Goal: Task Accomplishment & Management: Use online tool/utility

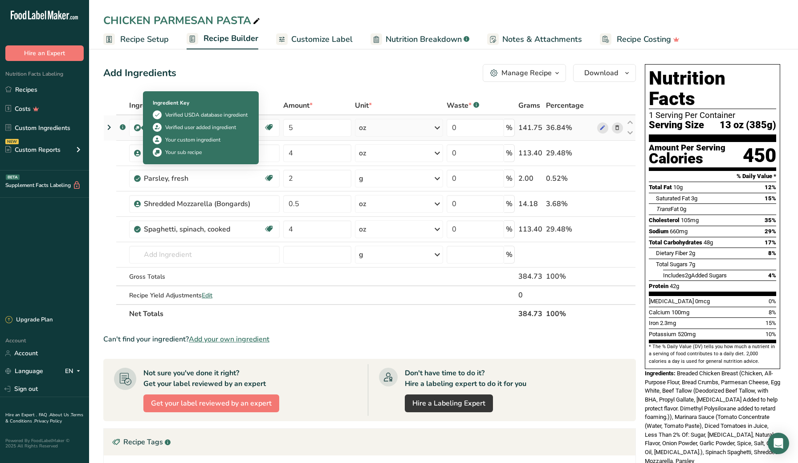
click at [136, 129] on img at bounding box center [137, 128] width 7 height 7
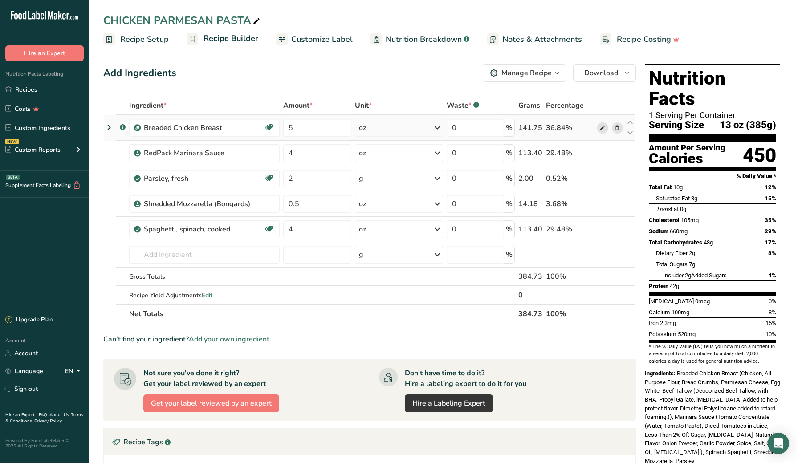
click at [605, 131] on icon at bounding box center [603, 127] width 6 height 9
click at [600, 128] on icon at bounding box center [603, 127] width 6 height 9
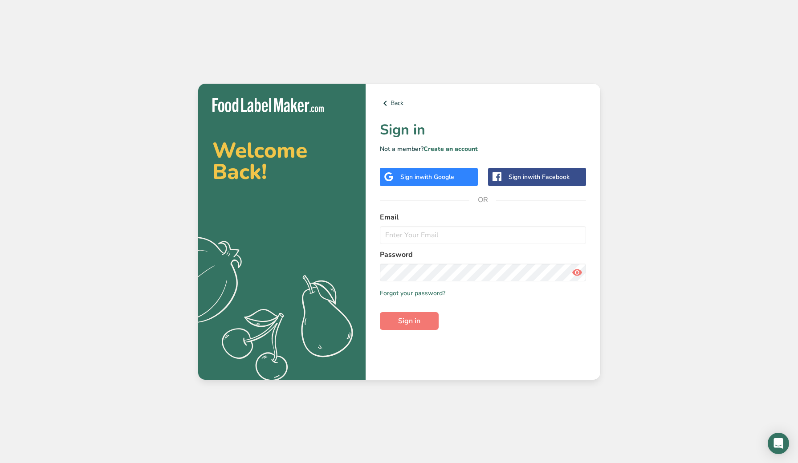
click at [216, 1] on div "Welcome Back! .a{fill:#f5f3ed;} Back Sign in Not a member? Create an account Si…" at bounding box center [399, 231] width 798 height 463
type input "[PERSON_NAME][EMAIL_ADDRESS][DOMAIN_NAME]"
click at [409, 321] on button "Sign in" at bounding box center [409, 321] width 59 height 18
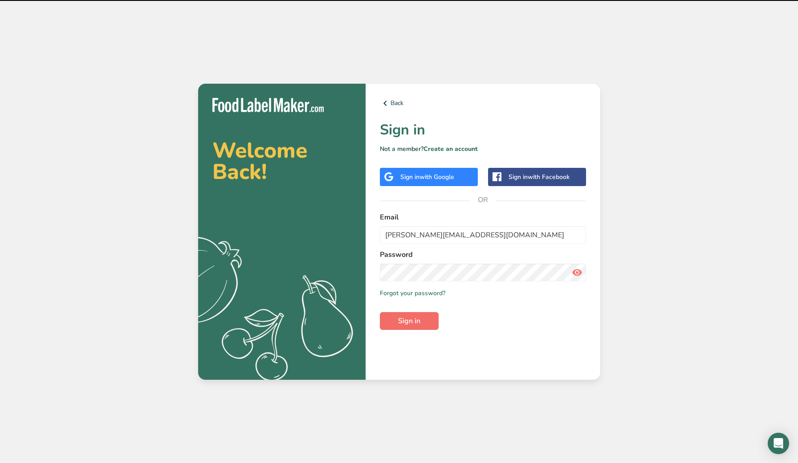
click at [422, 321] on button "Sign in" at bounding box center [409, 321] width 59 height 18
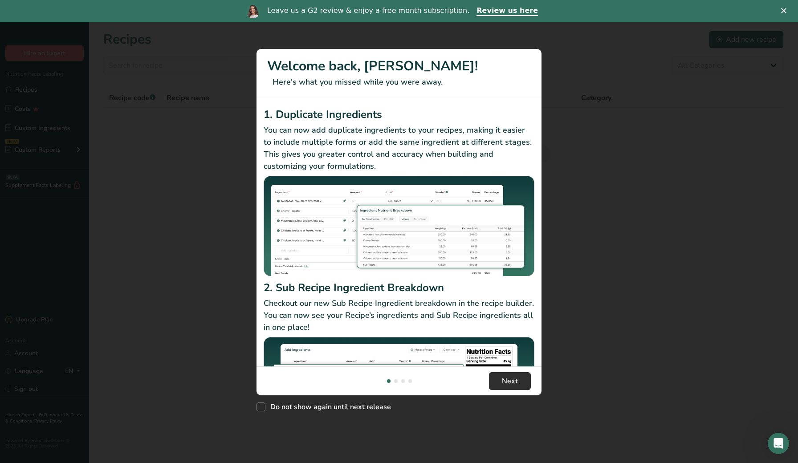
click at [502, 378] on button "Next" at bounding box center [510, 381] width 42 height 18
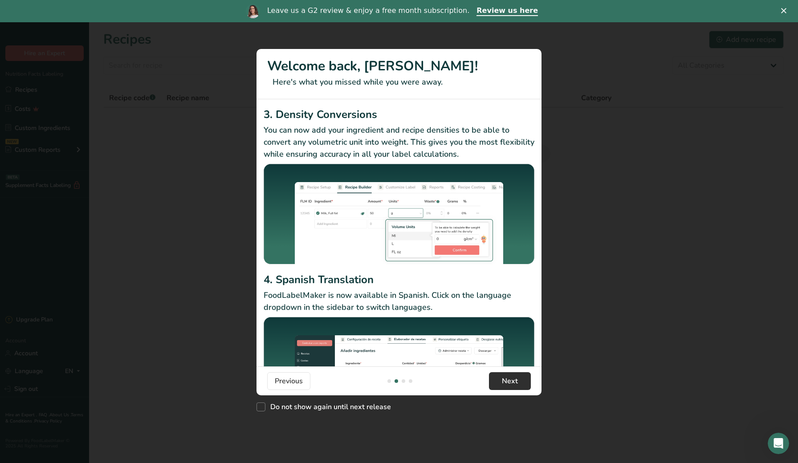
click at [502, 378] on button "Next" at bounding box center [510, 381] width 42 height 18
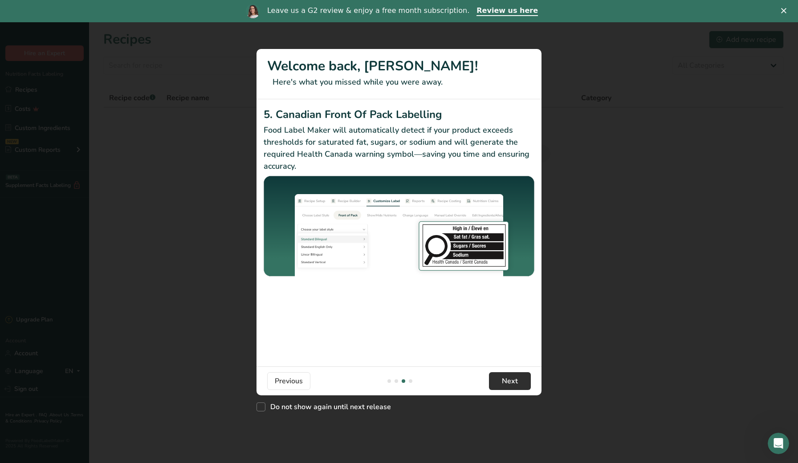
click at [502, 378] on button "Next" at bounding box center [510, 381] width 42 height 18
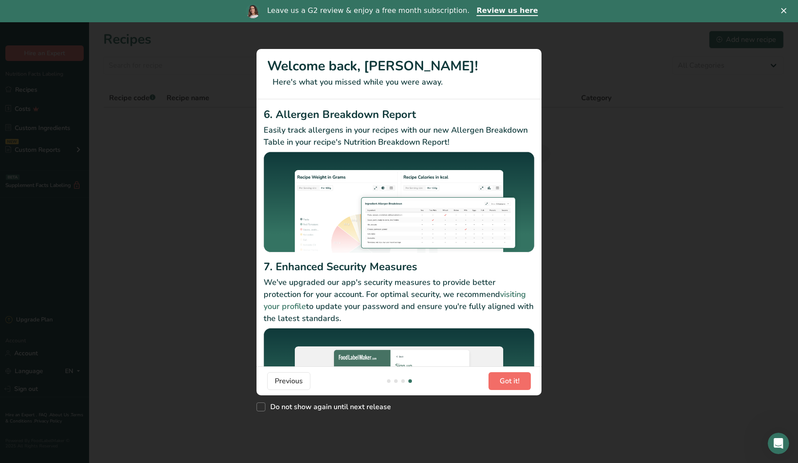
click at [502, 378] on span "Got it!" at bounding box center [510, 381] width 20 height 11
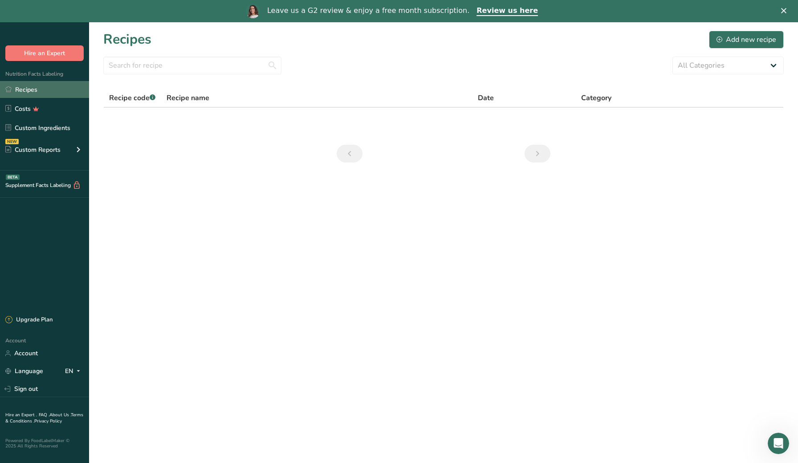
click at [49, 91] on link "Recipes" at bounding box center [44, 89] width 89 height 17
click at [199, 65] on input "text" at bounding box center [192, 66] width 178 height 18
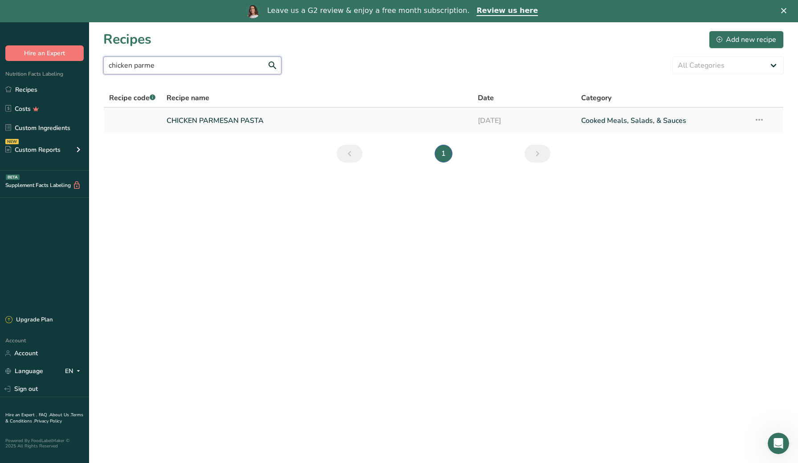
type input "chicken parme"
click at [183, 118] on link "CHICKEN PARMESAN PASTA" at bounding box center [317, 120] width 300 height 19
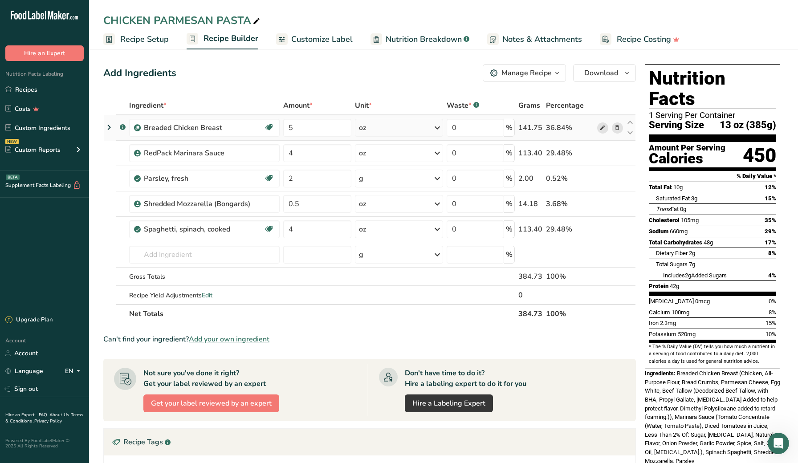
click at [603, 128] on icon at bounding box center [603, 127] width 6 height 9
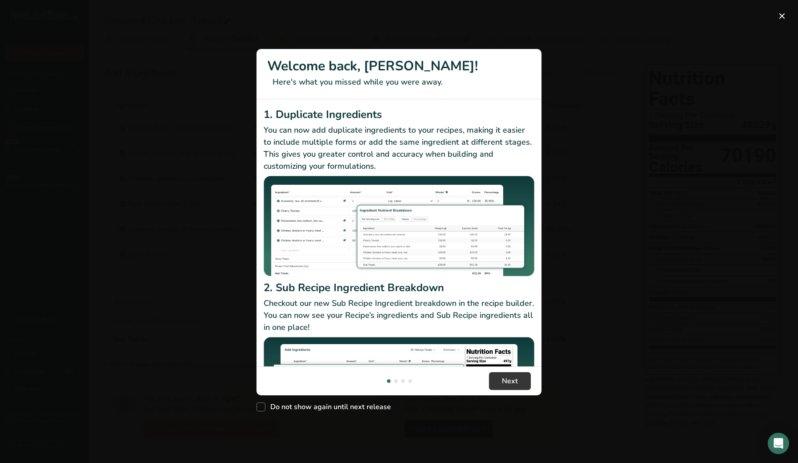
click at [511, 335] on div "2. Sub Recipe Ingredient Breakdown Checkout our new Sub Recipe Ingredient break…" at bounding box center [399, 361] width 271 height 162
drag, startPoint x: 511, startPoint y: 372, endPoint x: 512, endPoint y: 377, distance: 5.9
click at [511, 373] on footer "Next" at bounding box center [399, 381] width 285 height 29
click at [512, 378] on span "Next" at bounding box center [510, 381] width 16 height 11
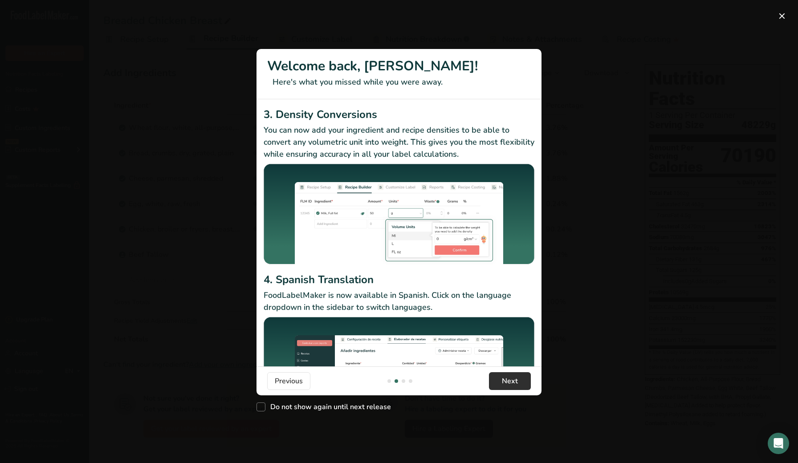
click at [511, 380] on span "Next" at bounding box center [510, 381] width 16 height 11
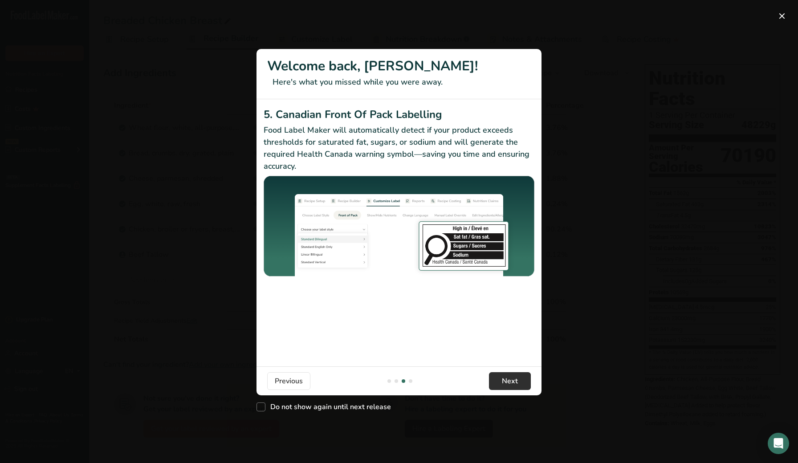
click at [511, 380] on span "Next" at bounding box center [510, 381] width 16 height 11
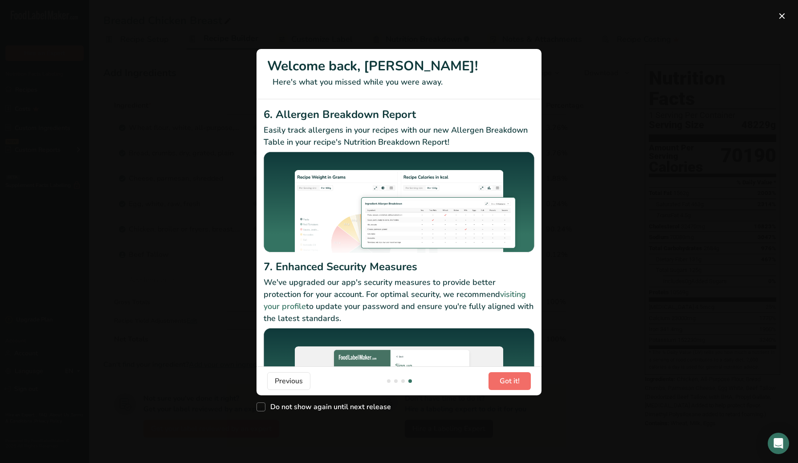
click at [511, 380] on span "Got it!" at bounding box center [510, 381] width 20 height 11
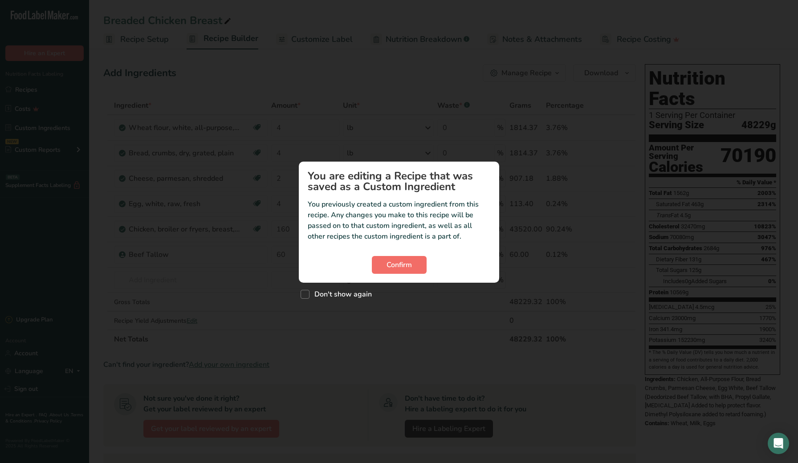
click at [389, 266] on span "Confirm" at bounding box center [399, 265] width 25 height 11
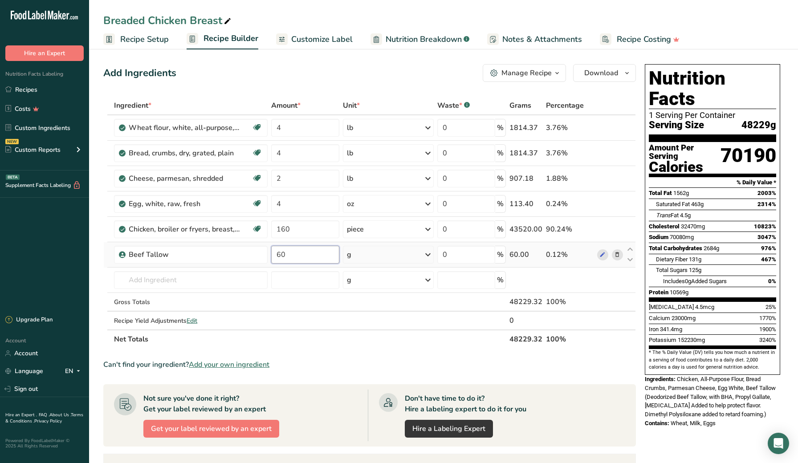
click at [307, 250] on input "60" at bounding box center [305, 255] width 68 height 18
type input "6"
type input "150"
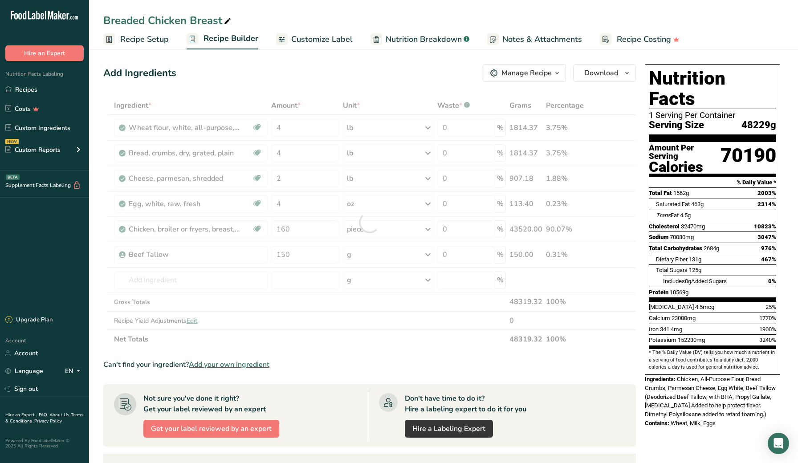
click at [96, 290] on section "Add Ingredients Manage Recipe Delete Recipe Duplicate Recipe Scale Recipe Save …" at bounding box center [443, 381] width 709 height 670
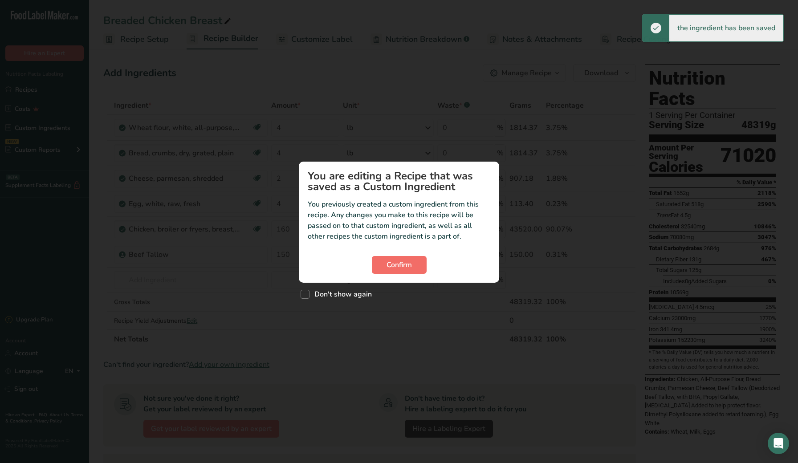
click at [399, 260] on span "Confirm" at bounding box center [399, 265] width 25 height 11
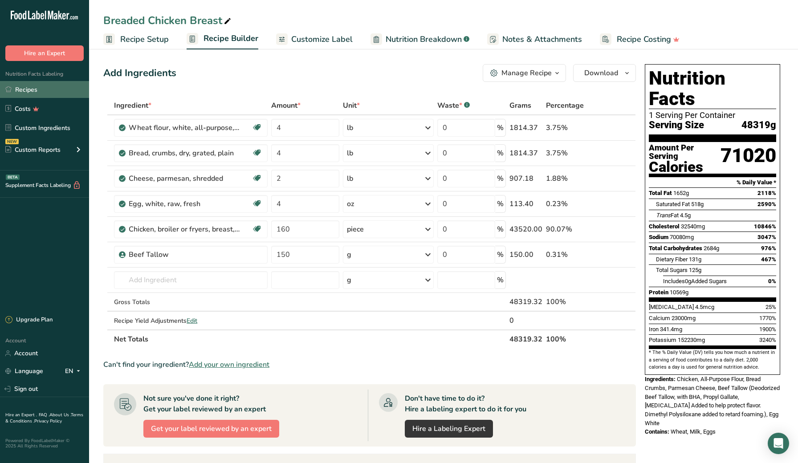
click at [53, 93] on link "Recipes" at bounding box center [44, 89] width 89 height 17
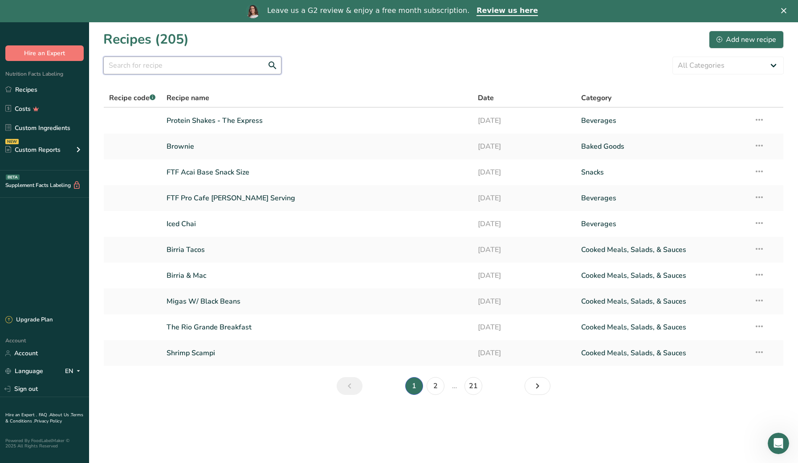
click at [174, 65] on input "text" at bounding box center [192, 66] width 178 height 18
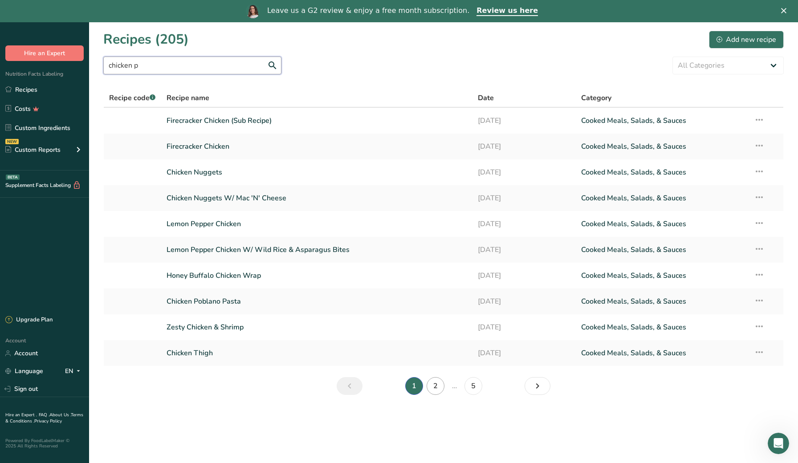
type input "chicken p"
click at [434, 385] on link "2" at bounding box center [436, 386] width 18 height 18
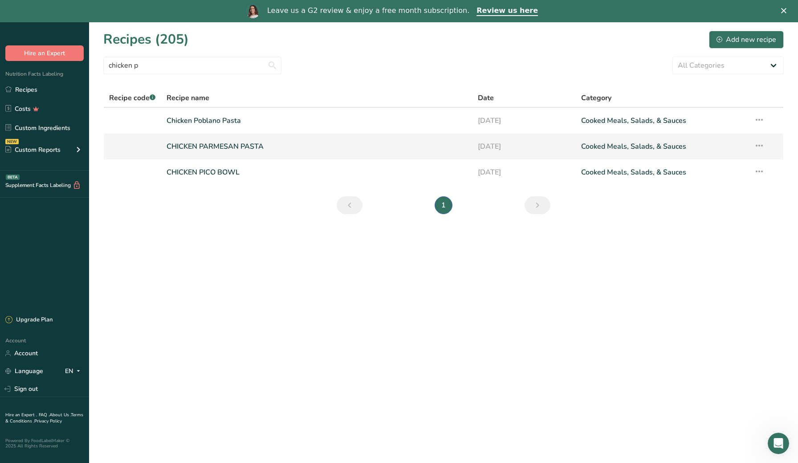
click at [222, 149] on link "CHICKEN PARMESAN PASTA" at bounding box center [317, 146] width 300 height 19
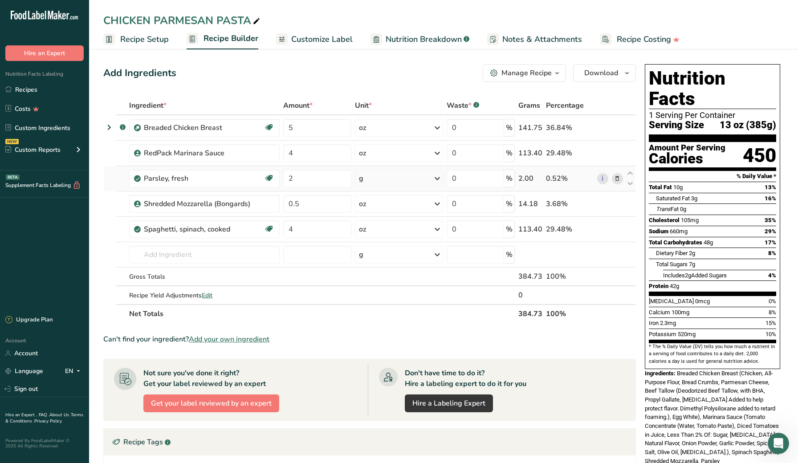
click at [105, 169] on td at bounding box center [110, 178] width 12 height 25
click at [211, 258] on input "text" at bounding box center [204, 255] width 151 height 18
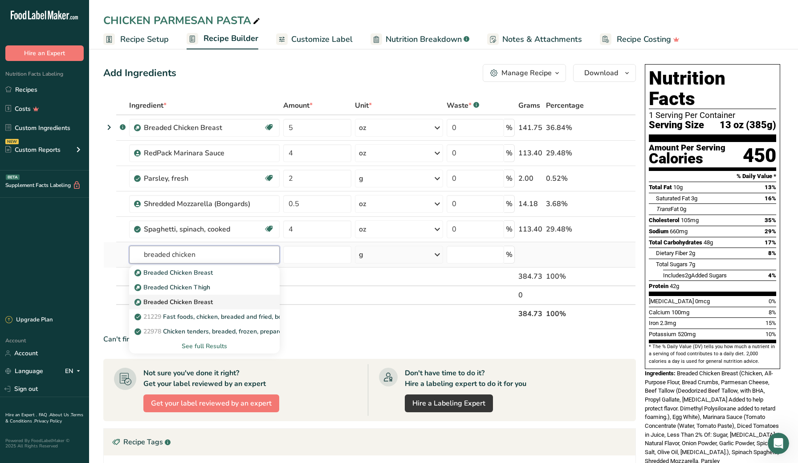
type input "breaded chicken"
click at [210, 278] on p "Breaded Chicken Breast" at bounding box center [174, 272] width 77 height 9
type input "Breaded Chicken Breast"
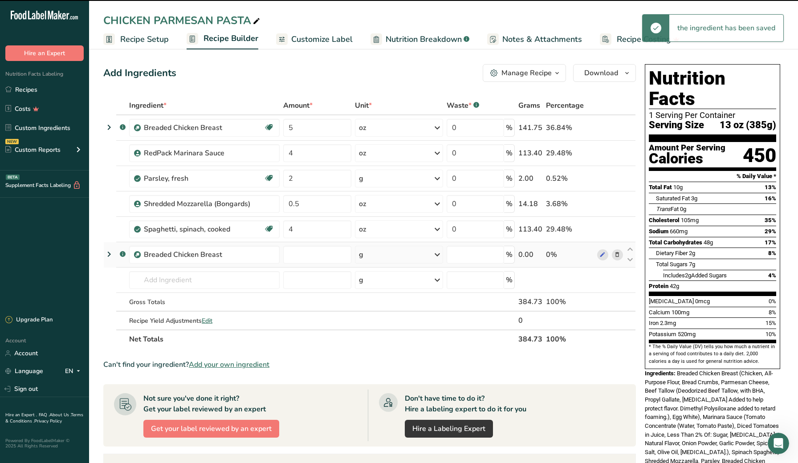
type input "0"
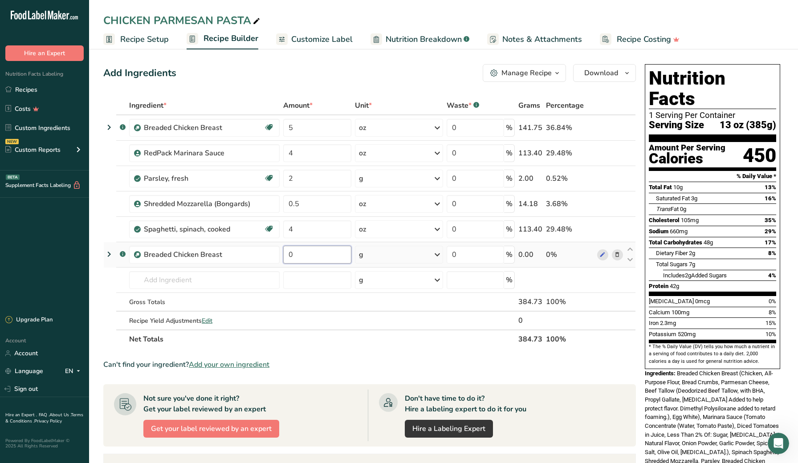
click at [322, 258] on input "0" at bounding box center [317, 255] width 68 height 18
type input "5"
click at [410, 257] on div "Ingredient * Amount * Unit * Waste * .a-a{fill:#347362;}.b-a{fill:#fff;} Grams …" at bounding box center [369, 222] width 533 height 253
click at [407, 258] on div "g" at bounding box center [399, 255] width 88 height 18
click at [383, 322] on div "See more" at bounding box center [397, 325] width 75 height 9
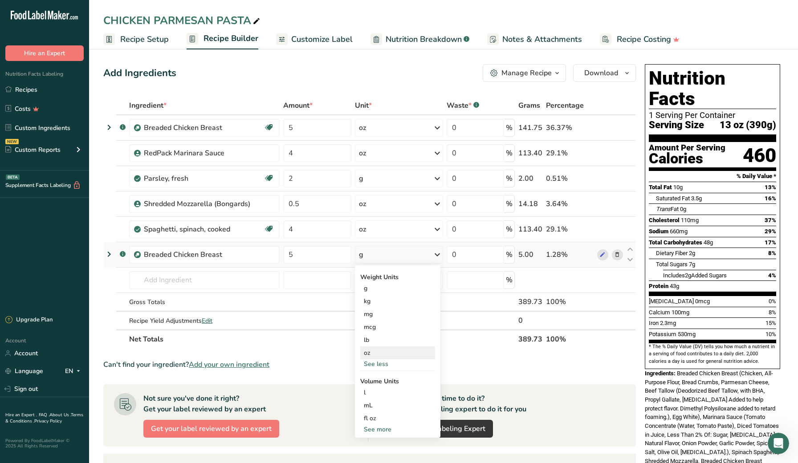
click at [379, 352] on div "oz" at bounding box center [397, 353] width 75 height 13
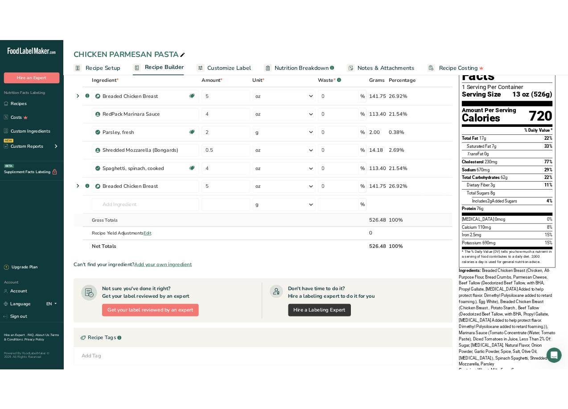
scroll to position [24, 0]
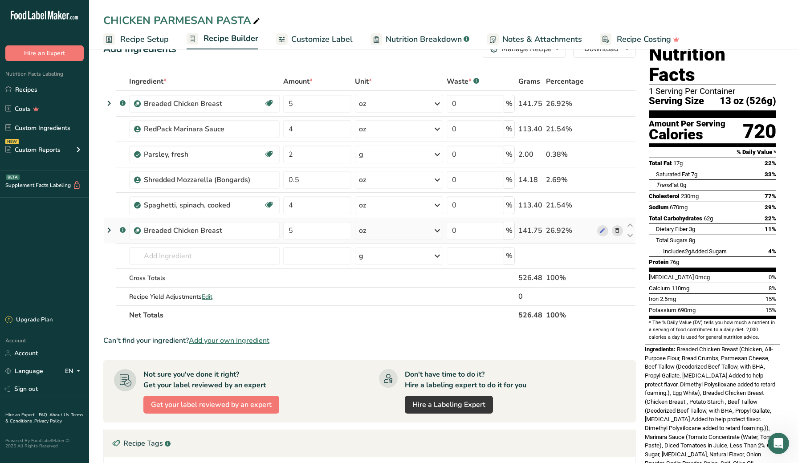
click at [615, 231] on icon at bounding box center [617, 230] width 6 height 9
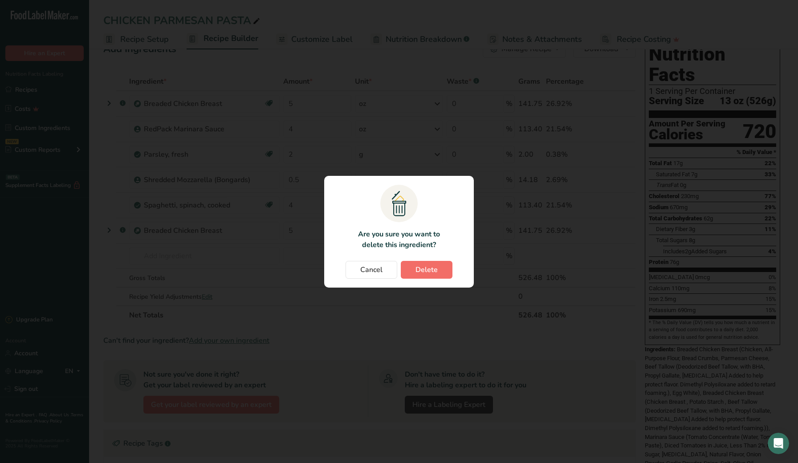
click at [417, 272] on span "Delete" at bounding box center [427, 270] width 22 height 11
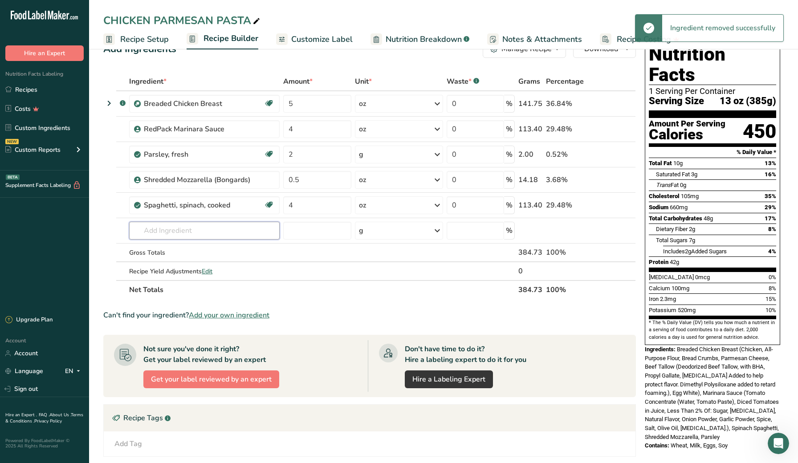
click at [212, 230] on input "text" at bounding box center [204, 231] width 151 height 18
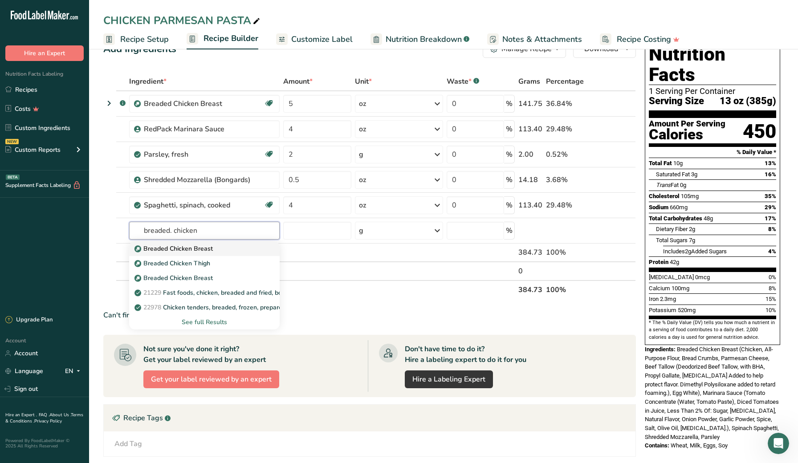
type input "breaded. chicken"
click at [198, 247] on p "Breaded Chicken Breast" at bounding box center [174, 248] width 77 height 9
type input "Breaded Chicken Breast"
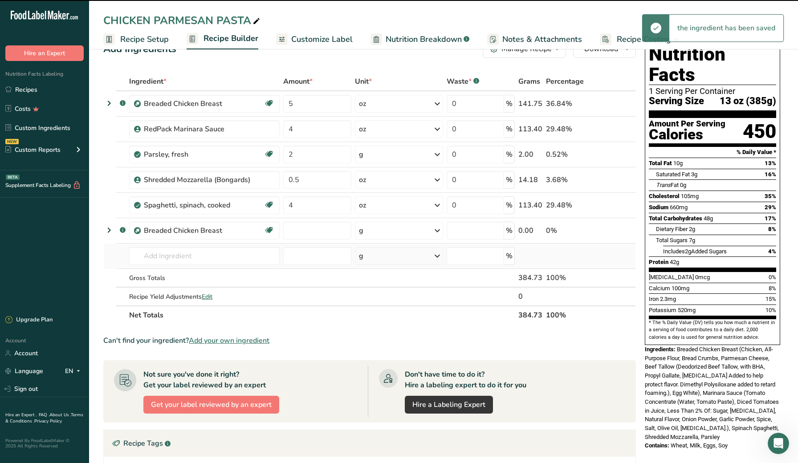
type input "0"
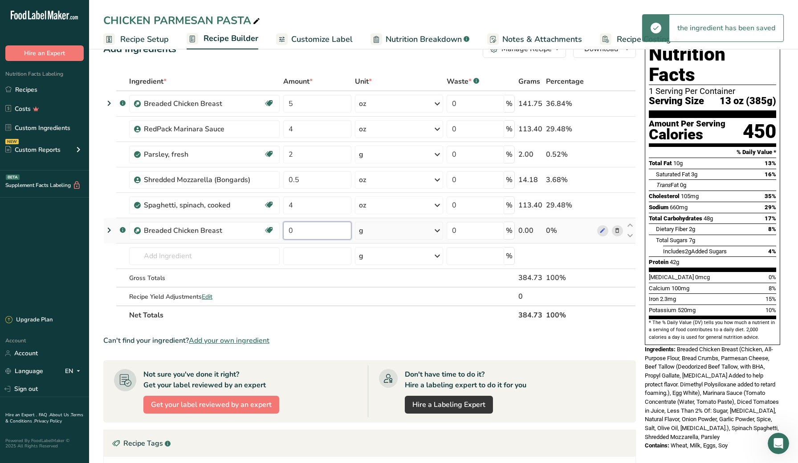
drag, startPoint x: 304, startPoint y: 232, endPoint x: 282, endPoint y: 234, distance: 22.4
click at [282, 234] on td "0" at bounding box center [317, 230] width 71 height 25
type input "5"
click at [373, 234] on div "Ingredient * Amount * Unit * Waste * .a-a{fill:#347362;}.b-a{fill:#fff;} Grams …" at bounding box center [369, 198] width 533 height 253
click at [368, 233] on div "g" at bounding box center [399, 231] width 88 height 18
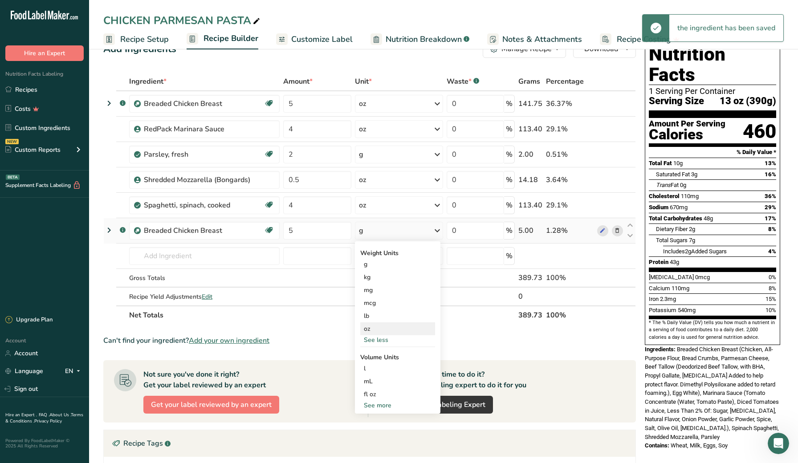
click at [374, 325] on div "oz" at bounding box center [397, 329] width 75 height 13
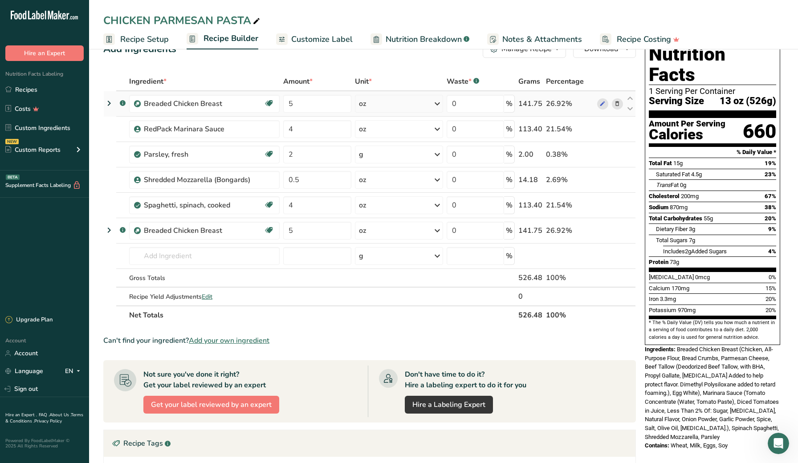
click at [618, 103] on icon at bounding box center [617, 103] width 6 height 9
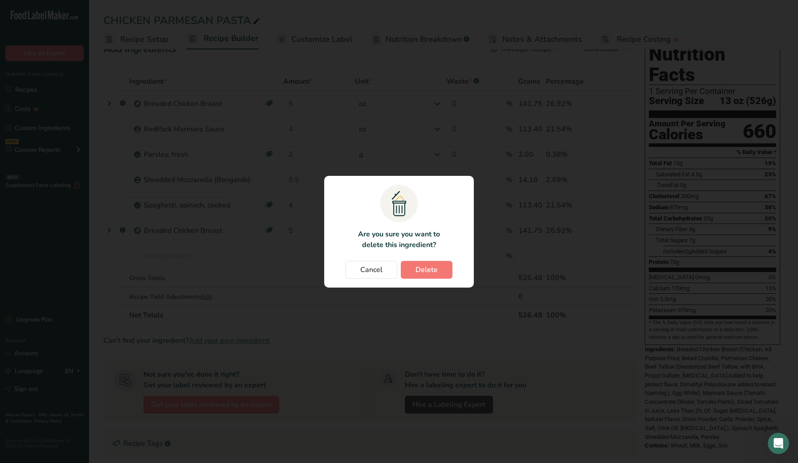
click at [443, 268] on button "Delete" at bounding box center [427, 270] width 52 height 18
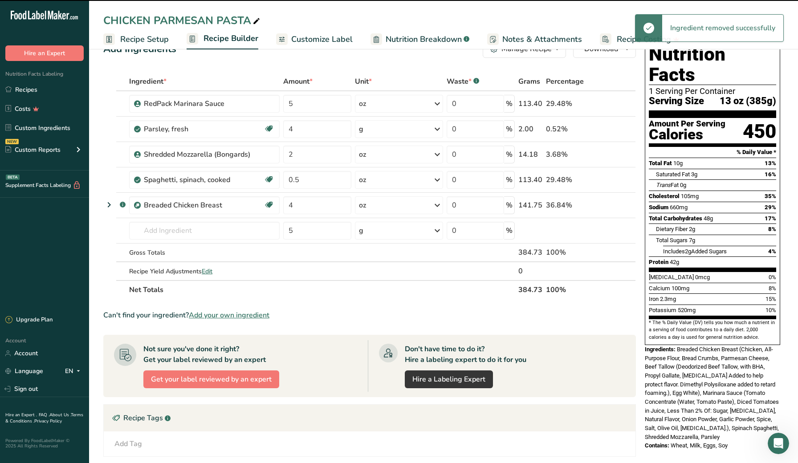
type input "4"
type input "2"
type input "0.5"
type input "4"
type input "5"
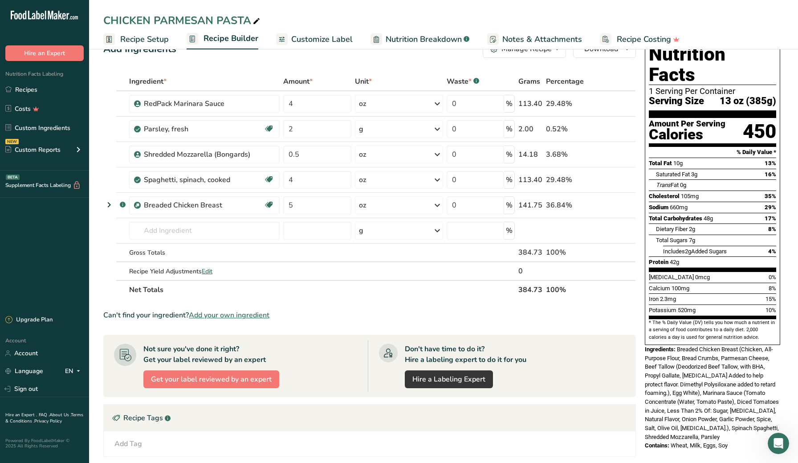
click at [97, 241] on section "Add Ingredients Manage Recipe Delete Recipe Duplicate Recipe Scale Recipe Save …" at bounding box center [443, 335] width 709 height 626
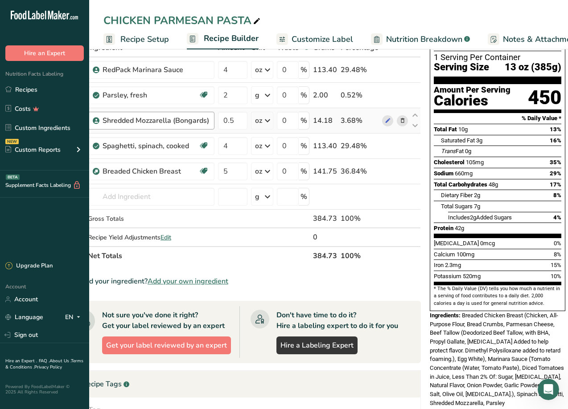
scroll to position [59, 0]
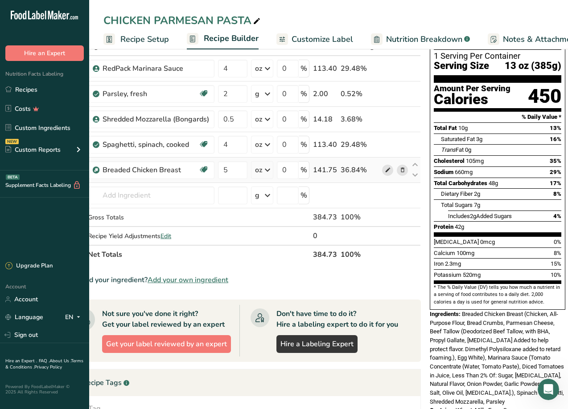
click at [385, 171] on icon at bounding box center [388, 170] width 6 height 9
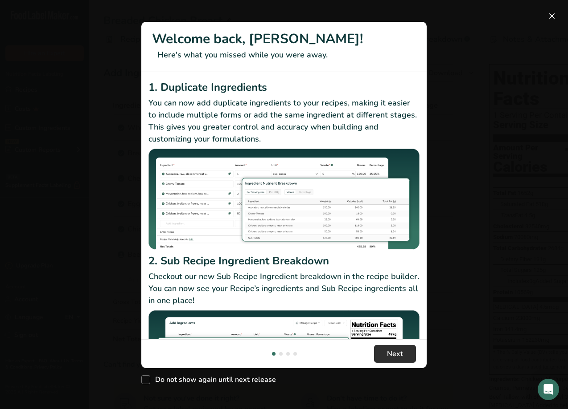
click at [403, 355] on button "Next" at bounding box center [395, 354] width 42 height 18
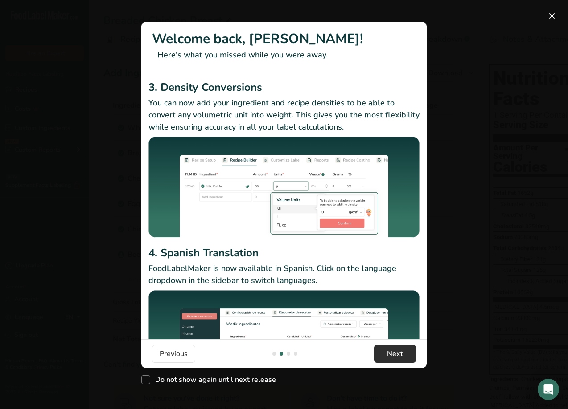
click at [403, 355] on button "Next" at bounding box center [395, 354] width 42 height 18
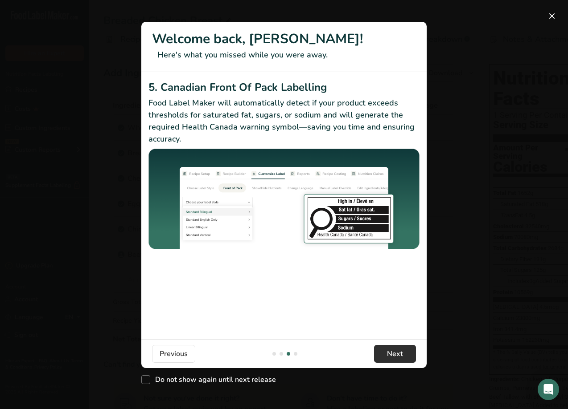
click at [403, 355] on button "Next" at bounding box center [395, 354] width 42 height 18
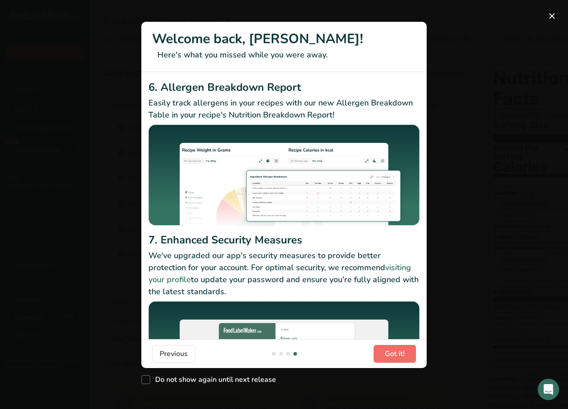
click at [403, 355] on span "Got it!" at bounding box center [395, 354] width 20 height 11
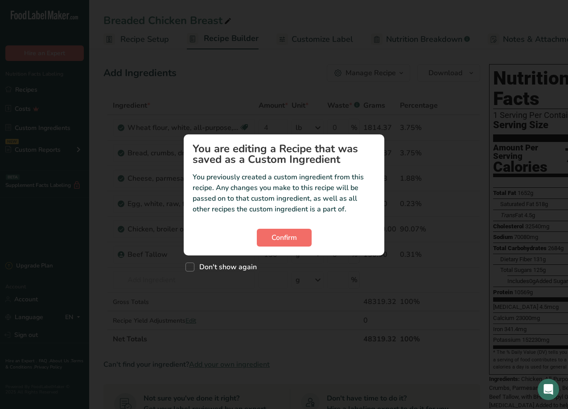
click at [291, 237] on span "Confirm" at bounding box center [283, 238] width 25 height 11
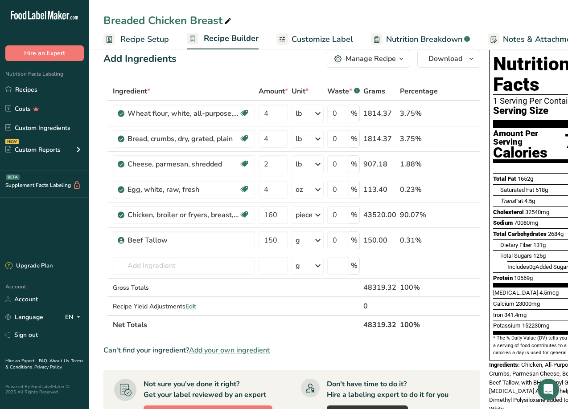
scroll to position [23, 0]
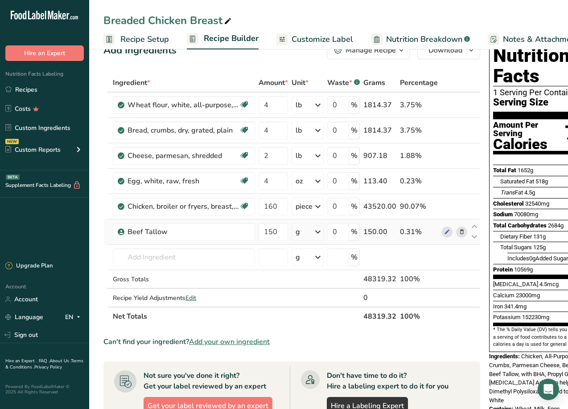
click at [321, 230] on icon at bounding box center [317, 232] width 11 height 16
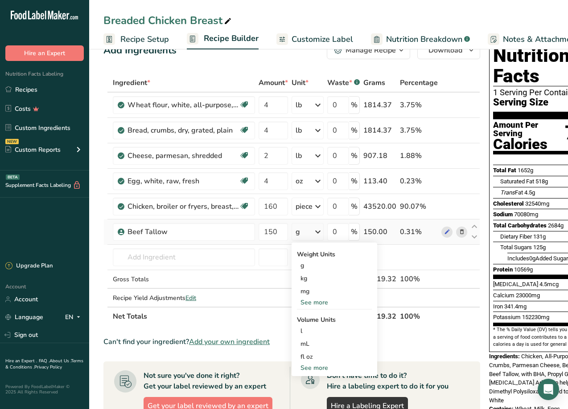
click at [323, 303] on div "See more" at bounding box center [334, 302] width 75 height 9
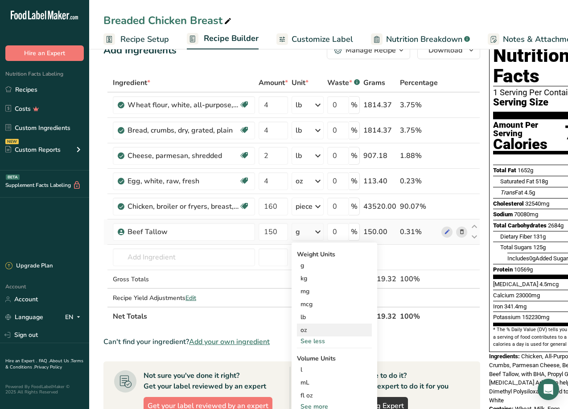
click at [329, 327] on div "oz" at bounding box center [334, 330] width 75 height 13
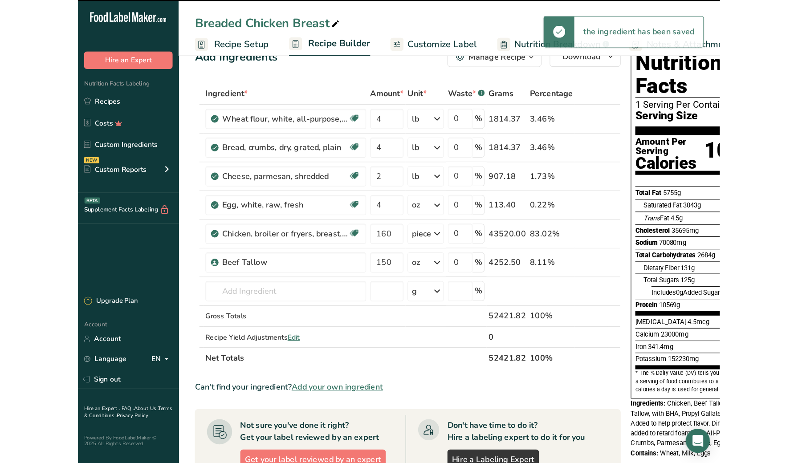
scroll to position [0, 58]
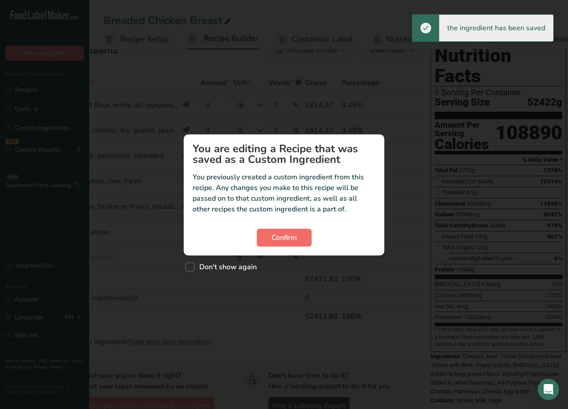
click at [266, 232] on button "Confirm" at bounding box center [284, 238] width 55 height 18
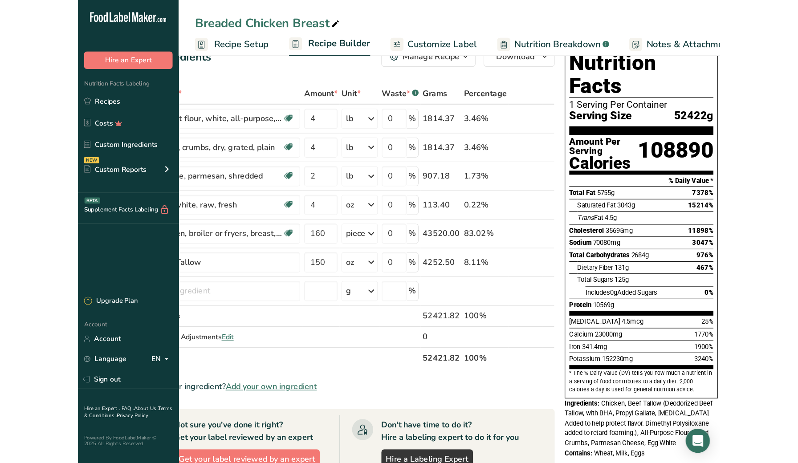
scroll to position [0, 0]
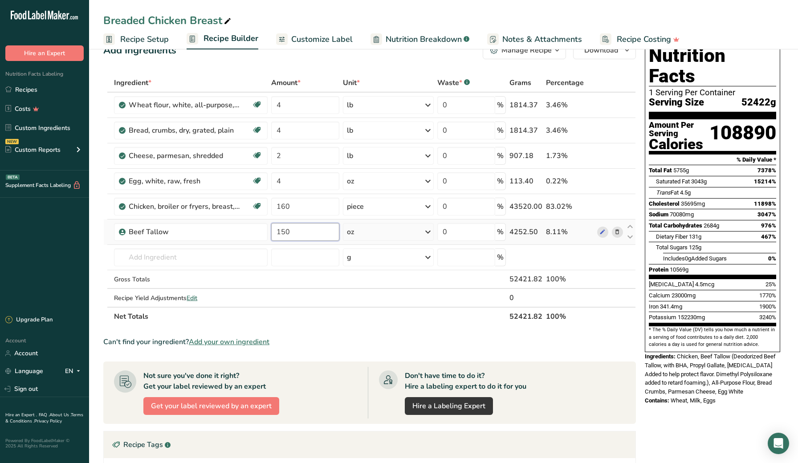
click at [307, 235] on input "150" at bounding box center [305, 232] width 68 height 18
type input "1"
type input "3"
type input "6"
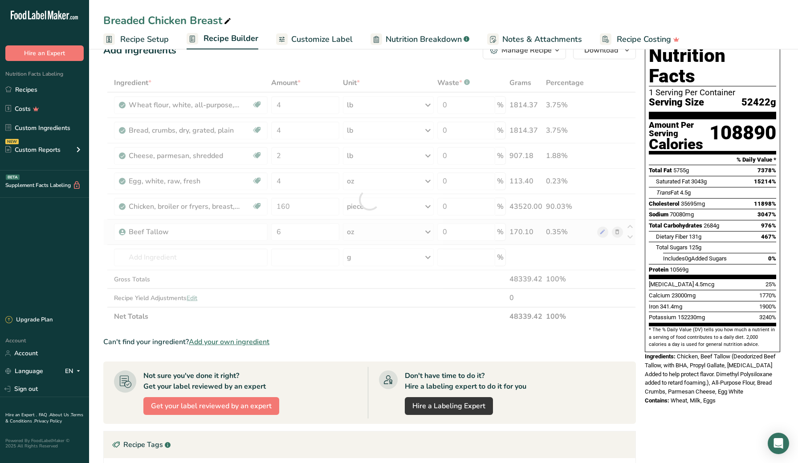
click at [400, 225] on div "Ingredient * Amount * Unit * Waste * .a-a{fill:#347362;}.b-a{fill:#fff;} Grams …" at bounding box center [369, 200] width 533 height 253
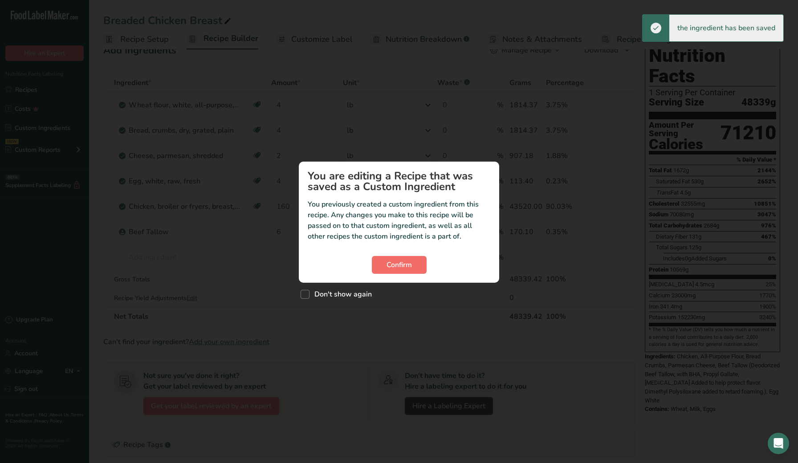
click at [393, 271] on button "Confirm" at bounding box center [399, 265] width 55 height 18
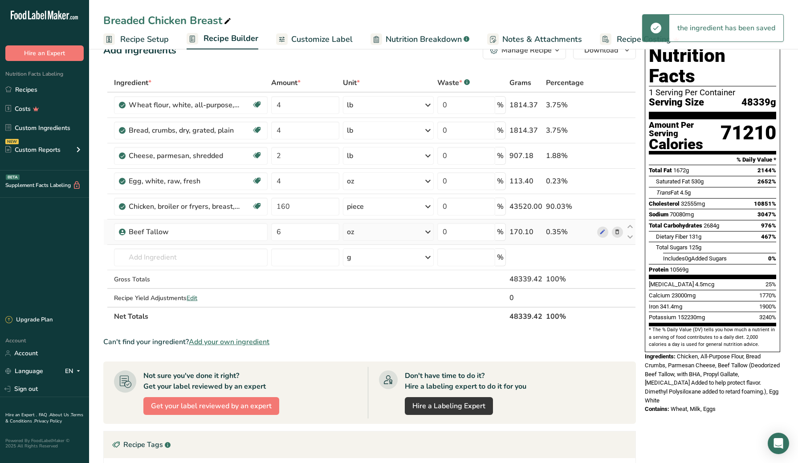
click at [391, 233] on div "oz" at bounding box center [388, 232] width 91 height 18
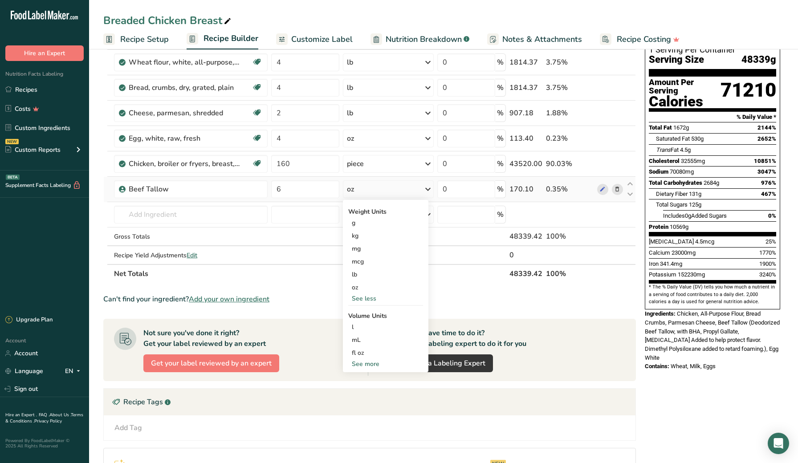
scroll to position [66, 0]
click at [378, 352] on div "fl oz" at bounding box center [386, 352] width 68 height 9
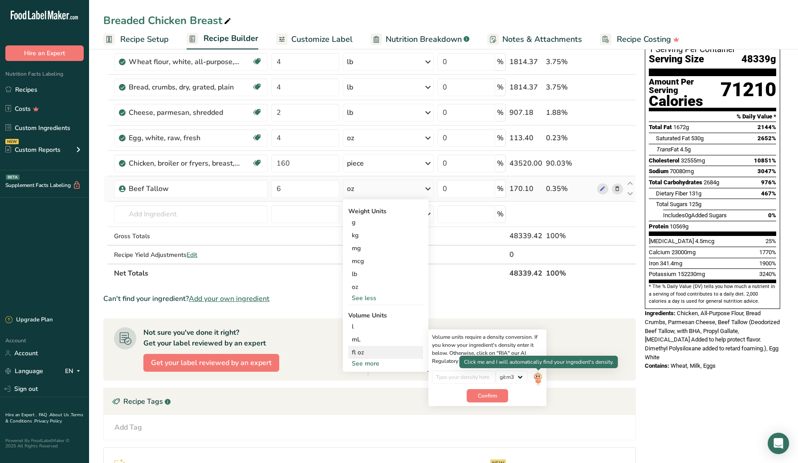
click at [537, 377] on img at bounding box center [538, 379] width 10 height 16
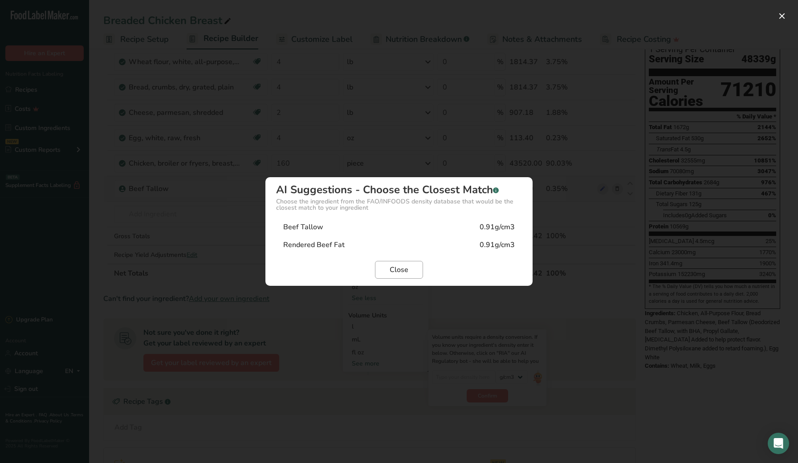
click at [396, 271] on span "Close" at bounding box center [399, 270] width 19 height 11
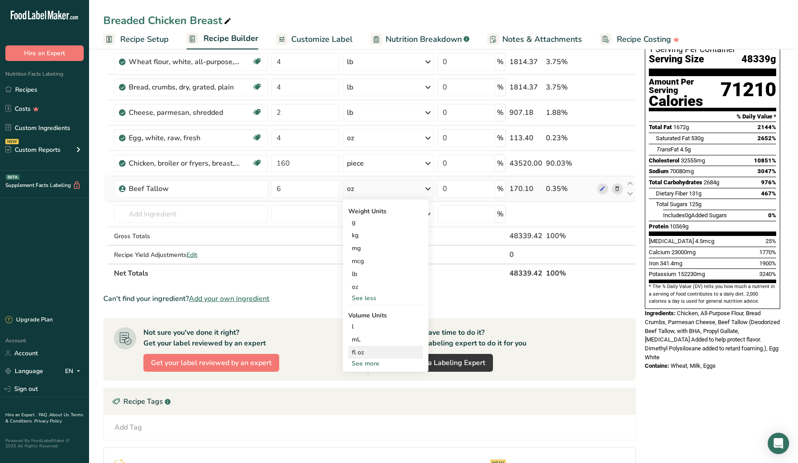
click at [373, 351] on div "fl oz" at bounding box center [386, 352] width 68 height 9
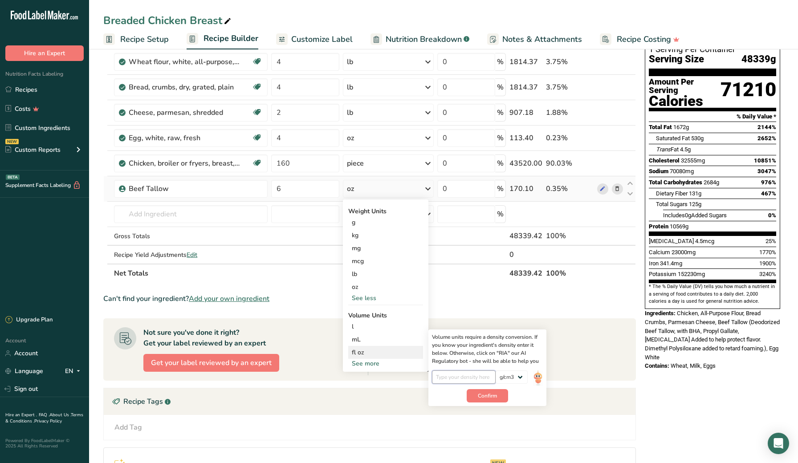
click at [458, 376] on input "number" at bounding box center [464, 377] width 64 height 13
type input "0.91"
click at [488, 391] on button "Confirm" at bounding box center [487, 395] width 41 height 13
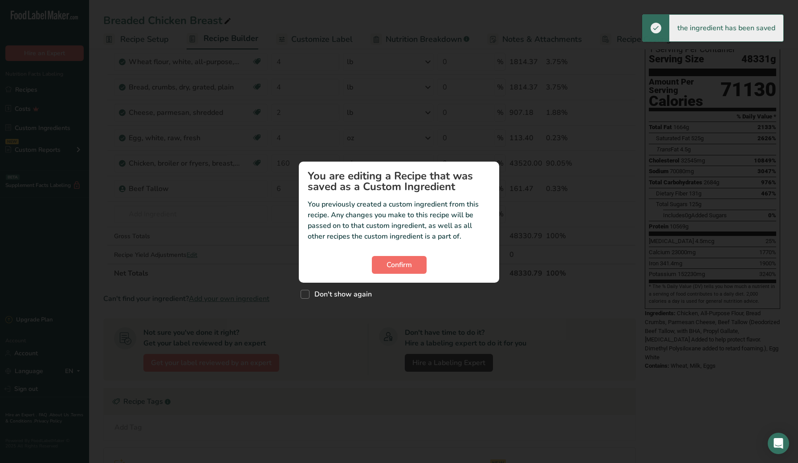
click at [400, 267] on span "Confirm" at bounding box center [399, 265] width 25 height 11
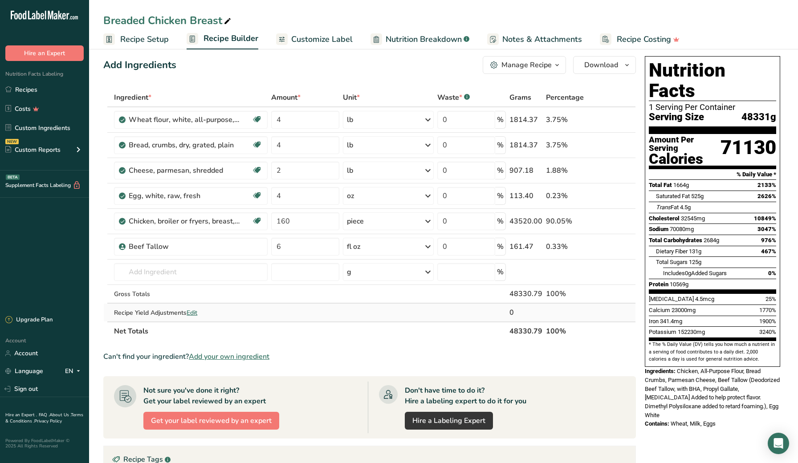
scroll to position [10, 0]
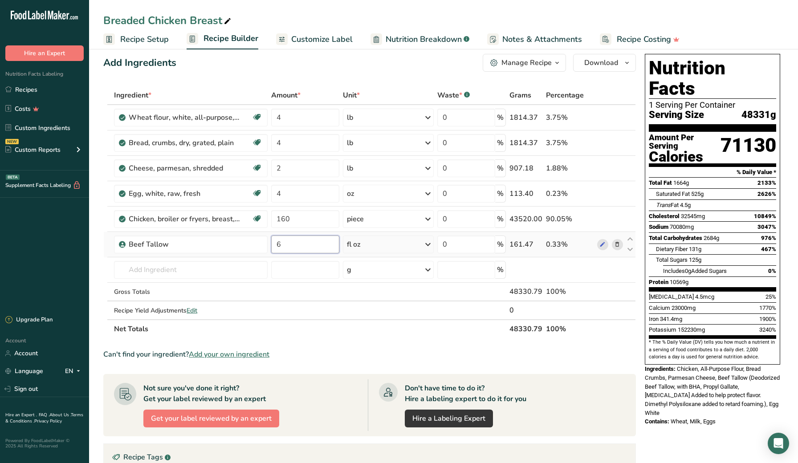
click at [296, 246] on input "6" at bounding box center [305, 245] width 68 height 18
click at [95, 237] on section "Add Ingredients Manage Recipe Delete Recipe Duplicate Recipe Scale Recipe Save …" at bounding box center [443, 371] width 709 height 670
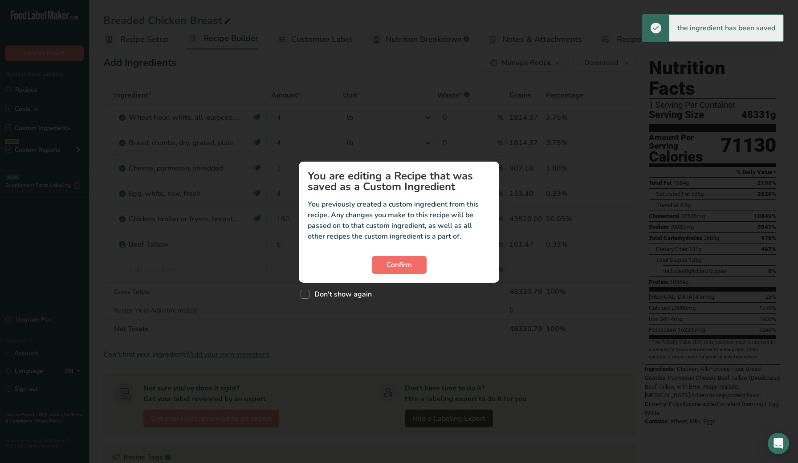
click at [395, 272] on button "Confirm" at bounding box center [399, 265] width 55 height 18
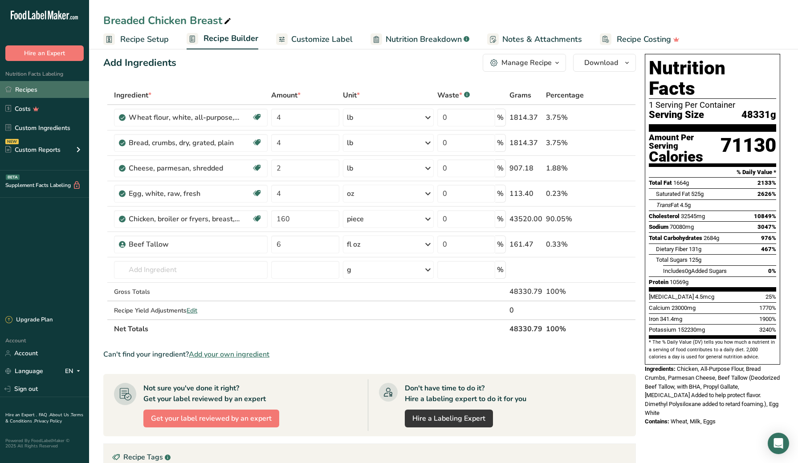
click at [39, 91] on link "Recipes" at bounding box center [44, 89] width 89 height 17
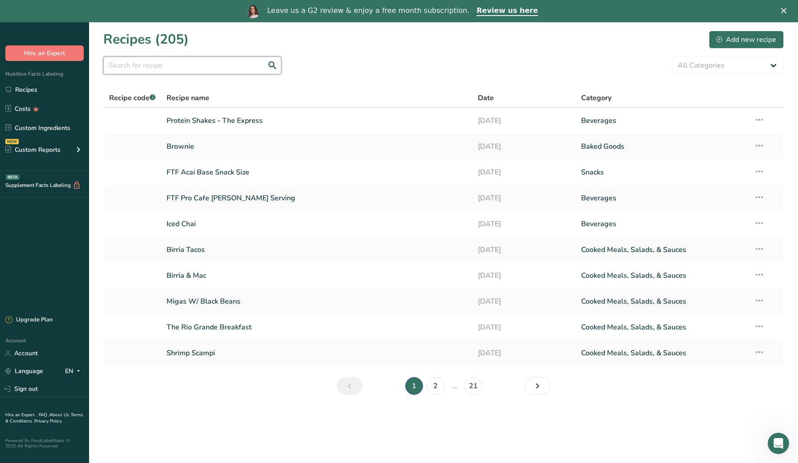
click at [175, 70] on input "text" at bounding box center [192, 66] width 178 height 18
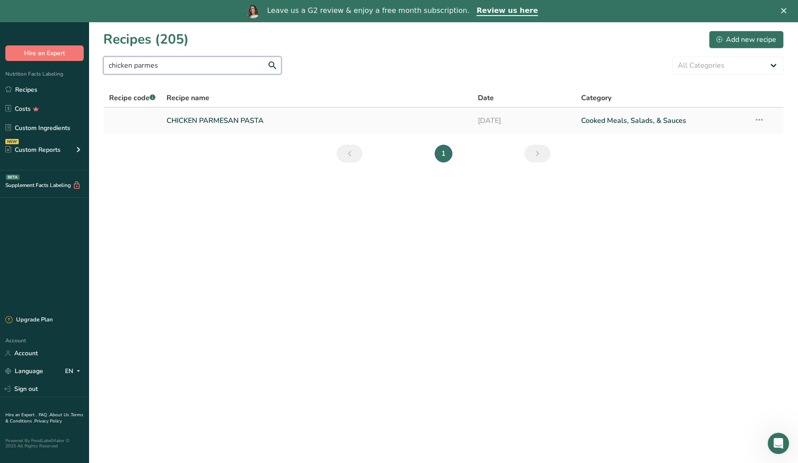
type input "chicken parmes"
click at [190, 117] on link "CHICKEN PARMESAN PASTA" at bounding box center [317, 120] width 300 height 19
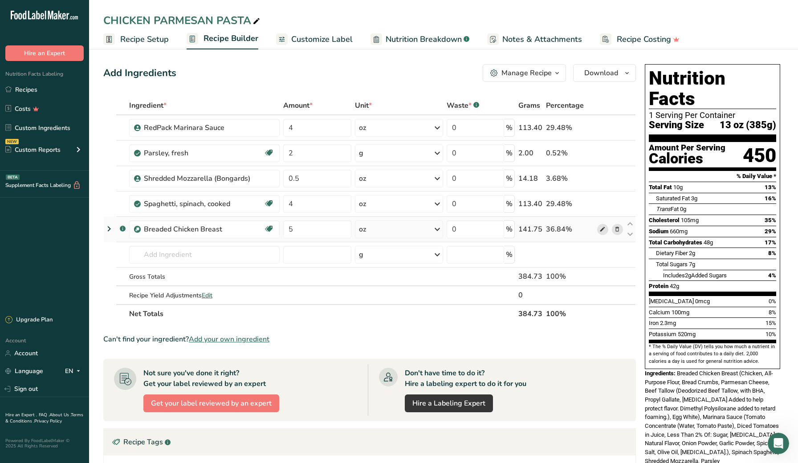
click at [567, 229] on icon at bounding box center [603, 229] width 6 height 9
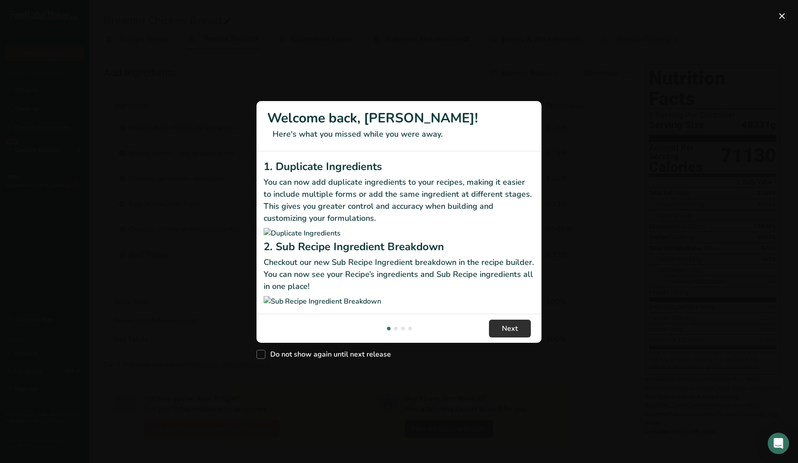
click at [517, 334] on span "Next" at bounding box center [510, 328] width 16 height 11
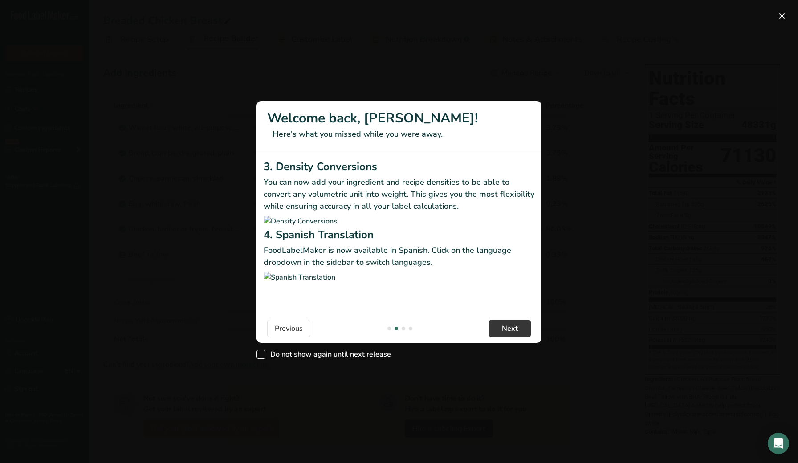
drag, startPoint x: 260, startPoint y: 405, endPoint x: 350, endPoint y: 402, distance: 89.6
click at [260, 359] on span "New Features" at bounding box center [261, 354] width 9 height 9
click at [260, 358] on input "Do not show again until next release" at bounding box center [260, 355] width 6 height 6
checkbox input "true"
click at [504, 334] on span "Next" at bounding box center [510, 328] width 16 height 11
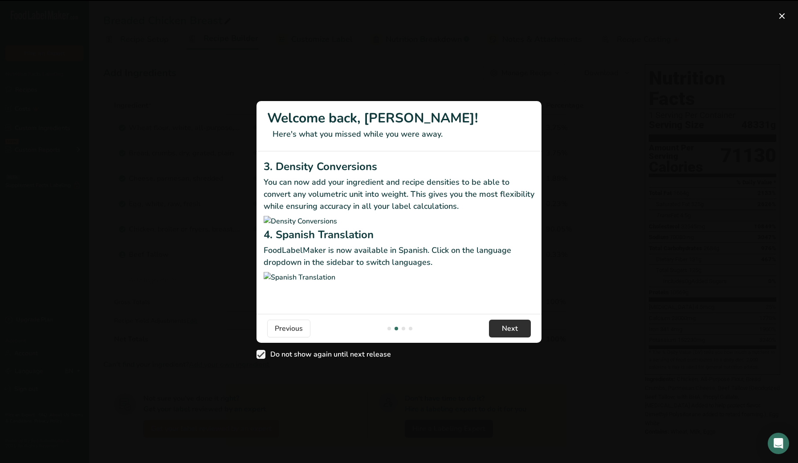
scroll to position [0, 570]
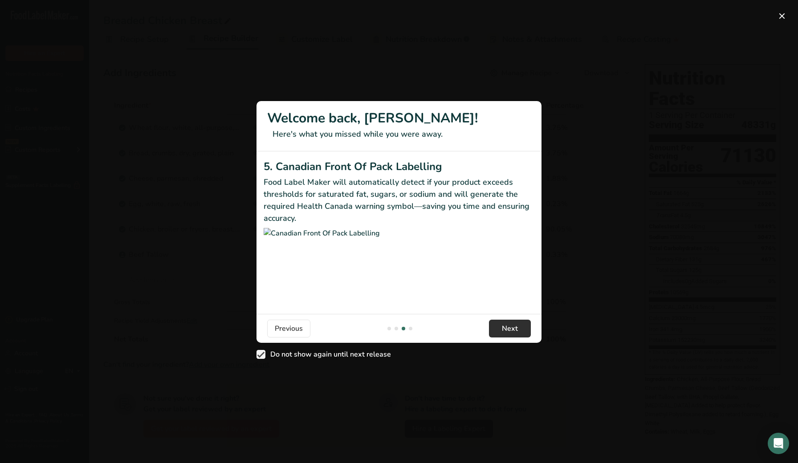
click at [495, 338] on button "Next" at bounding box center [510, 329] width 42 height 18
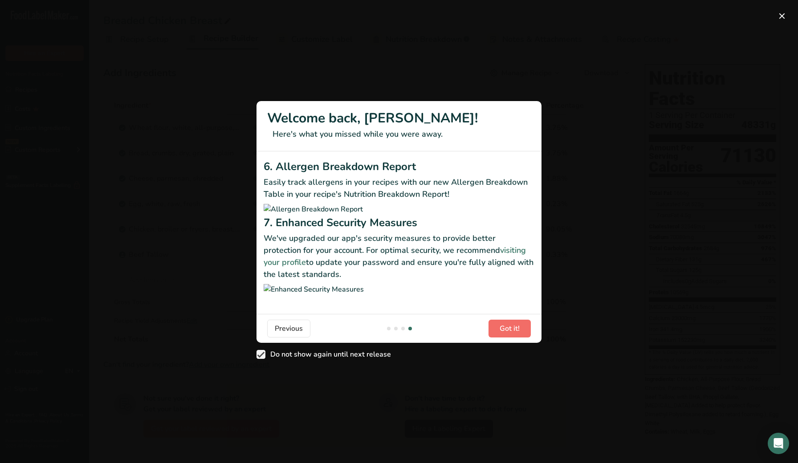
click at [495, 338] on button "Got it!" at bounding box center [510, 329] width 42 height 18
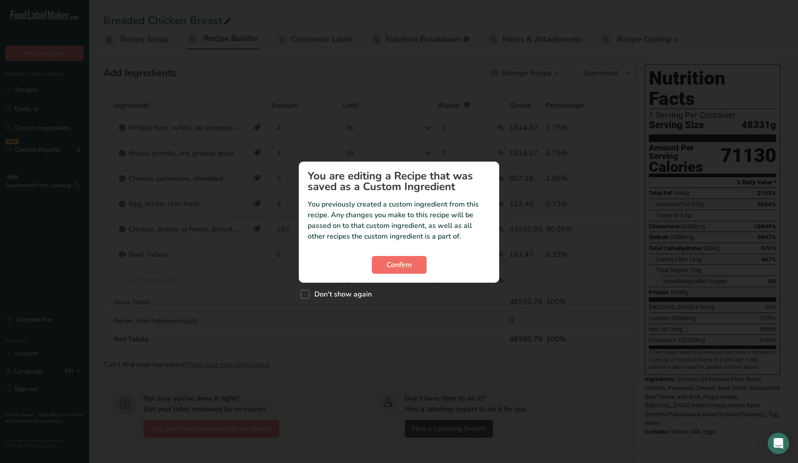
click at [412, 271] on button "Confirm" at bounding box center [399, 265] width 55 height 18
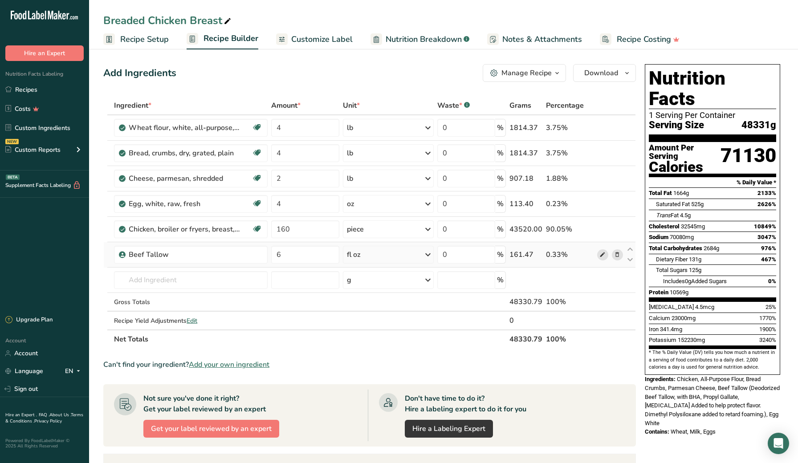
click at [601, 256] on icon at bounding box center [603, 254] width 6 height 9
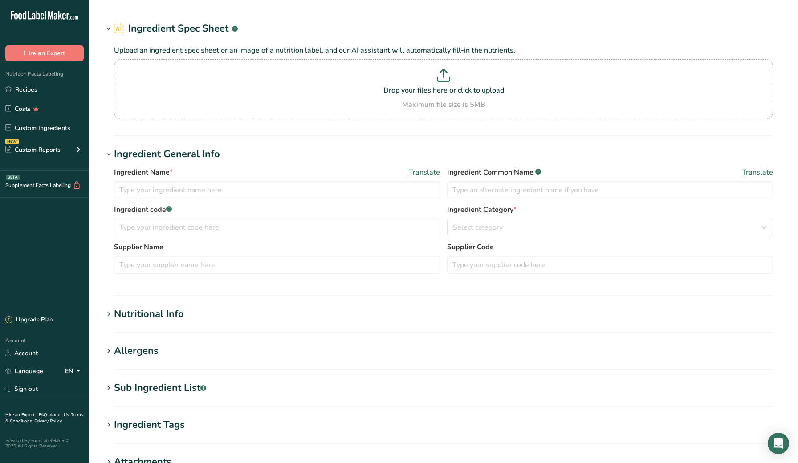
type input "Beef Tallow"
type input "Smithfield"
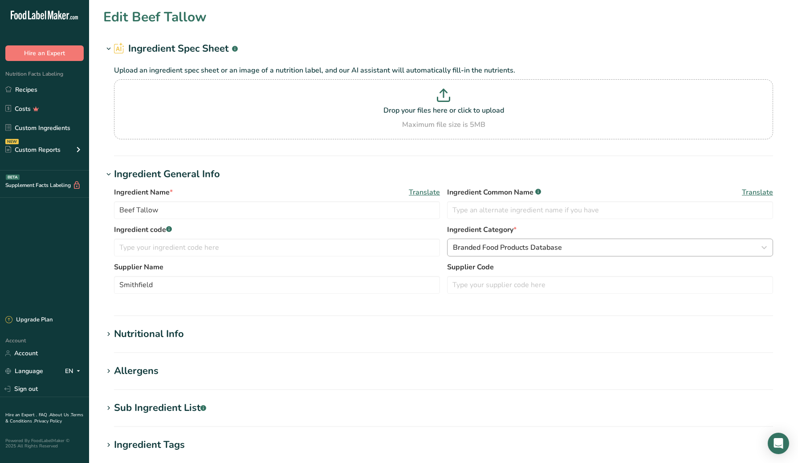
click at [529, 249] on span "Branded Food Products Database" at bounding box center [507, 247] width 109 height 11
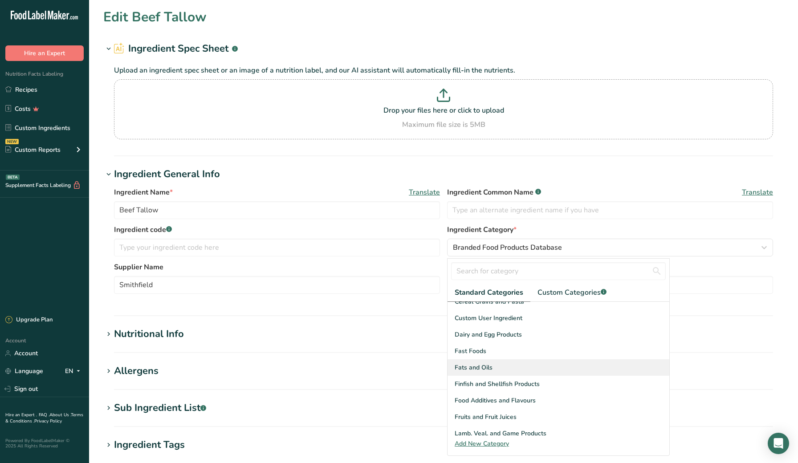
scroll to position [124, 0]
click at [527, 367] on div "Fats and Oils" at bounding box center [559, 367] width 222 height 16
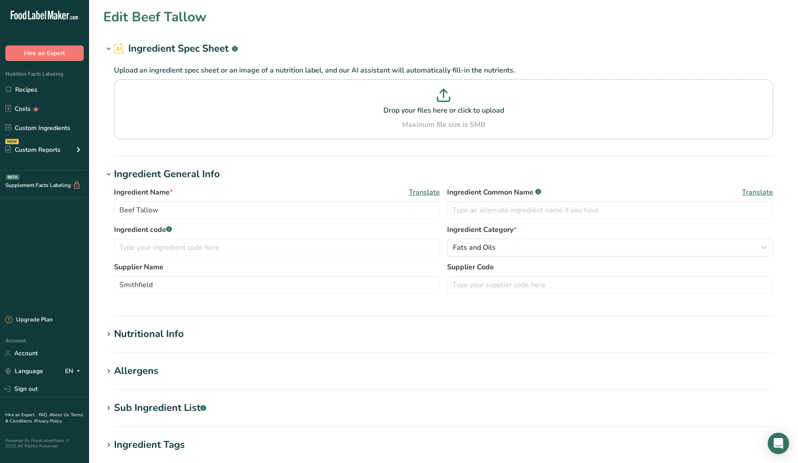
click at [190, 340] on h1 "Nutritional Info" at bounding box center [443, 334] width 681 height 15
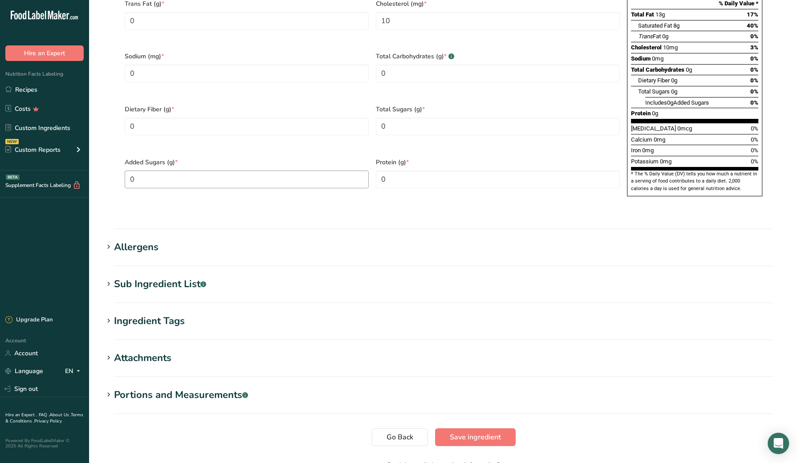
scroll to position [540, 0]
click at [177, 277] on div "Sub Ingredient List .a-a{fill:#347362;}.b-a{fill:#fff;}" at bounding box center [160, 284] width 92 height 15
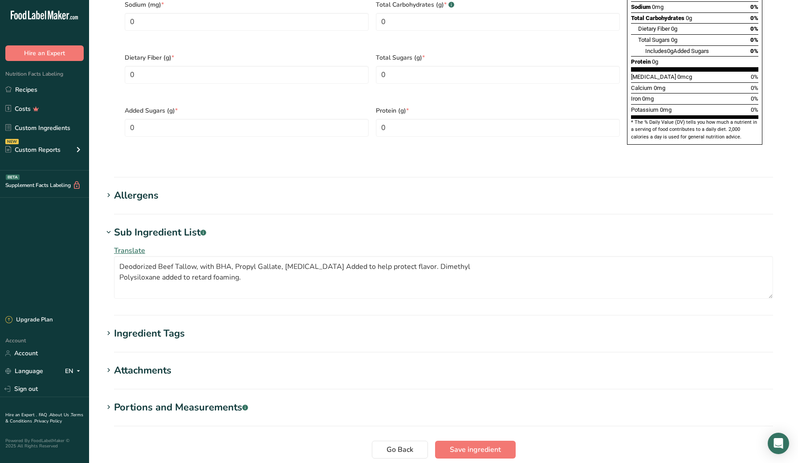
scroll to position [603, 0]
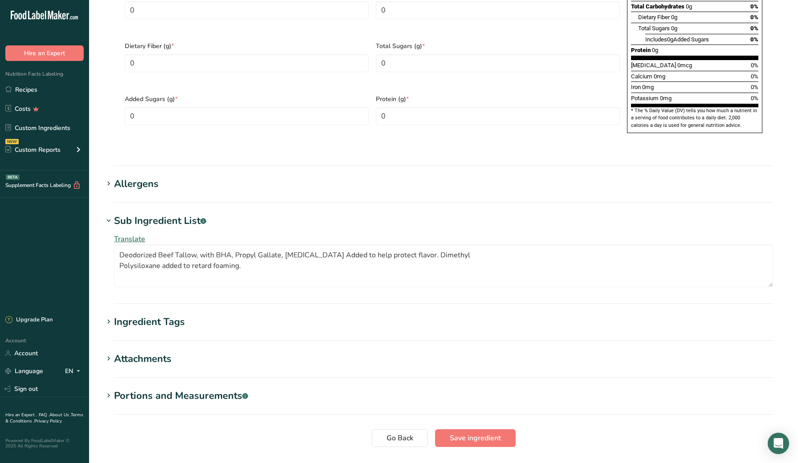
click at [180, 389] on div "Portions and Measurements .a-a{fill:#347362;}.b-a{fill:#fff;}" at bounding box center [181, 396] width 134 height 15
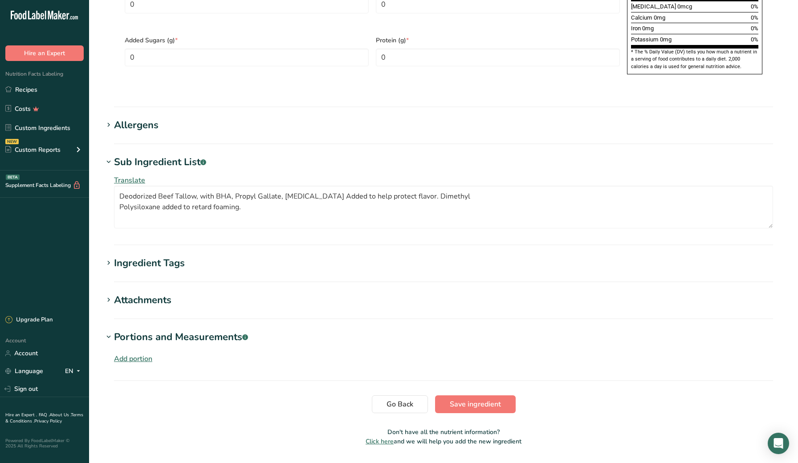
scroll to position [661, 0]
click at [473, 400] on span "Save ingredient" at bounding box center [475, 405] width 51 height 11
type textarea "Deodorized Beef Tallow, with BHA, Propyl Gallate, [MEDICAL_DATA] Added to help …"
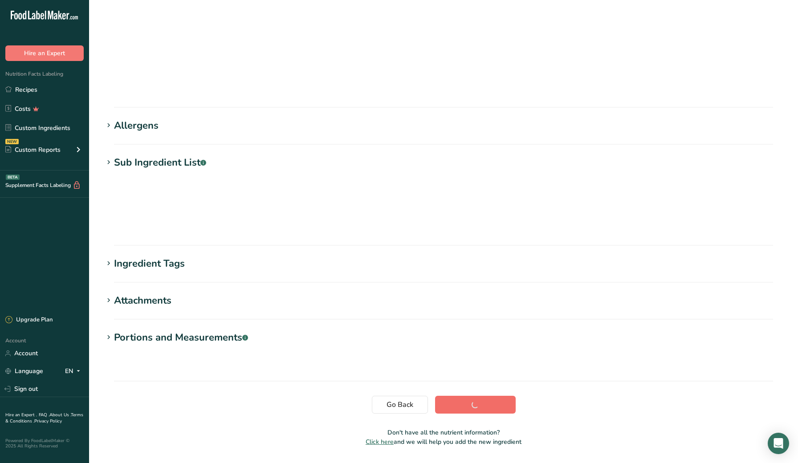
scroll to position [0, 0]
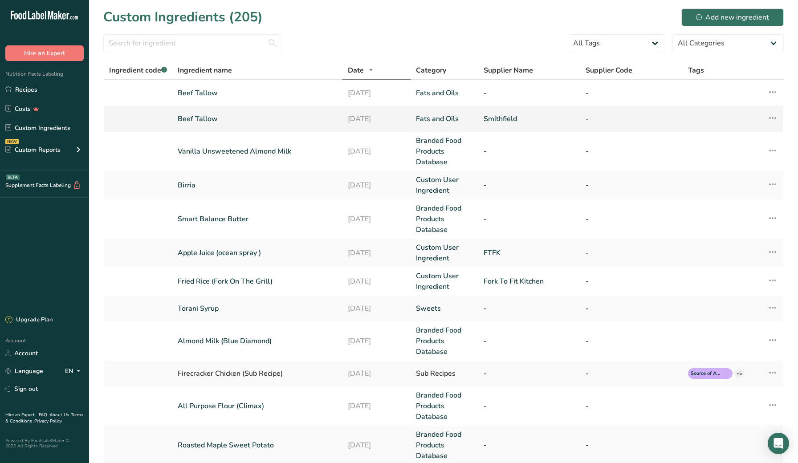
click at [771, 119] on icon at bounding box center [773, 118] width 11 height 16
click at [98, 123] on section "Custom Ingredients (205) Add new ingredient All Tags Source of Antioxidants [ME…" at bounding box center [443, 301] width 709 height 602
click at [773, 90] on icon at bounding box center [773, 92] width 11 height 16
click at [736, 158] on span "Delete Ingredient" at bounding box center [728, 155] width 50 height 9
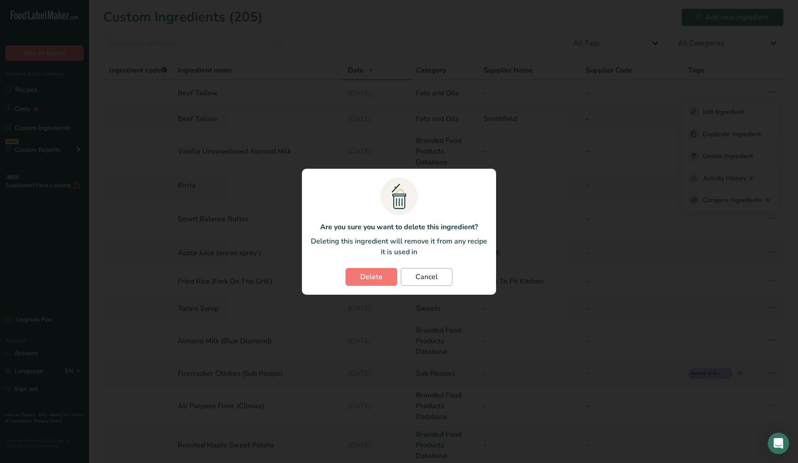
click at [427, 274] on span "Cancel" at bounding box center [427, 277] width 22 height 11
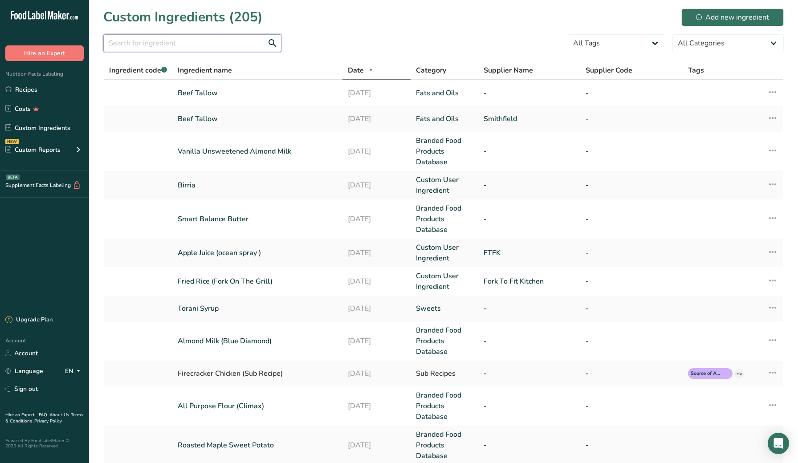
click at [174, 46] on input "text" at bounding box center [192, 43] width 178 height 18
click at [33, 88] on link "Recipes" at bounding box center [44, 89] width 89 height 17
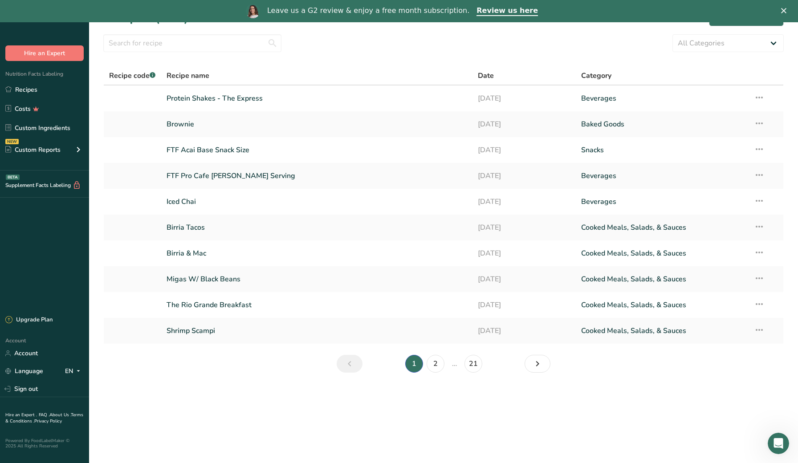
scroll to position [22, 0]
click at [160, 41] on input "text" at bounding box center [192, 43] width 178 height 18
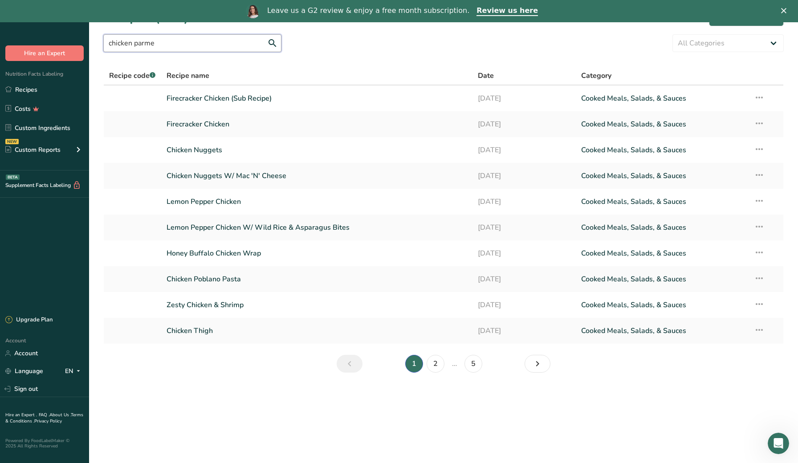
click at [172, 44] on input "chicken parme" at bounding box center [192, 43] width 178 height 18
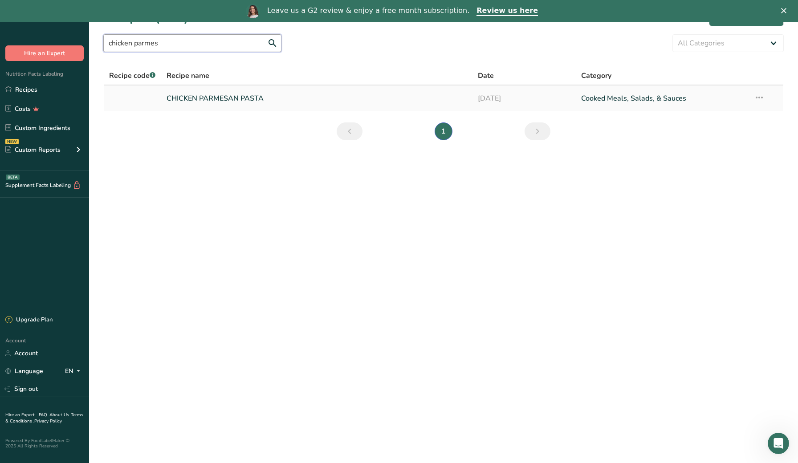
type input "chicken parmes"
click at [183, 92] on link "CHICKEN PARMESAN PASTA" at bounding box center [317, 98] width 300 height 19
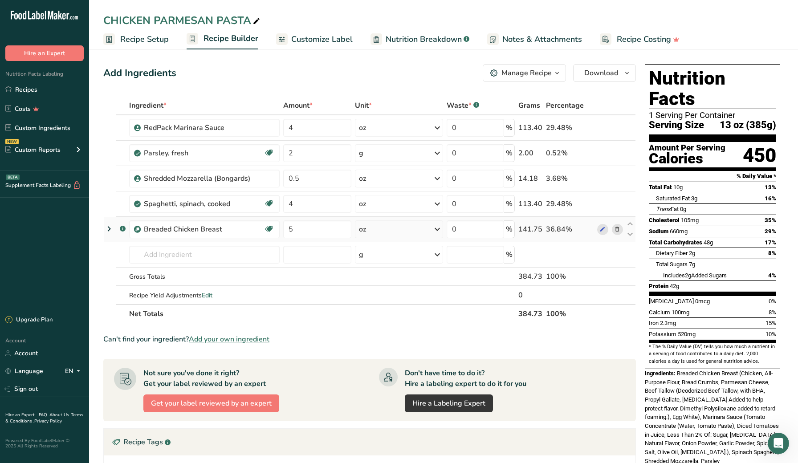
click at [619, 229] on icon at bounding box center [617, 229] width 6 height 9
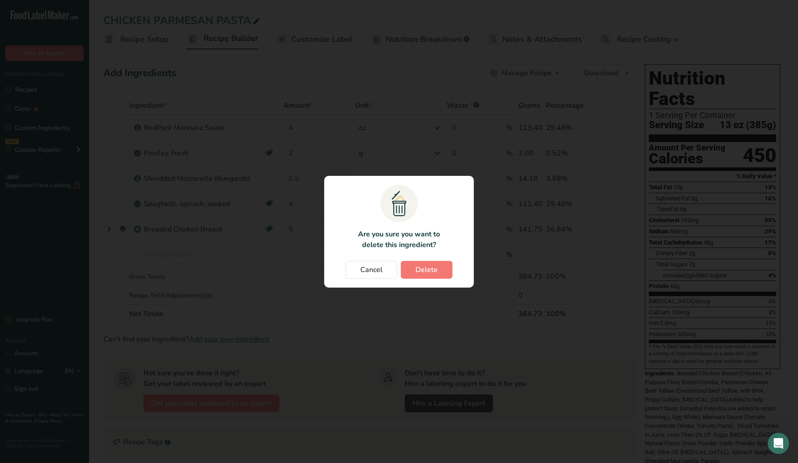
click at [342, 266] on div "Cancel Delete" at bounding box center [399, 270] width 132 height 18
click at [364, 267] on span "Cancel" at bounding box center [371, 270] width 22 height 11
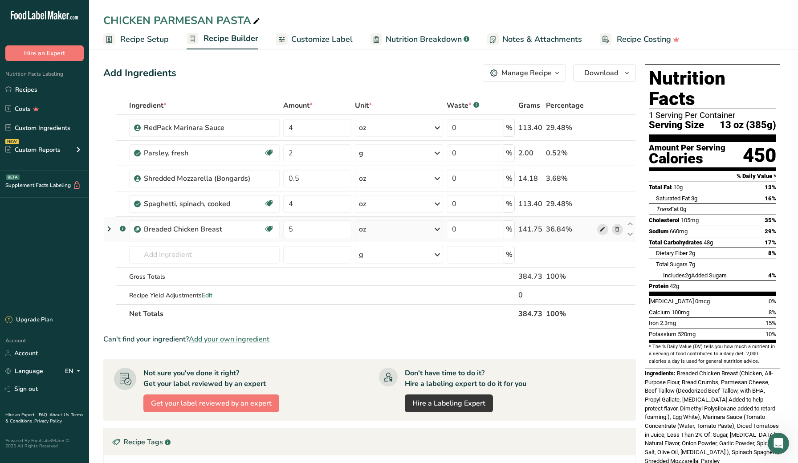
click at [602, 229] on icon at bounding box center [603, 229] width 6 height 9
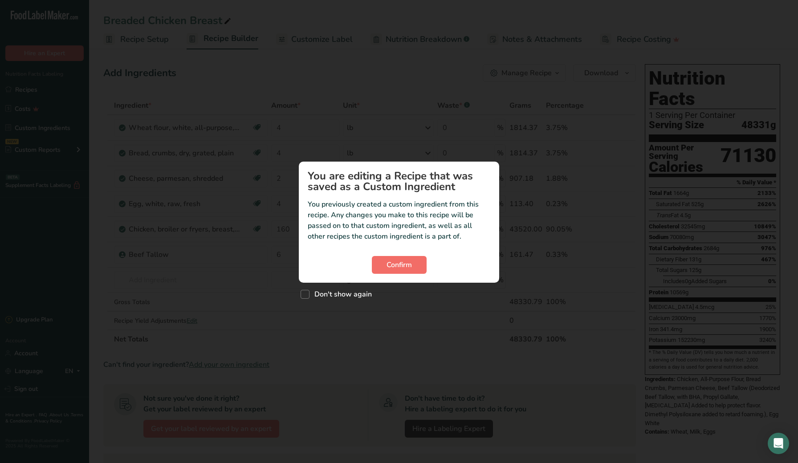
click at [387, 269] on span "Confirm" at bounding box center [399, 265] width 25 height 11
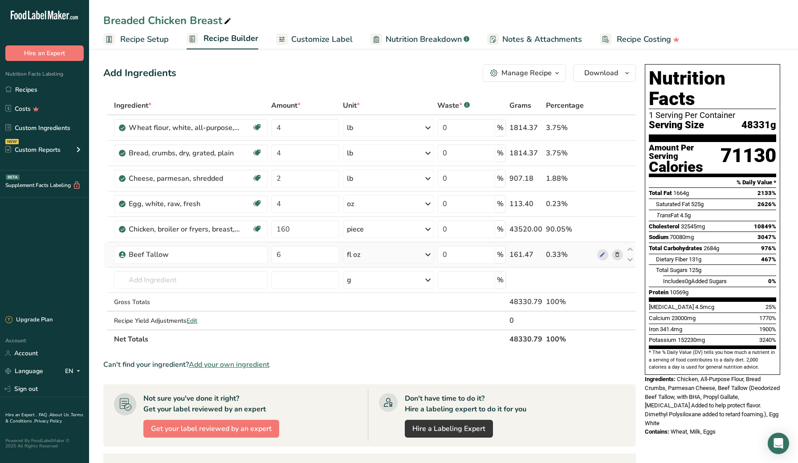
click at [618, 256] on icon at bounding box center [617, 254] width 6 height 9
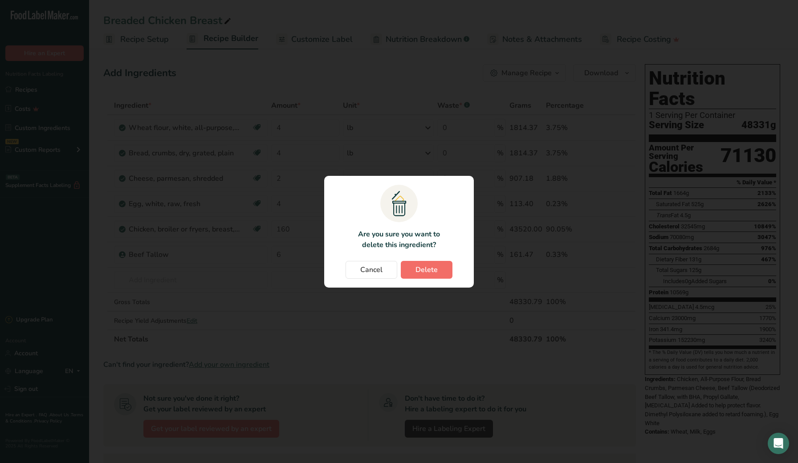
click at [442, 270] on button "Delete" at bounding box center [427, 270] width 52 height 18
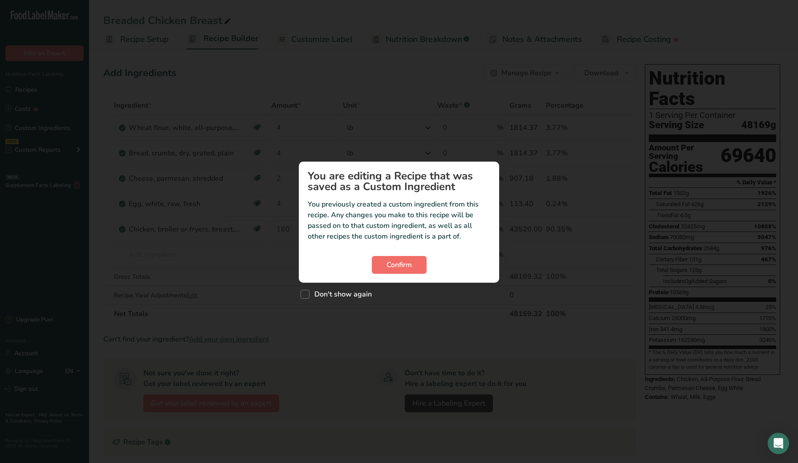
click at [413, 266] on button "Confirm" at bounding box center [399, 265] width 55 height 18
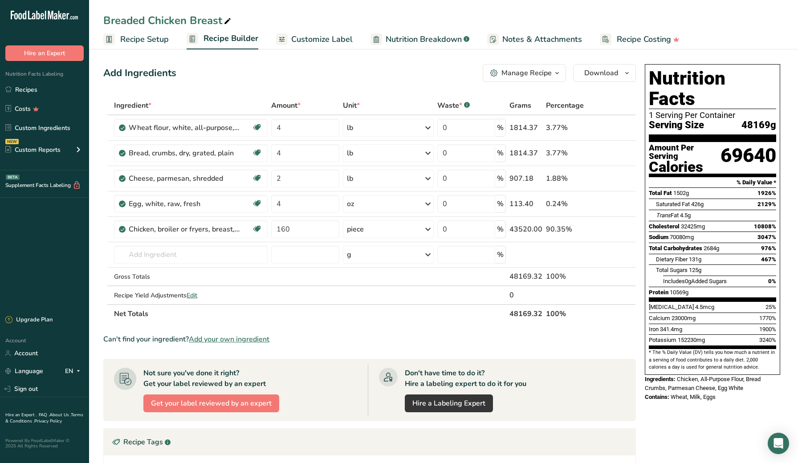
click at [149, 45] on span "Recipe Setup" at bounding box center [144, 39] width 49 height 12
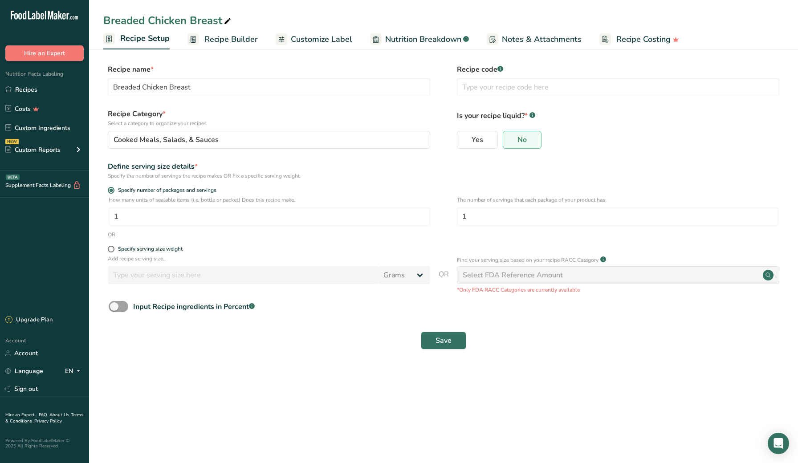
click at [207, 49] on link "Recipe Builder" at bounding box center [223, 39] width 70 height 20
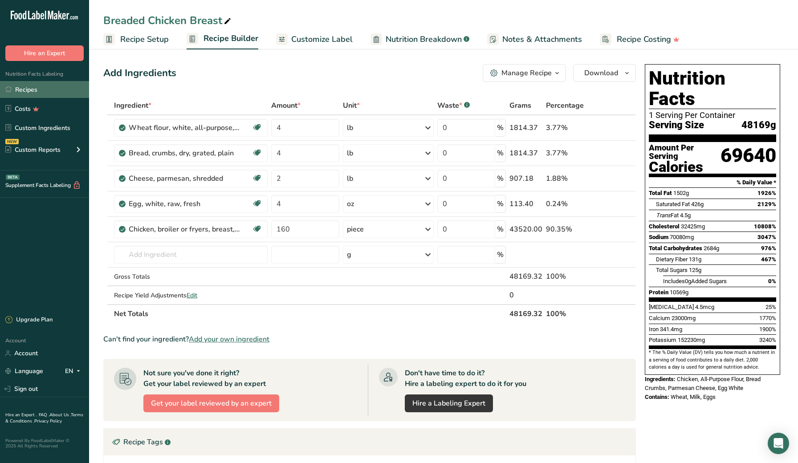
click at [31, 93] on link "Recipes" at bounding box center [44, 89] width 89 height 17
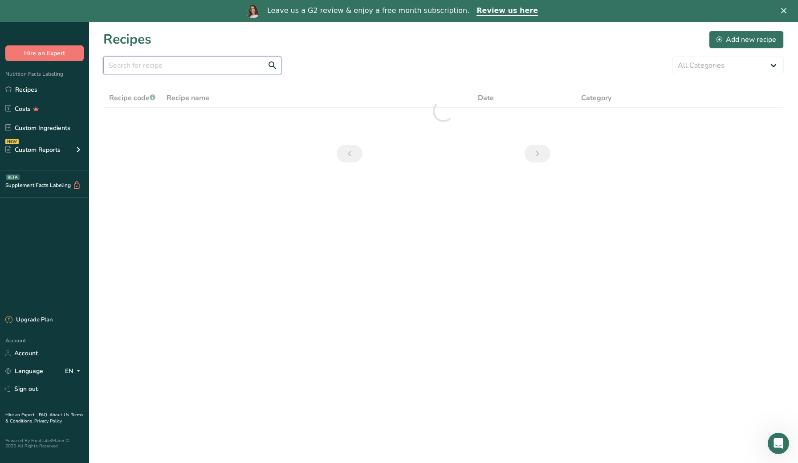
click at [179, 63] on input "text" at bounding box center [192, 66] width 178 height 18
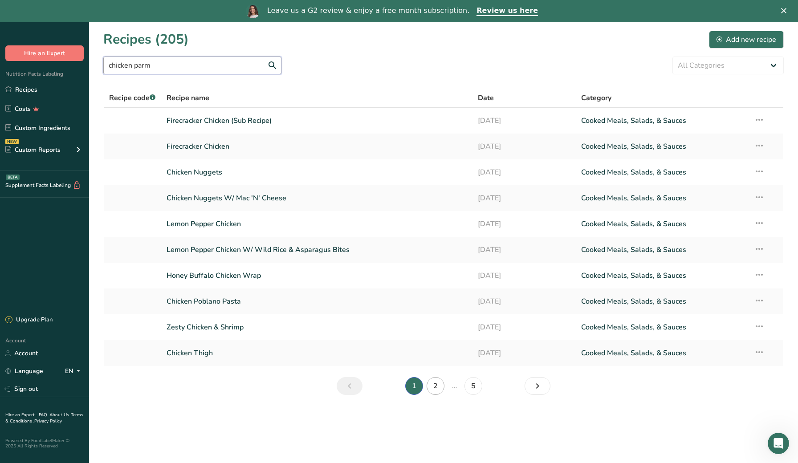
type input "chicken parm"
click at [442, 383] on link "2" at bounding box center [436, 386] width 18 height 18
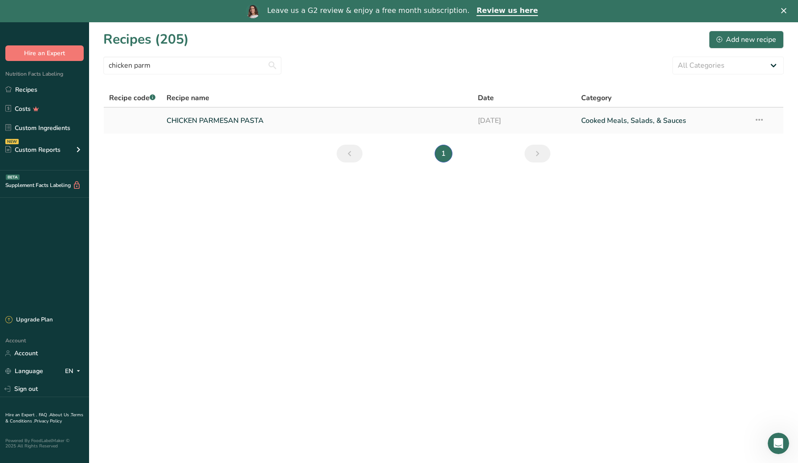
click at [200, 119] on link "CHICKEN PARMESAN PASTA" at bounding box center [317, 120] width 300 height 19
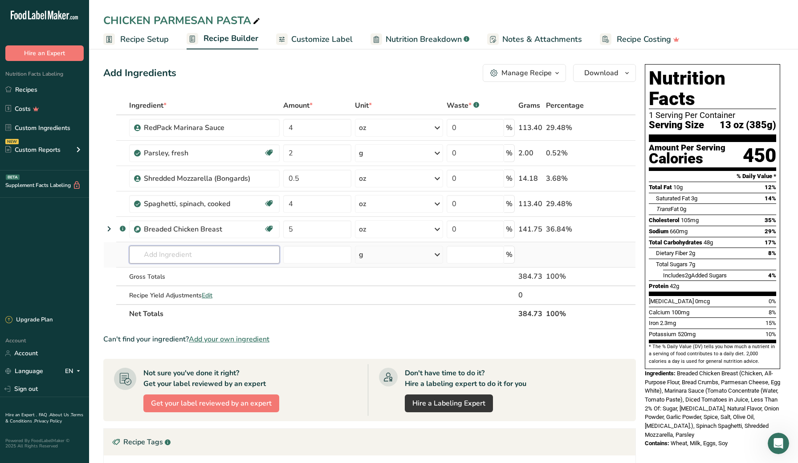
click at [166, 257] on input "text" at bounding box center [204, 255] width 151 height 18
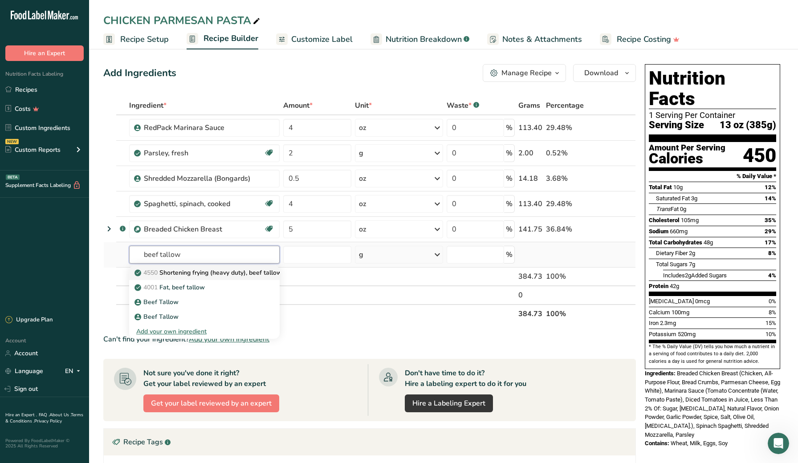
type input "beef tallow"
drag, startPoint x: 165, startPoint y: 276, endPoint x: 174, endPoint y: 318, distance: 42.5
click at [174, 307] on p "Beef Tallow" at bounding box center [157, 302] width 42 height 9
type input "Beef Tallow"
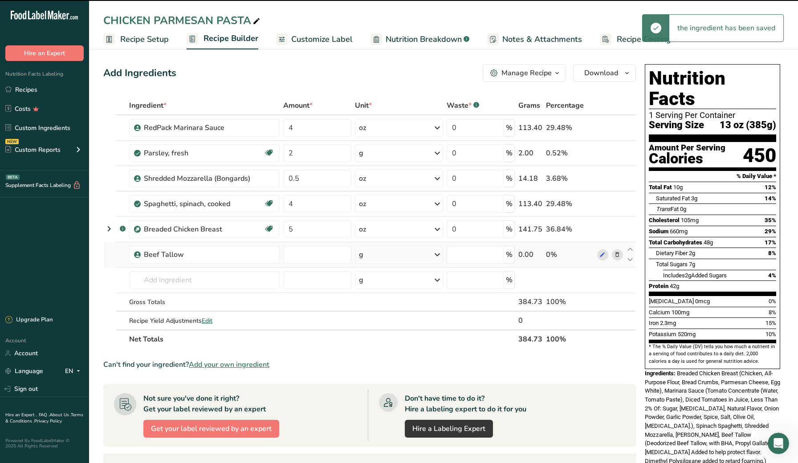
type input "0"
type input "0.91"
select select "22"
type input "0"
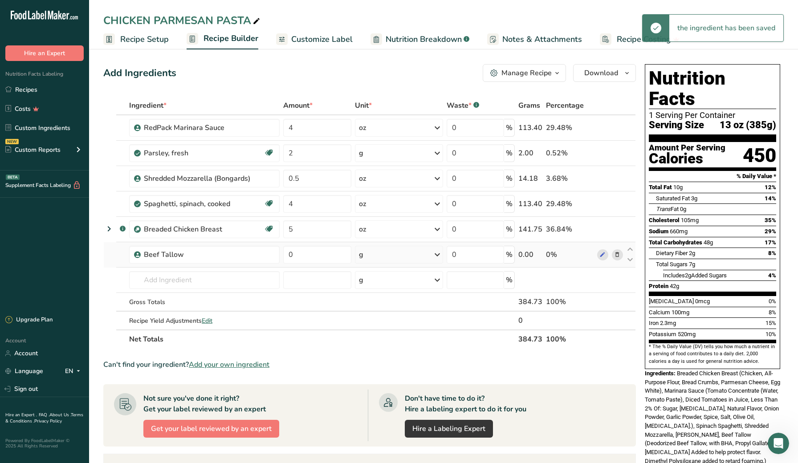
click at [364, 254] on div "g" at bounding box center [361, 255] width 4 height 11
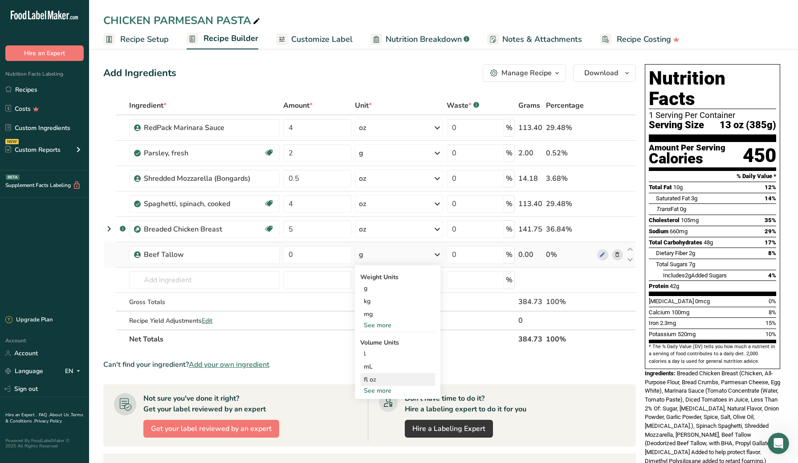
click at [376, 377] on div "fl oz" at bounding box center [398, 379] width 68 height 9
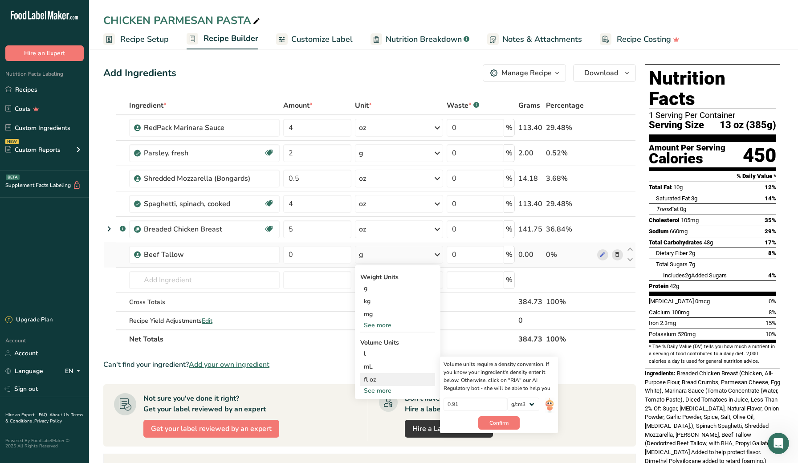
click at [379, 379] on div "fl oz" at bounding box center [398, 379] width 68 height 9
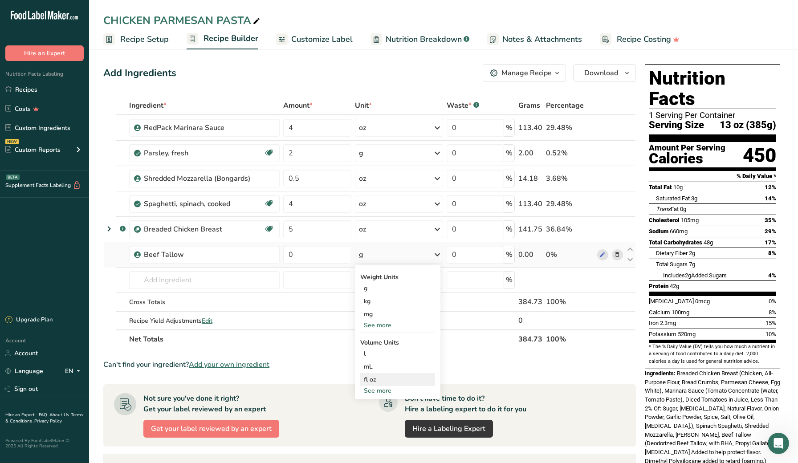
click at [379, 379] on div "fl oz" at bounding box center [398, 379] width 68 height 9
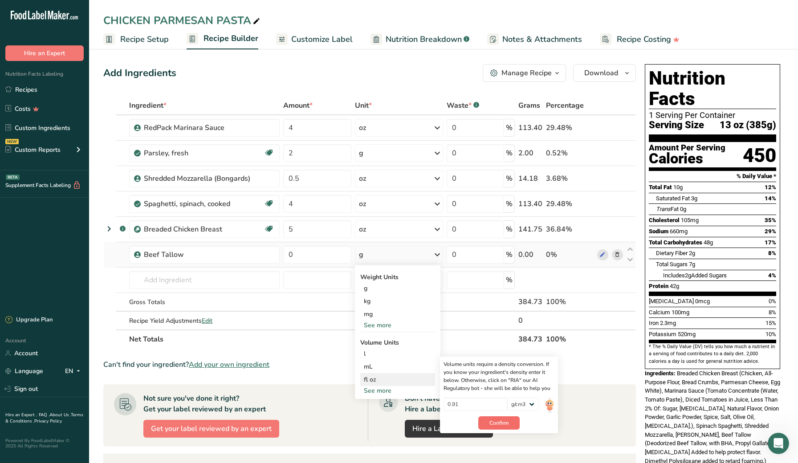
click at [495, 423] on span "Confirm" at bounding box center [499, 423] width 19 height 8
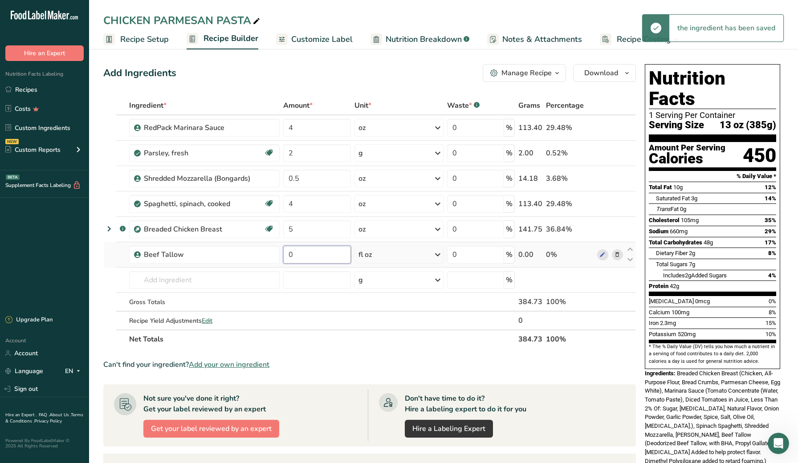
click at [321, 255] on input "0" at bounding box center [317, 255] width 68 height 18
type input "1"
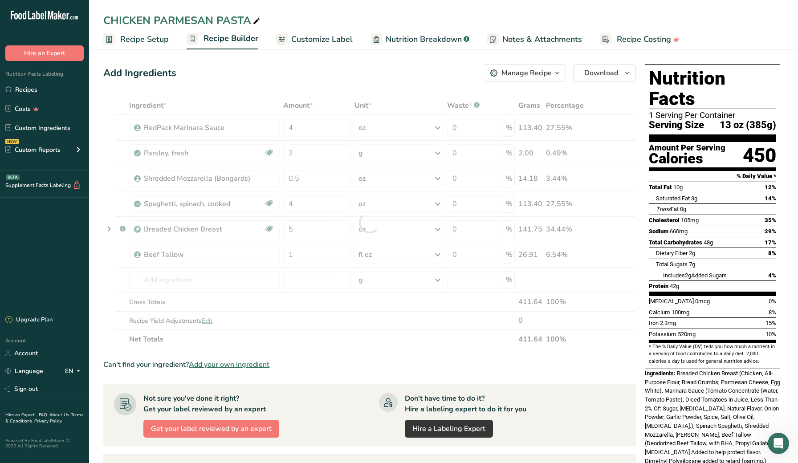
click at [97, 253] on section "Add Ingredients Manage Recipe Delete Recipe Duplicate Recipe Scale Recipe Save …" at bounding box center [443, 371] width 709 height 651
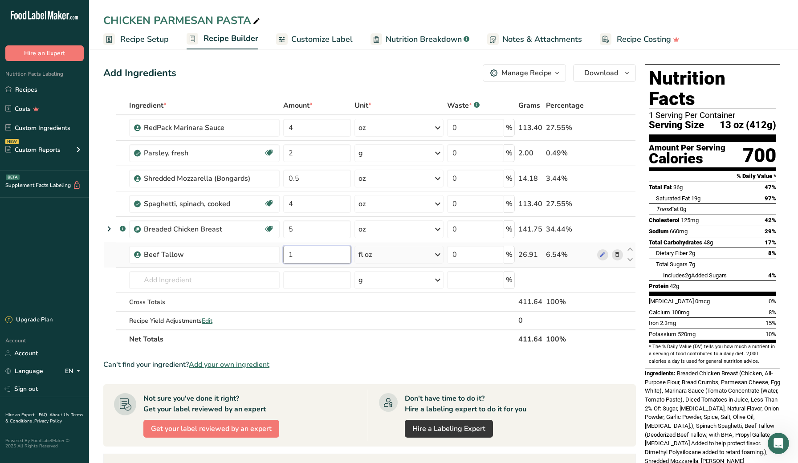
click at [299, 257] on input "1" at bounding box center [317, 255] width 68 height 18
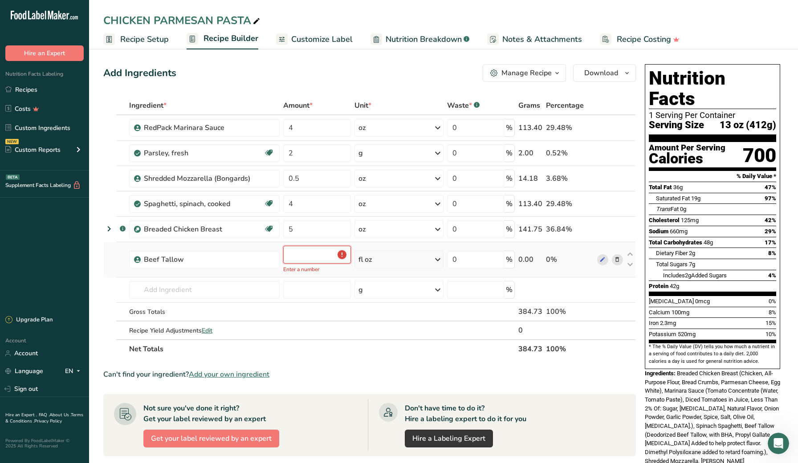
type input "0.5"
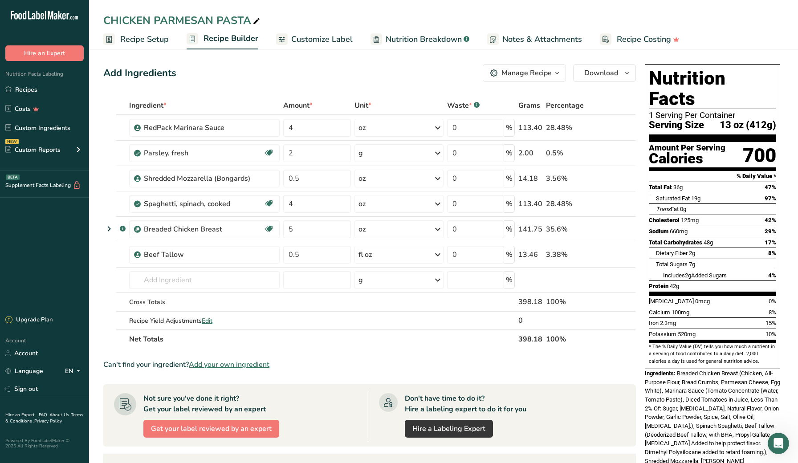
click at [93, 256] on section "Add Ingredients Manage Recipe Delete Recipe Duplicate Recipe Scale Recipe Save …" at bounding box center [443, 371] width 709 height 651
click at [92, 250] on section "Add Ingredients Manage Recipe Delete Recipe Duplicate Recipe Scale Recipe Save …" at bounding box center [443, 371] width 709 height 651
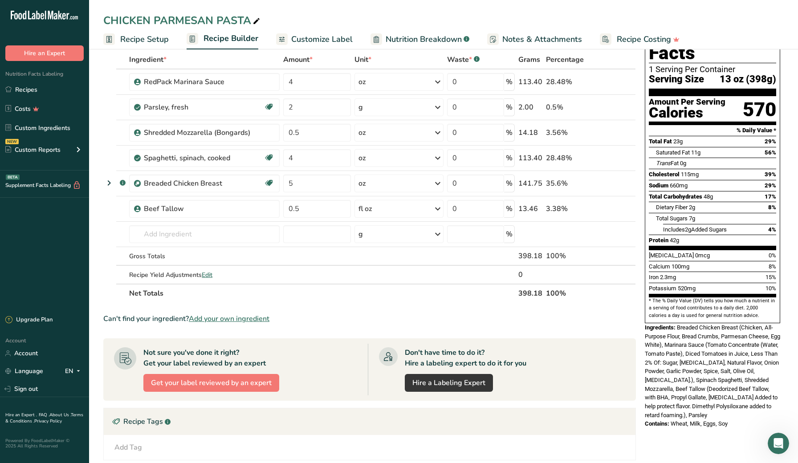
scroll to position [47, 0]
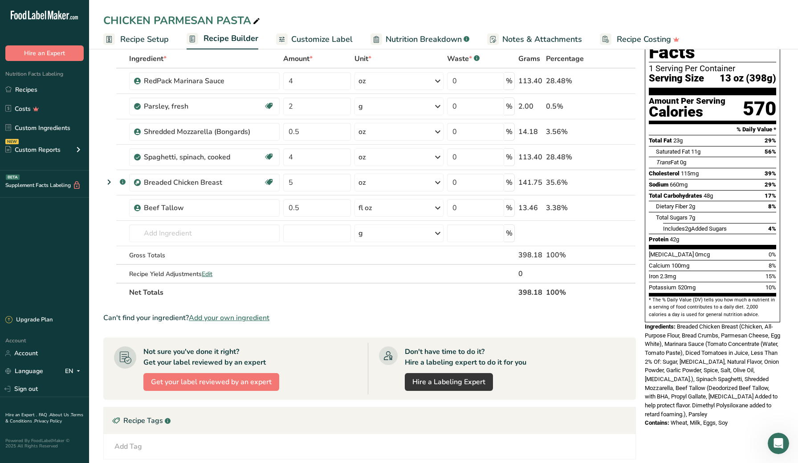
click at [96, 254] on section "Add Ingredients Manage Recipe Delete Recipe Duplicate Recipe Scale Recipe Save …" at bounding box center [443, 325] width 709 height 651
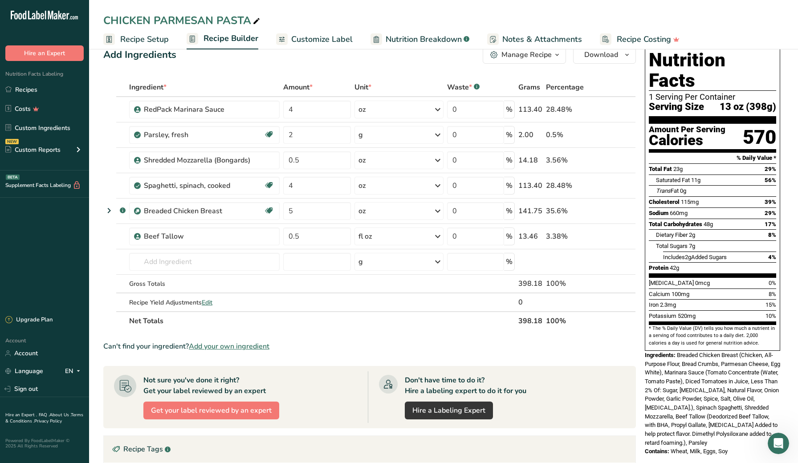
scroll to position [19, 0]
drag, startPoint x: 110, startPoint y: 211, endPoint x: 114, endPoint y: 198, distance: 13.1
click at [114, 198] on td at bounding box center [110, 210] width 12 height 25
click at [109, 209] on icon at bounding box center [109, 210] width 11 height 16
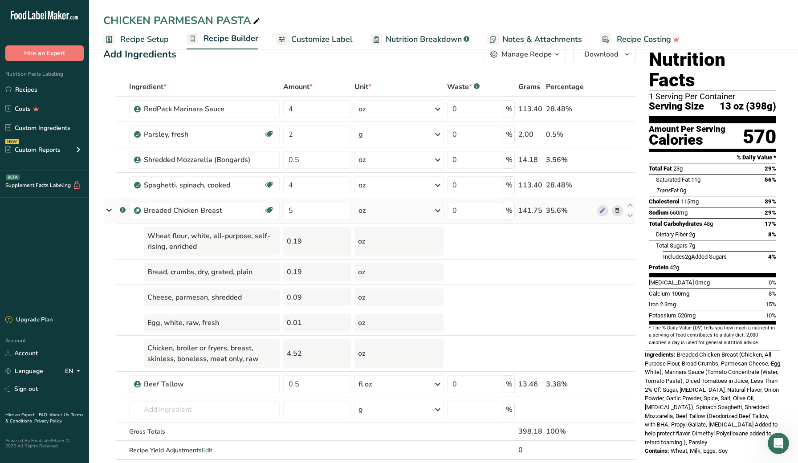
click at [109, 209] on icon at bounding box center [109, 210] width 16 height 11
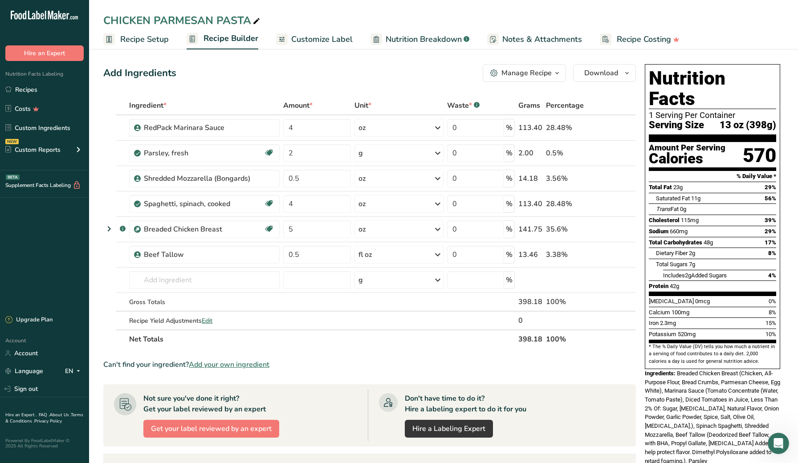
scroll to position [0, 0]
click at [628, 72] on icon "button" at bounding box center [627, 73] width 7 height 11
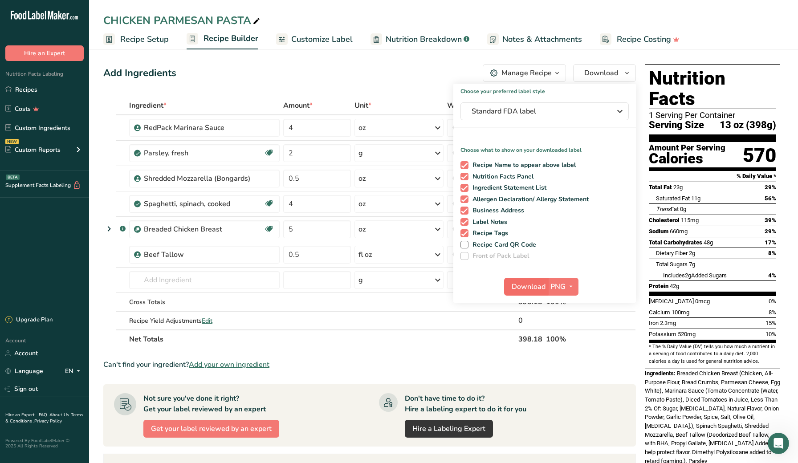
click at [521, 283] on span "Download" at bounding box center [529, 287] width 34 height 11
click at [37, 92] on link "Recipes" at bounding box center [44, 89] width 89 height 17
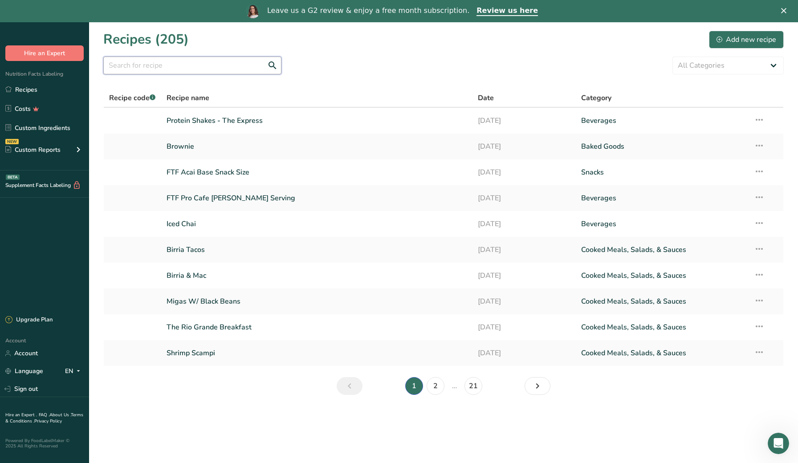
click at [162, 67] on input "text" at bounding box center [192, 66] width 178 height 18
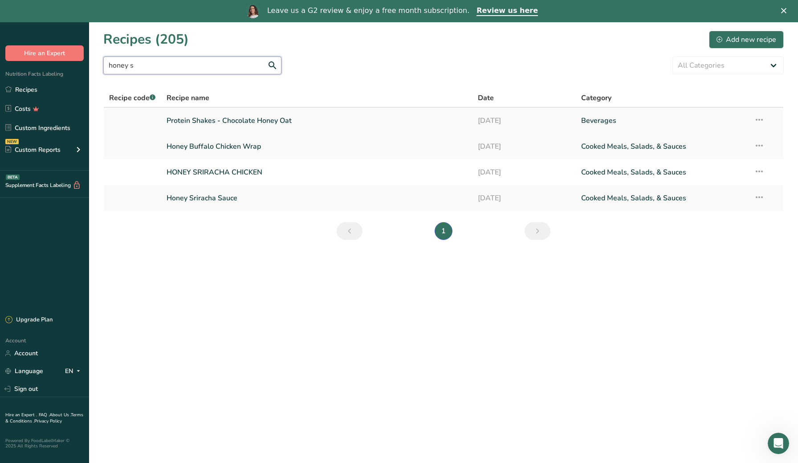
type input "honey s"
click at [174, 123] on link "Protein Shakes - Chocolate Honey Oat" at bounding box center [317, 120] width 300 height 19
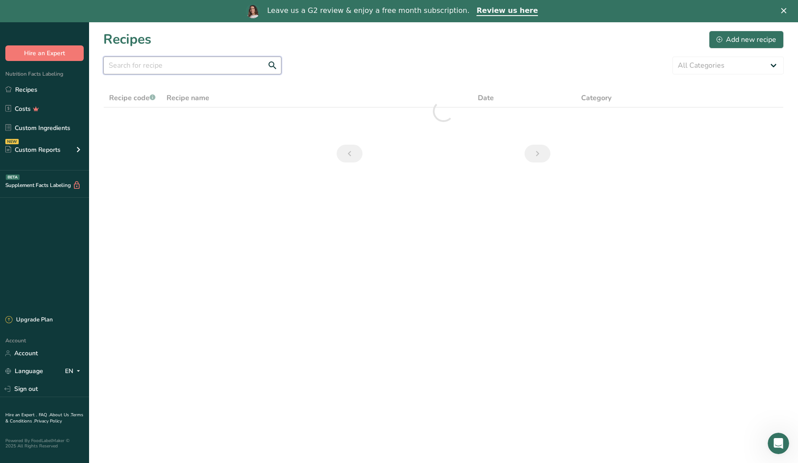
click at [139, 63] on input "text" at bounding box center [192, 66] width 178 height 18
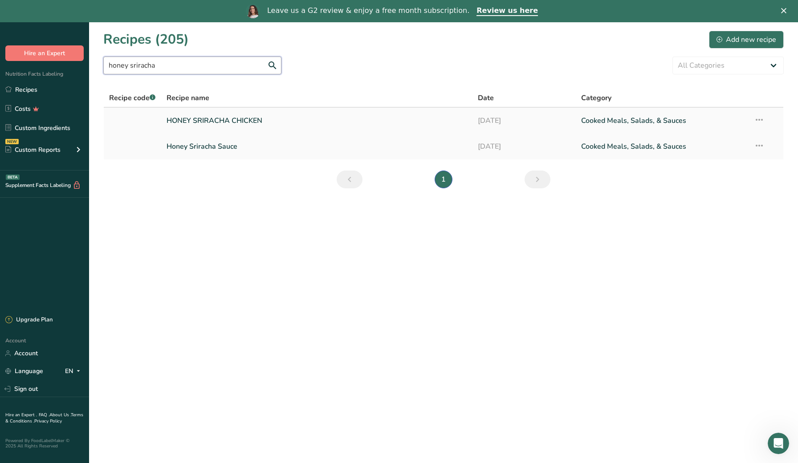
type input "honey sriracha"
click at [195, 123] on link "HONEY SRIRACHA CHICKEN" at bounding box center [317, 120] width 300 height 19
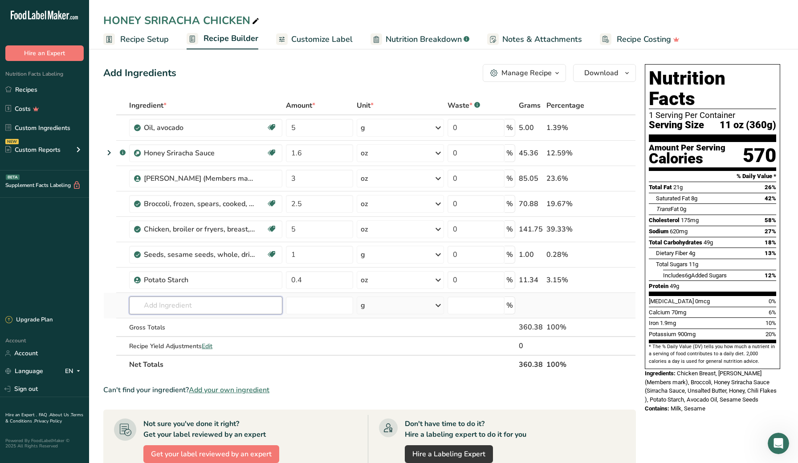
click at [251, 301] on input "text" at bounding box center [205, 306] width 153 height 18
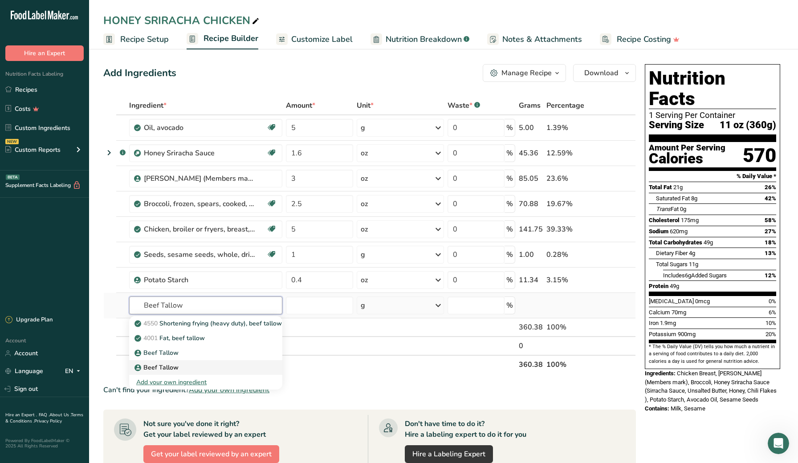
type input "Beef Tallow"
click at [239, 358] on div "Beef Tallow" at bounding box center [198, 352] width 125 height 9
type input "Beef Tallow"
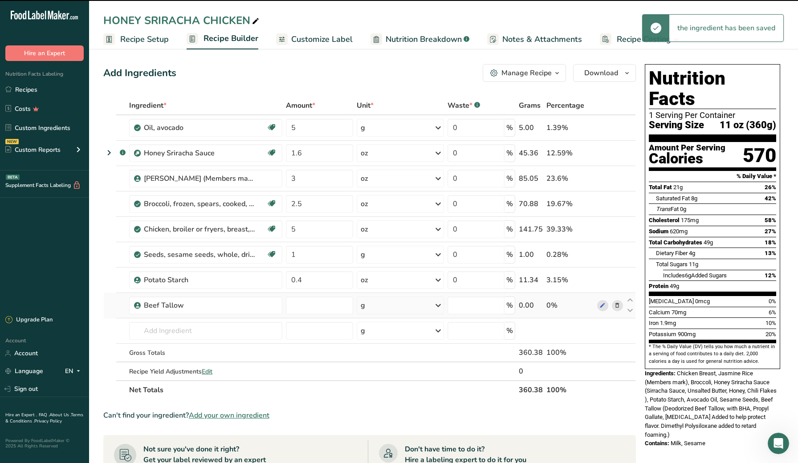
type input "0"
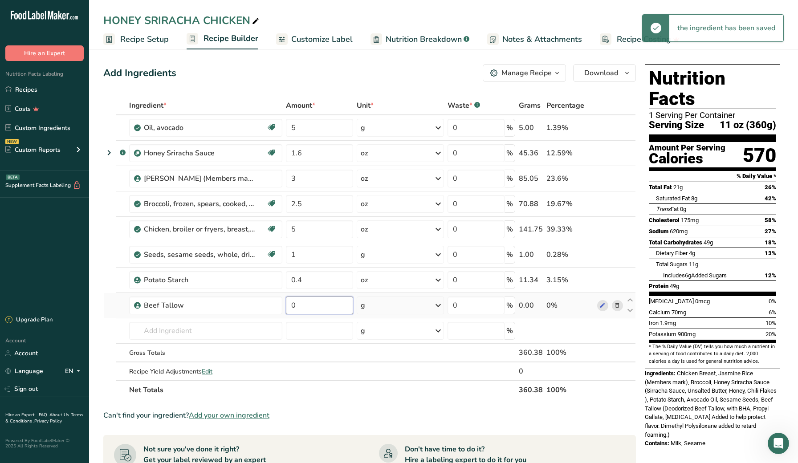
click at [307, 309] on input "0" at bounding box center [319, 306] width 67 height 18
type input "5"
click at [96, 337] on section "Add Ingredients Manage Recipe Delete Recipe Duplicate Recipe Scale Recipe Save …" at bounding box center [443, 397] width 709 height 702
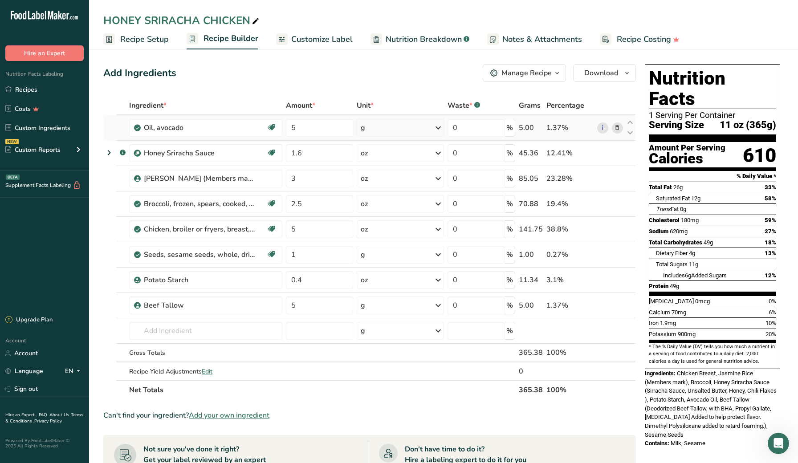
click at [617, 128] on icon at bounding box center [617, 127] width 6 height 9
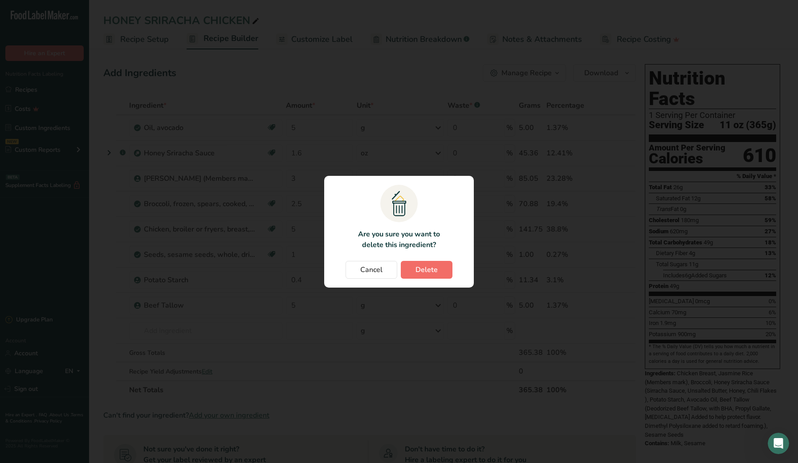
click at [430, 266] on span "Delete" at bounding box center [427, 270] width 22 height 11
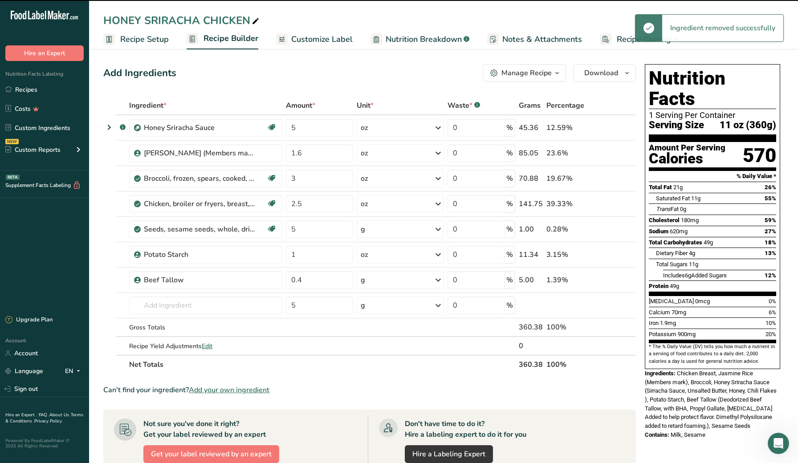
type input "1.6"
type input "3"
type input "2.5"
type input "5"
type input "1"
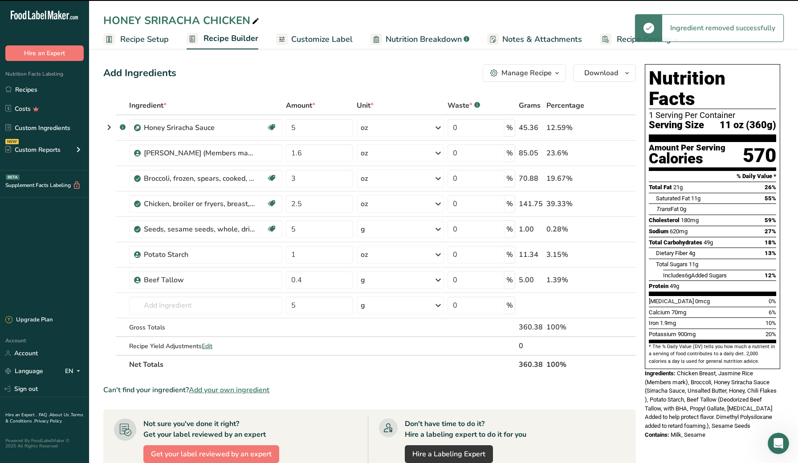
type input "0.4"
type input "5"
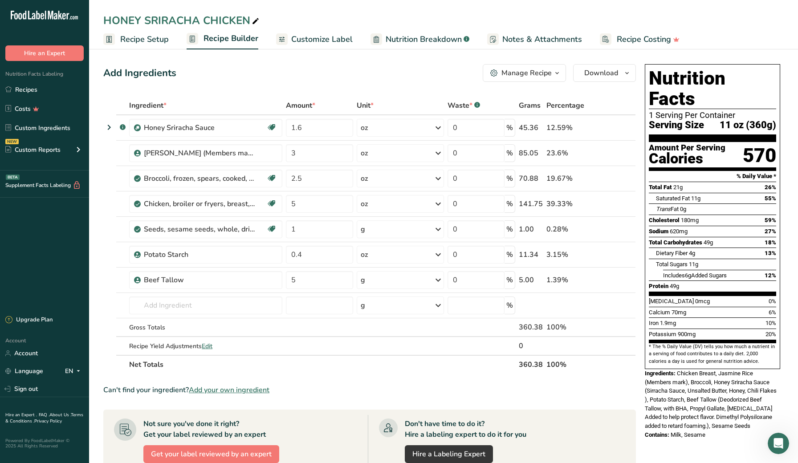
click at [94, 304] on section "Add Ingredients Manage Recipe Delete Recipe Duplicate Recipe Scale Recipe Save …" at bounding box center [443, 384] width 709 height 676
click at [626, 74] on icon "button" at bounding box center [627, 73] width 7 height 11
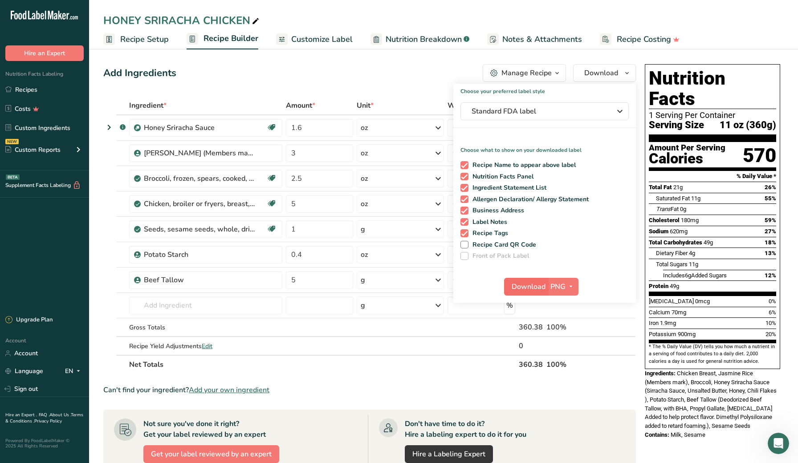
click at [536, 284] on span "Download" at bounding box center [529, 287] width 34 height 11
click at [91, 276] on section "Add Ingredients Manage Recipe Delete Recipe Duplicate Recipe Scale Recipe Save …" at bounding box center [443, 384] width 709 height 676
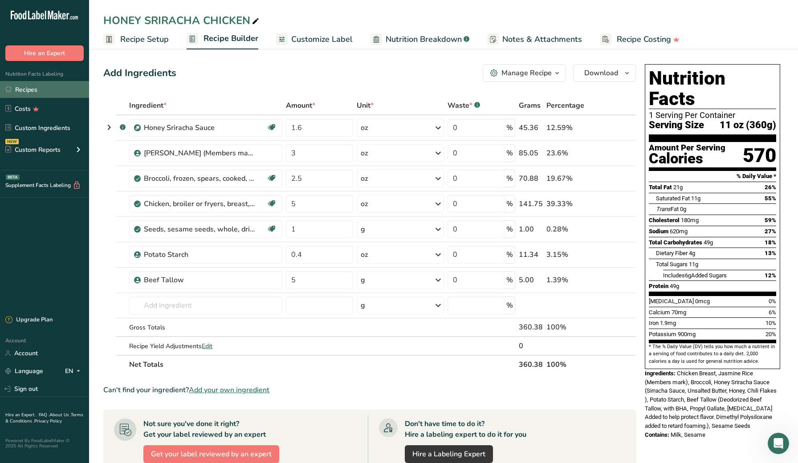
click at [56, 92] on link "Recipes" at bounding box center [44, 89] width 89 height 17
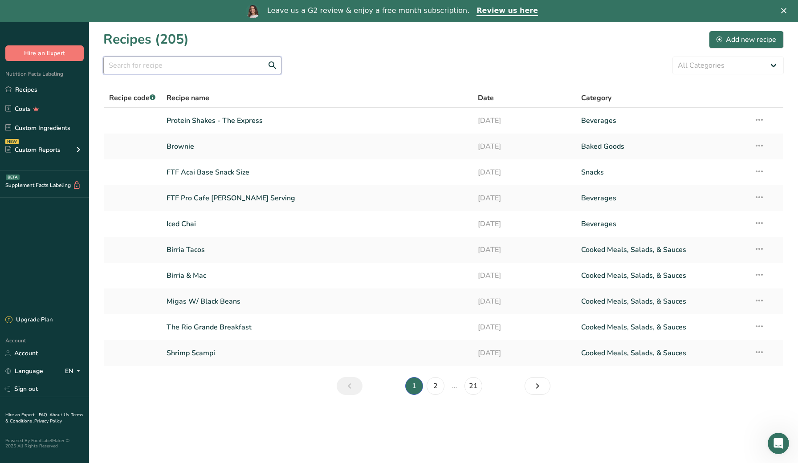
click at [155, 72] on input "text" at bounding box center [192, 66] width 178 height 18
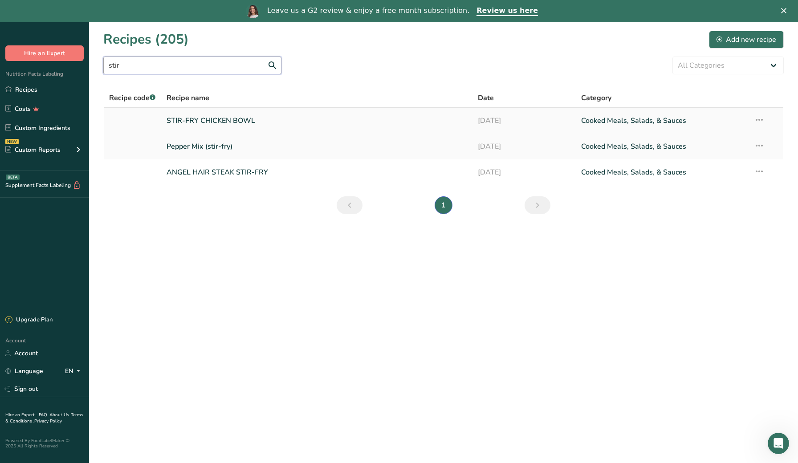
type input "stir"
click at [187, 115] on link "STIR-FRY CHICKEN BOWL" at bounding box center [317, 120] width 300 height 19
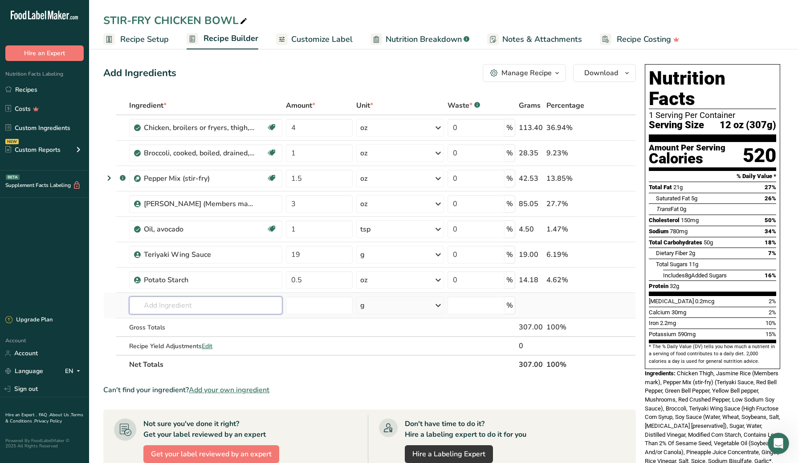
click at [164, 306] on input "text" at bounding box center [205, 306] width 153 height 18
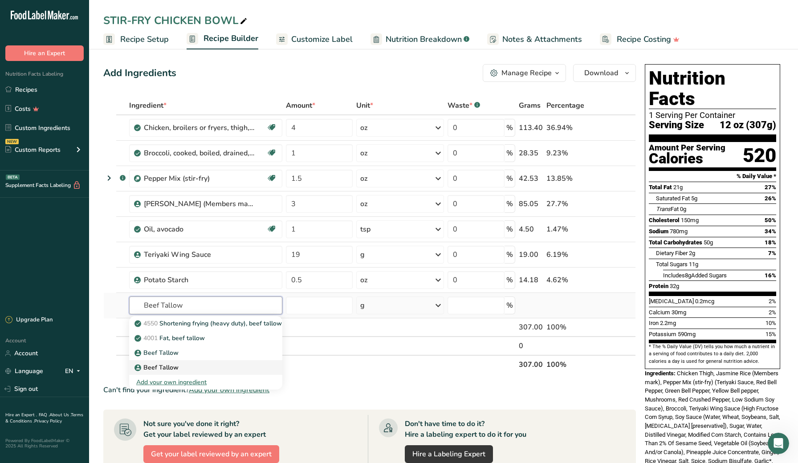
type input "Beef Tallow"
click at [153, 358] on p "Beef Tallow" at bounding box center [157, 352] width 42 height 9
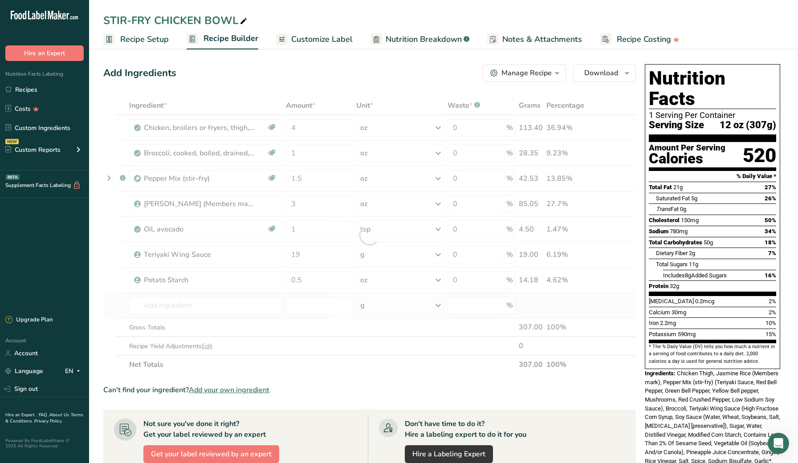
type input "Beef Tallow"
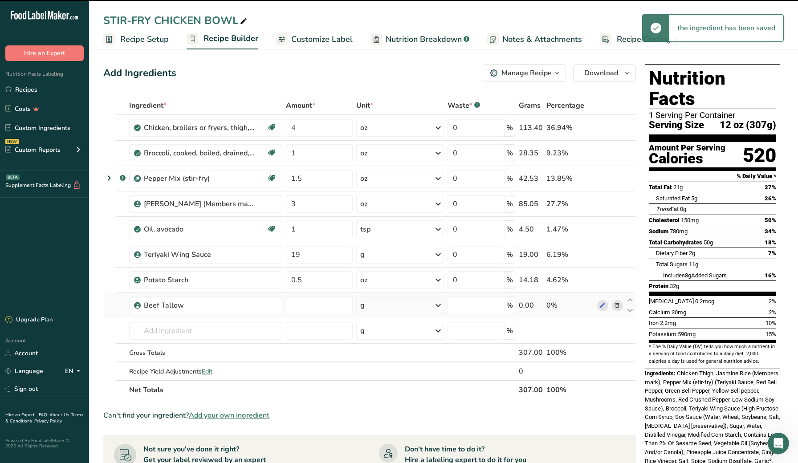
type input "0"
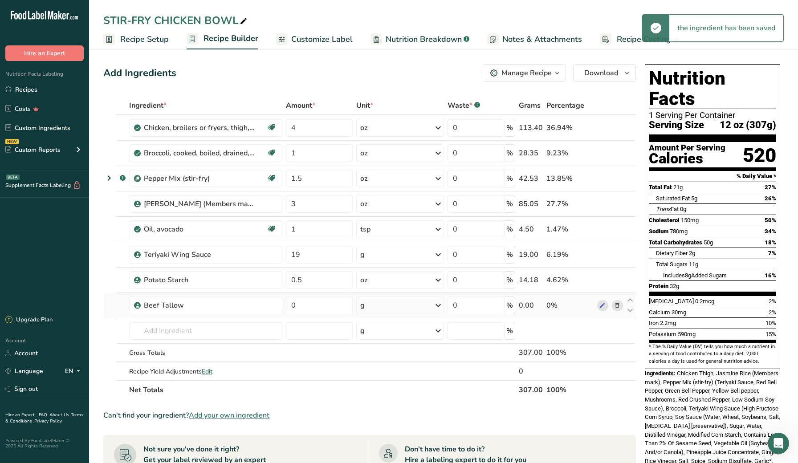
click at [376, 306] on div "g" at bounding box center [400, 306] width 88 height 18
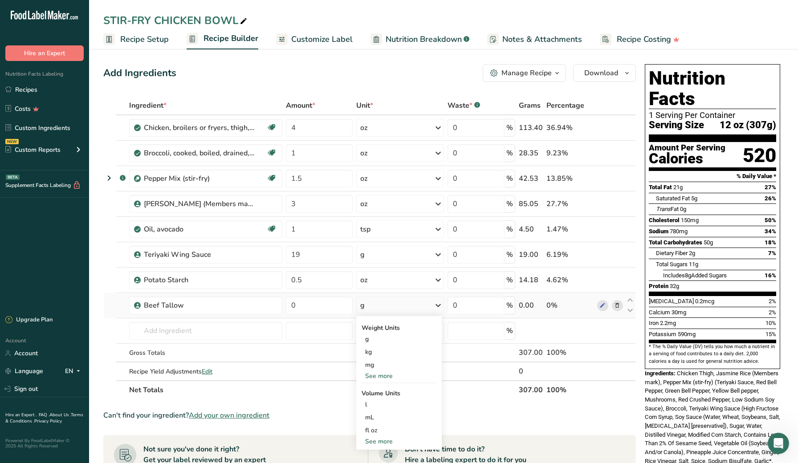
click at [380, 441] on div "See more" at bounding box center [399, 441] width 75 height 9
select select "22"
click at [380, 453] on div "tsp" at bounding box center [399, 456] width 68 height 9
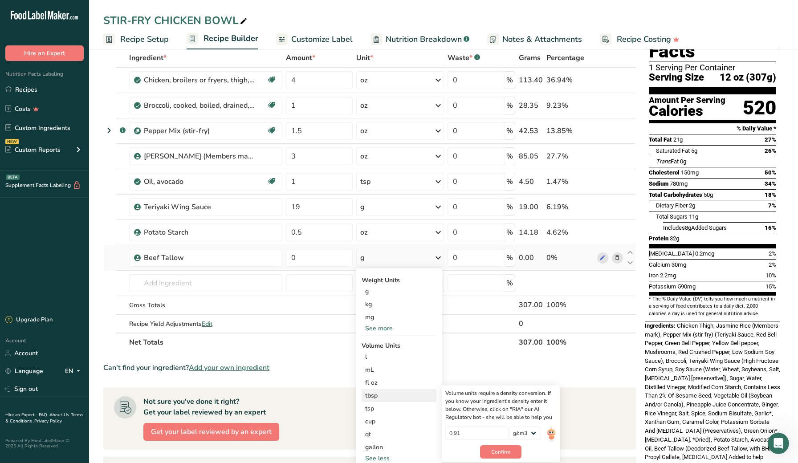
scroll to position [48, 0]
click at [385, 406] on div "tsp" at bounding box center [399, 408] width 68 height 9
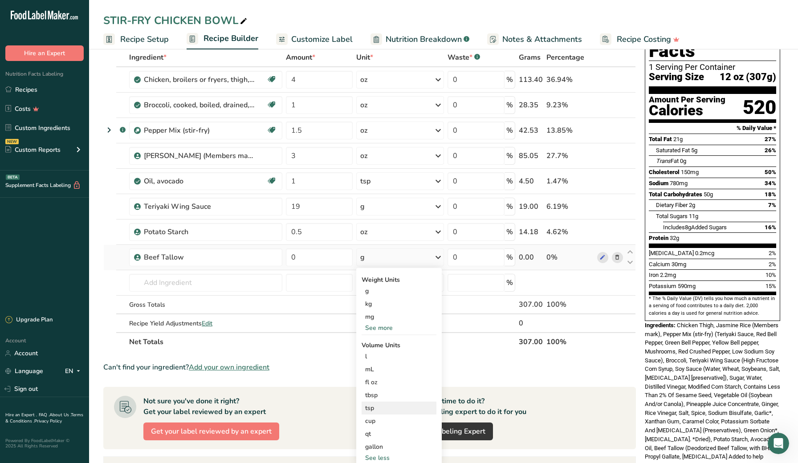
click at [385, 406] on div "tsp" at bounding box center [399, 408] width 68 height 9
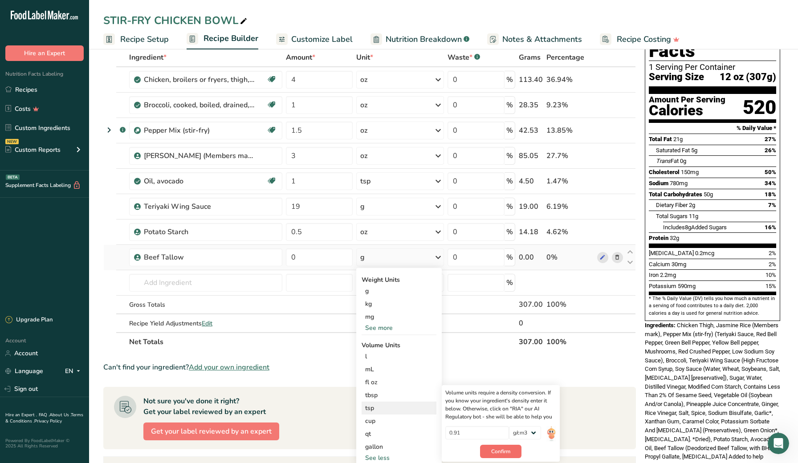
click at [496, 453] on span "Confirm" at bounding box center [500, 452] width 19 height 8
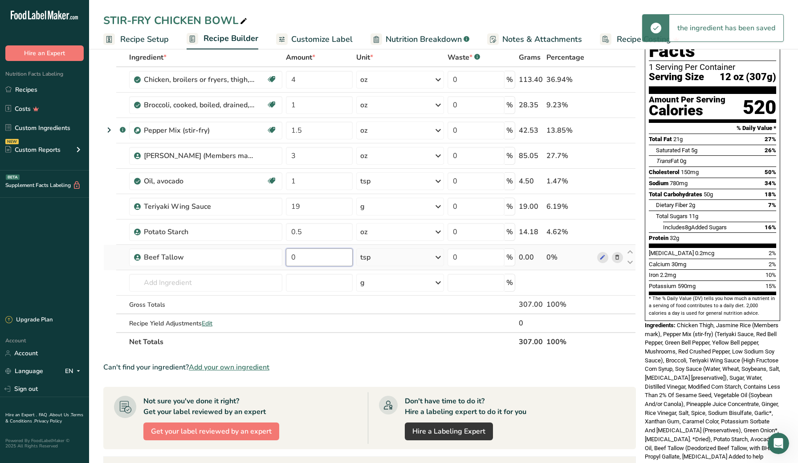
click at [316, 258] on input "0" at bounding box center [319, 258] width 67 height 18
type input "1"
click at [96, 241] on section "Add Ingredients Manage Recipe Delete Recipe Duplicate Recipe Scale Recipe Save …" at bounding box center [443, 349] width 709 height 702
click at [618, 182] on icon at bounding box center [617, 181] width 6 height 9
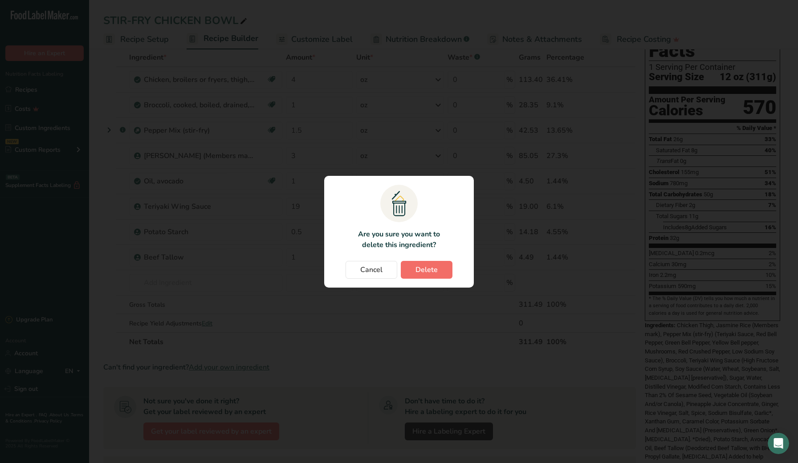
click at [441, 271] on button "Delete" at bounding box center [427, 270] width 52 height 18
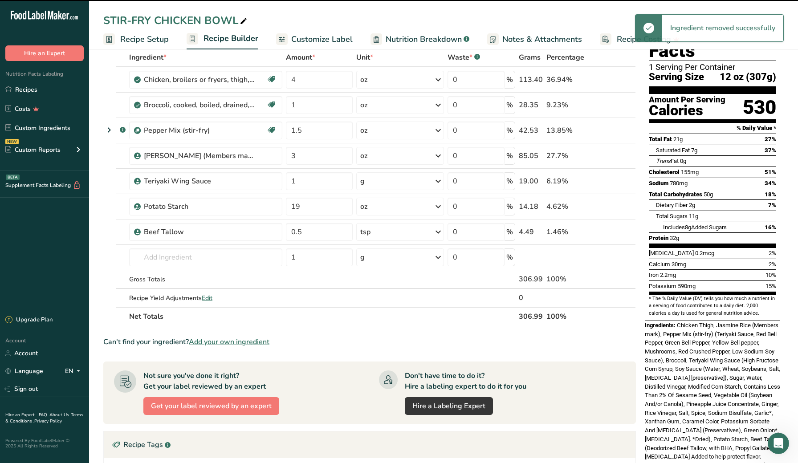
type input "19"
type input "0.5"
type input "1"
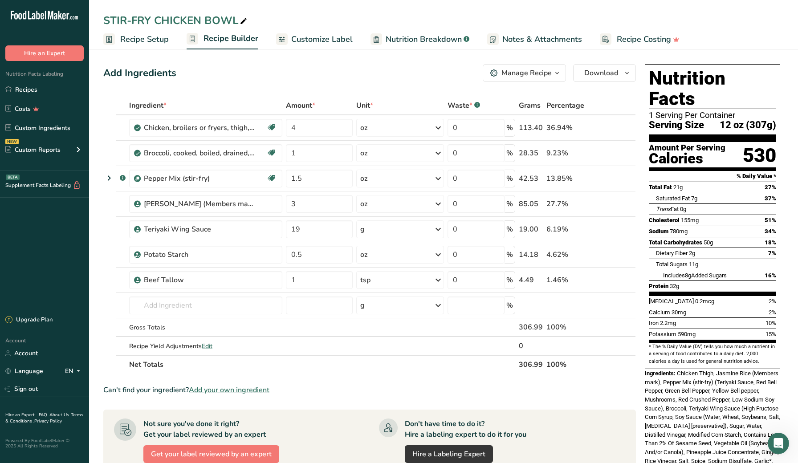
scroll to position [0, 0]
click at [601, 77] on span "Download" at bounding box center [602, 73] width 34 height 11
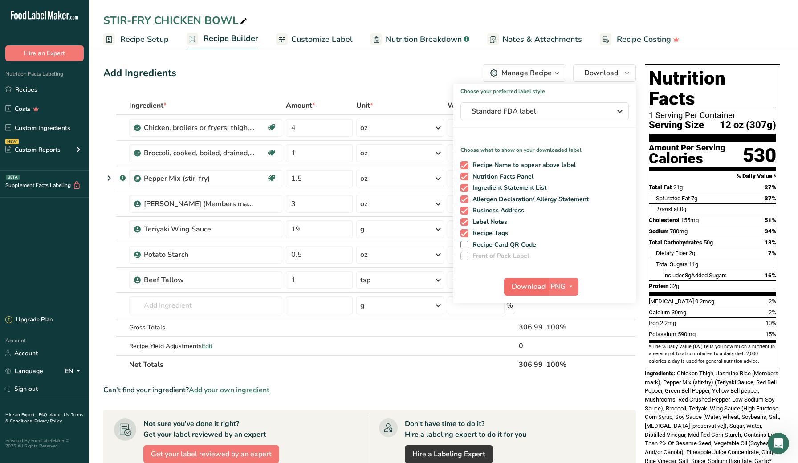
click at [519, 282] on span "Download" at bounding box center [529, 287] width 34 height 11
click at [50, 83] on link "Recipes" at bounding box center [44, 89] width 89 height 17
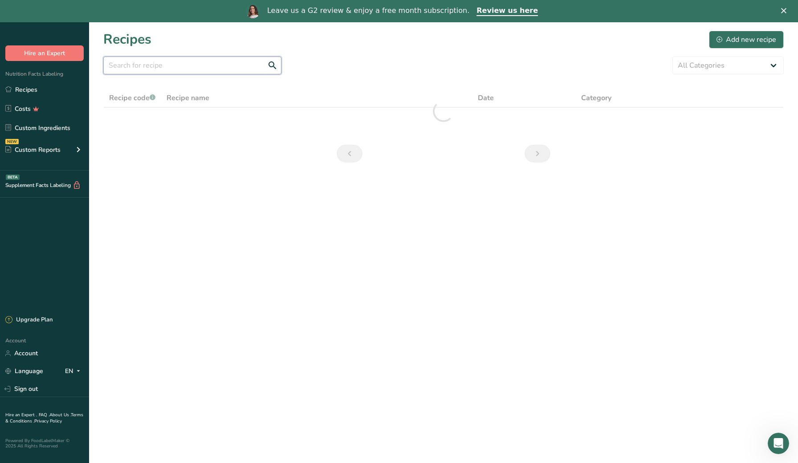
click at [159, 61] on input "text" at bounding box center [192, 66] width 178 height 18
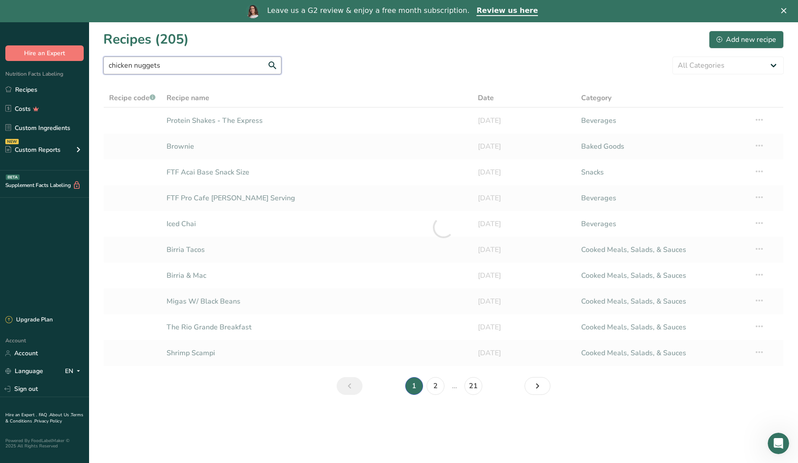
type input "chicken nuggets"
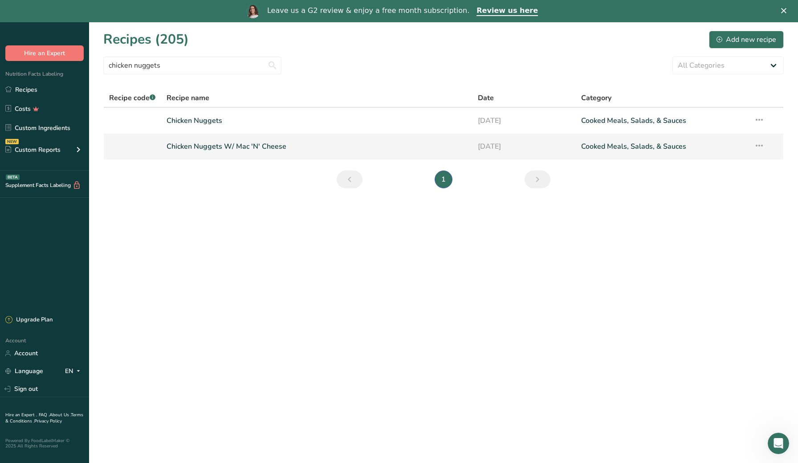
click at [191, 144] on link "Chicken Nuggets W/ Mac 'N' Cheese" at bounding box center [317, 146] width 300 height 19
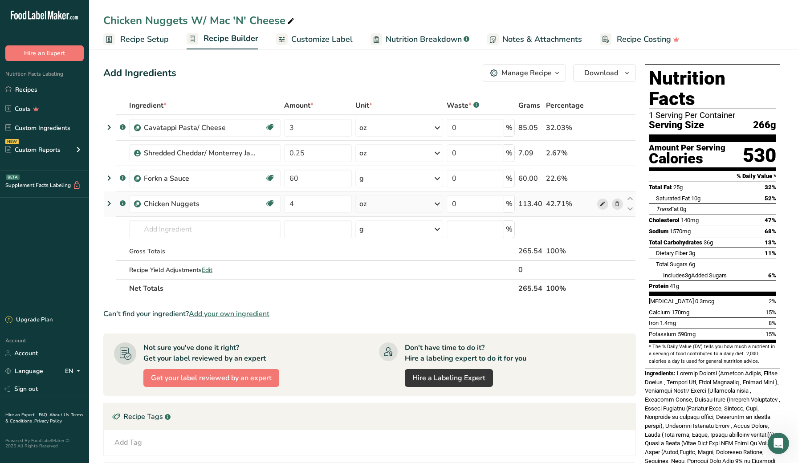
click at [602, 204] on icon at bounding box center [603, 204] width 6 height 9
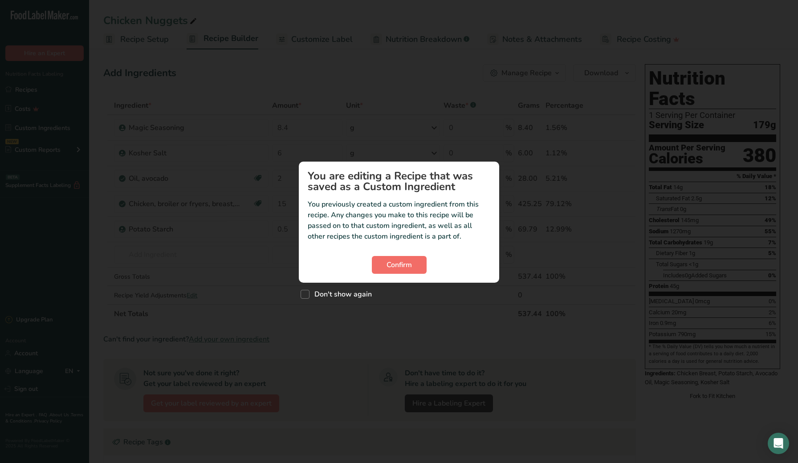
click at [381, 260] on button "Confirm" at bounding box center [399, 265] width 55 height 18
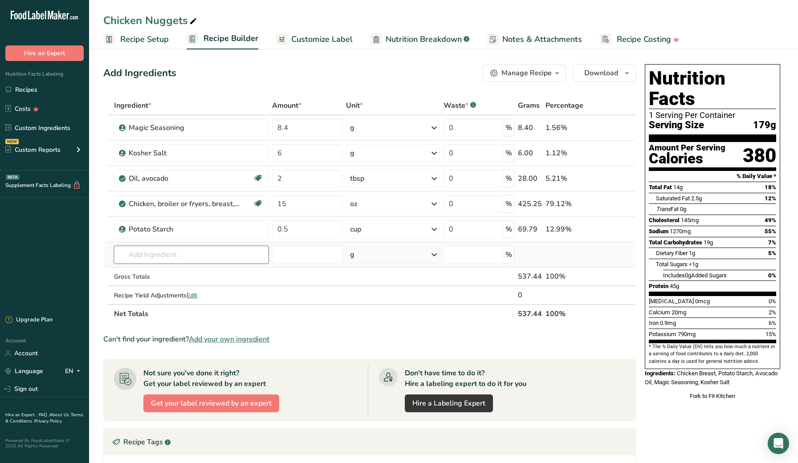
click at [211, 254] on input "text" at bounding box center [191, 255] width 154 height 18
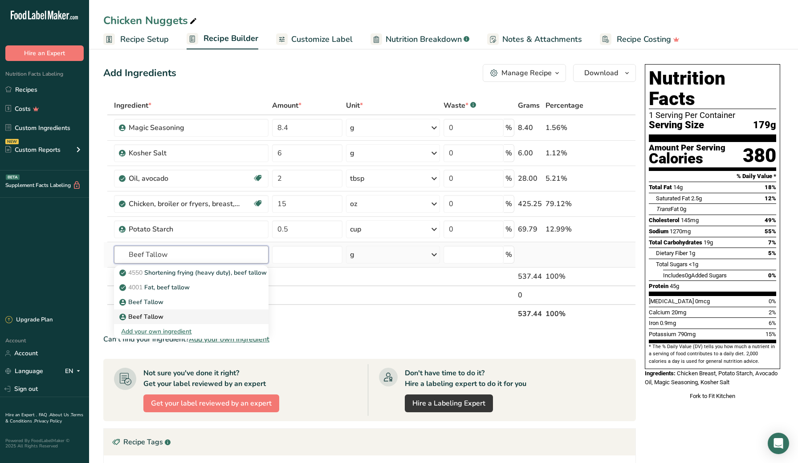
type input "Beef Tallow"
click at [192, 307] on div "Beef Tallow" at bounding box center [184, 302] width 126 height 9
type input "Beef Tallow"
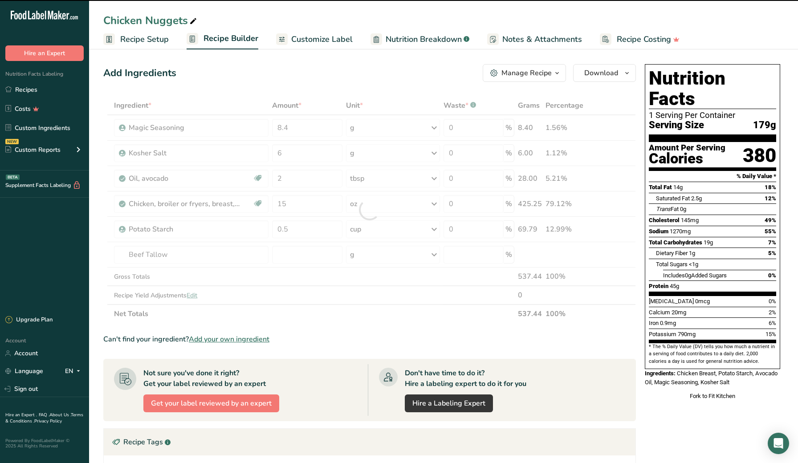
type input "0"
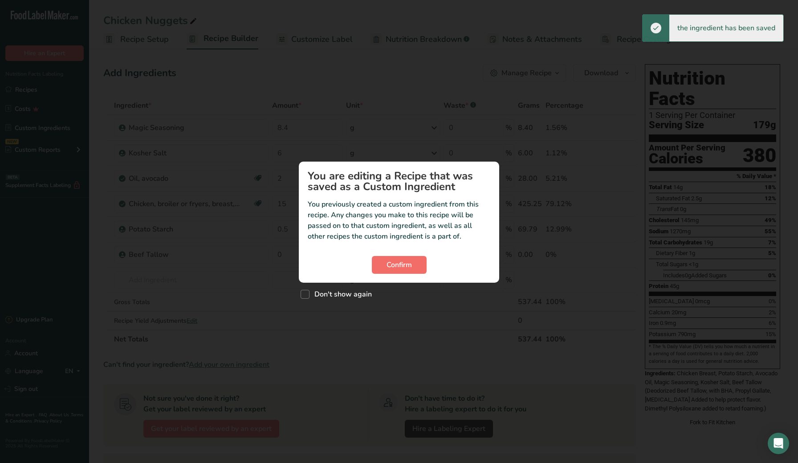
click at [414, 265] on button "Confirm" at bounding box center [399, 265] width 55 height 18
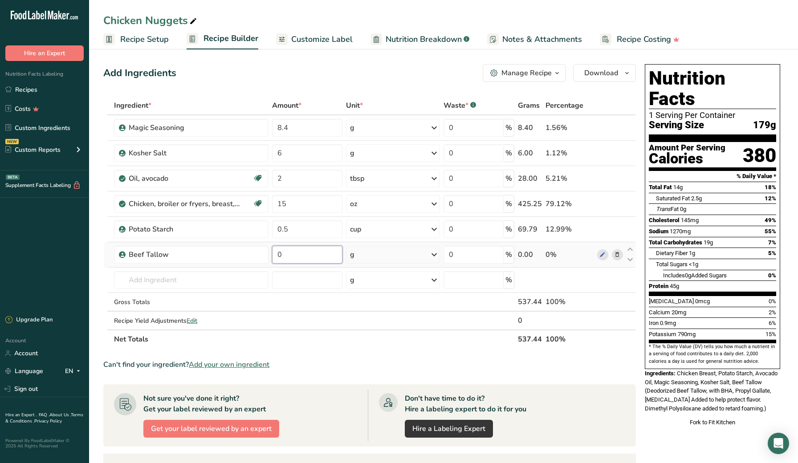
click at [297, 257] on input "0" at bounding box center [307, 255] width 70 height 18
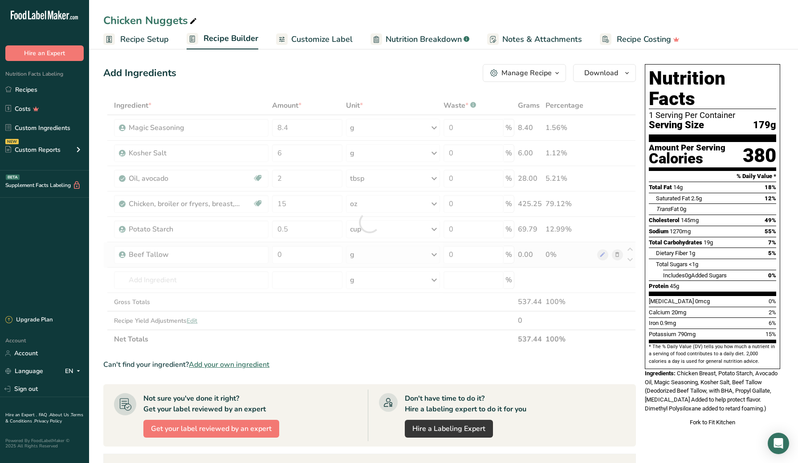
click at [359, 259] on div "Ingredient * Amount * Unit * Waste * .a-a{fill:#347362;}.b-a{fill:#fff;} Grams …" at bounding box center [369, 222] width 533 height 253
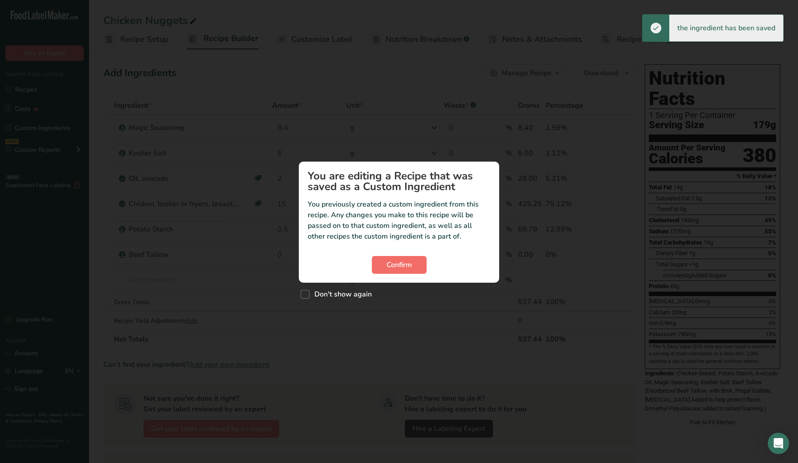
click at [381, 261] on button "Confirm" at bounding box center [399, 265] width 55 height 18
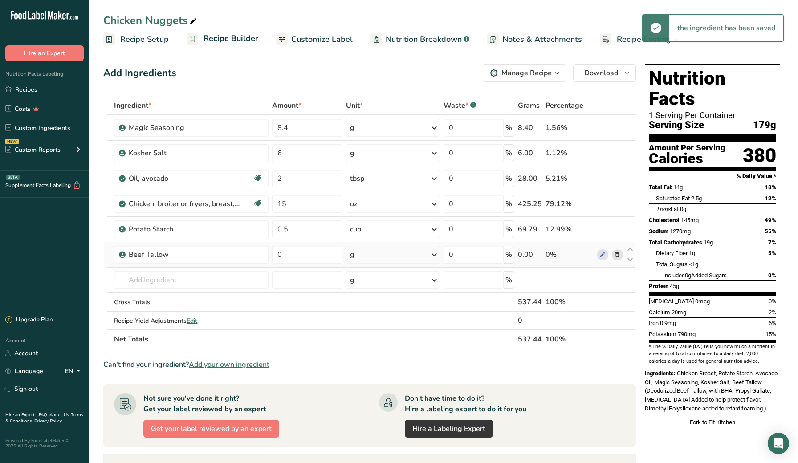
click at [376, 254] on div "g" at bounding box center [393, 255] width 94 height 18
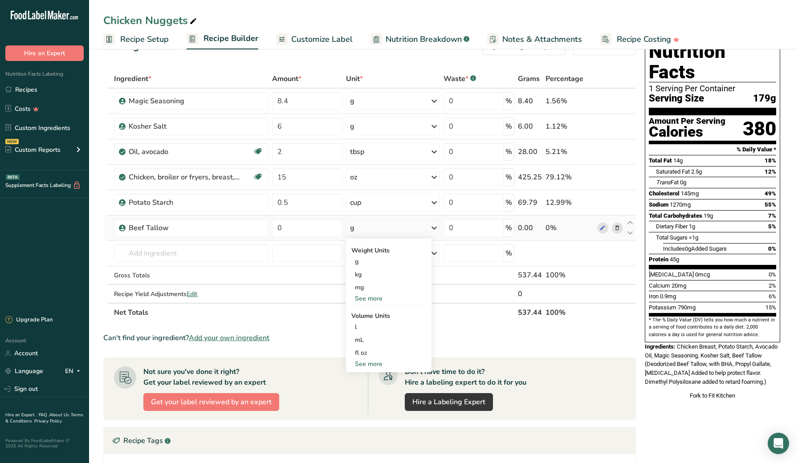
scroll to position [29, 0]
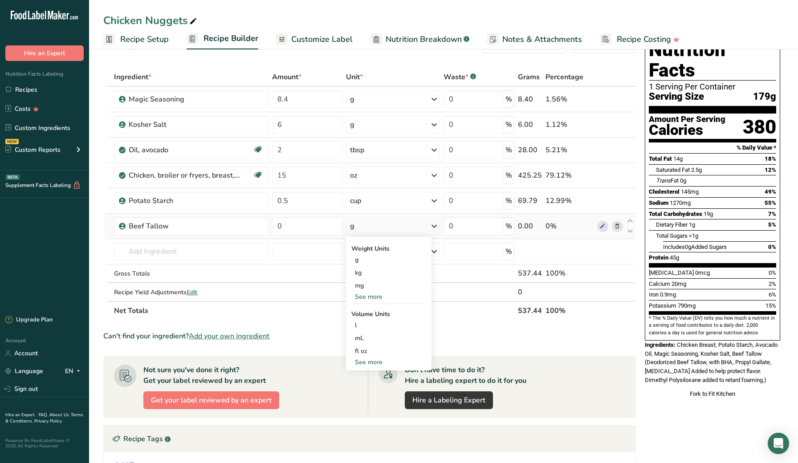
click at [370, 360] on div "See more" at bounding box center [389, 362] width 75 height 9
select select "22"
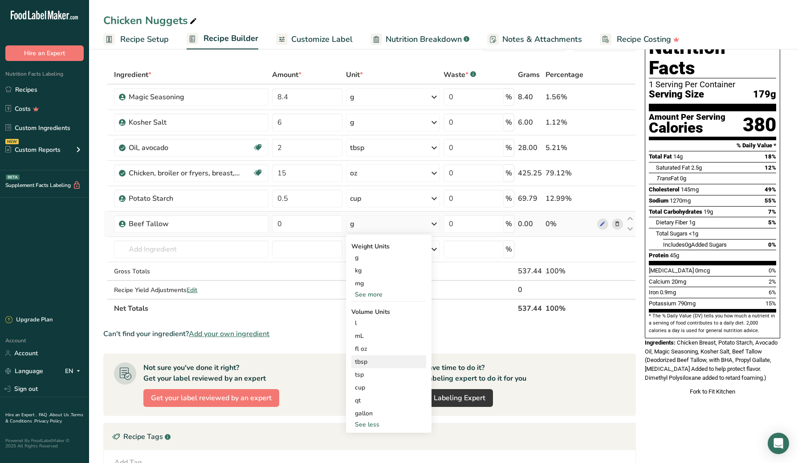
click at [372, 362] on div "tbsp" at bounding box center [389, 361] width 68 height 9
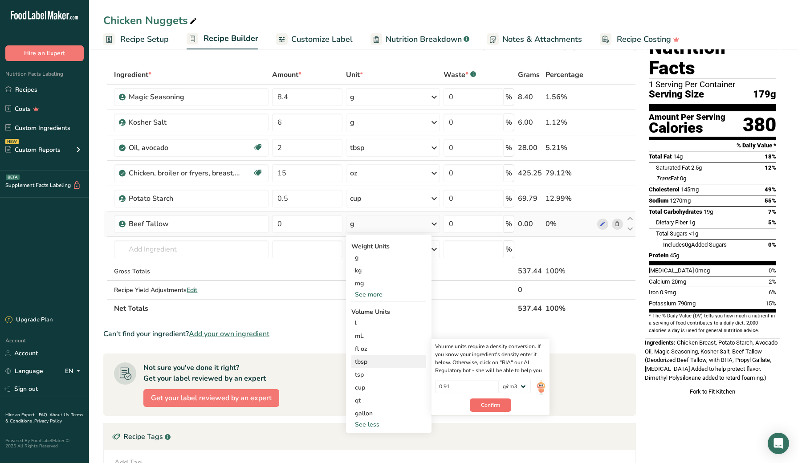
click at [483, 408] on span "Confirm" at bounding box center [490, 405] width 19 height 8
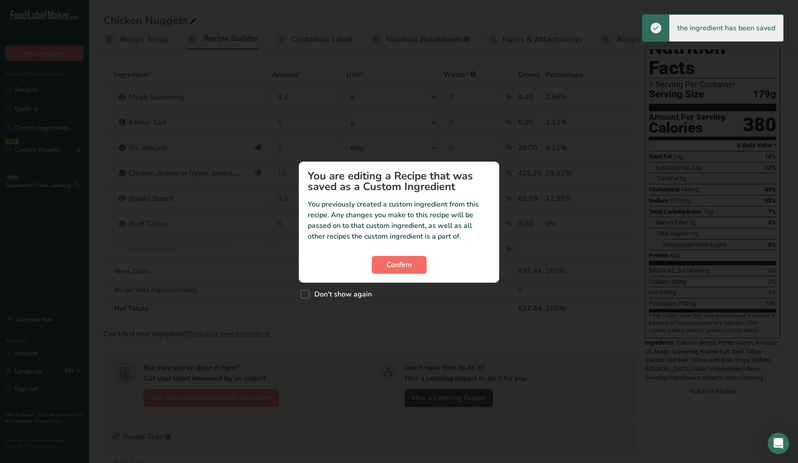
click at [383, 270] on button "Confirm" at bounding box center [399, 265] width 55 height 18
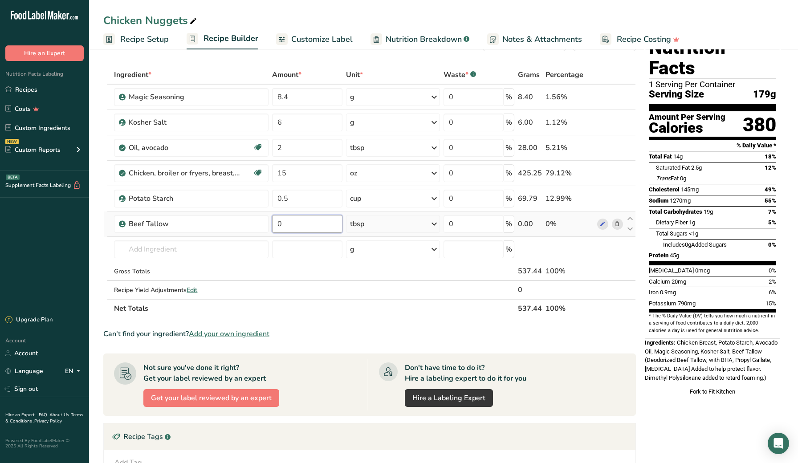
click at [293, 227] on input "0" at bounding box center [307, 224] width 70 height 18
type input "2"
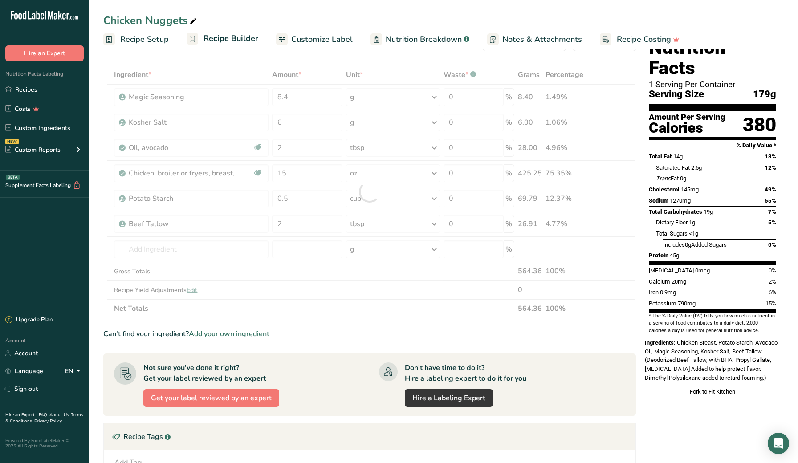
click at [98, 245] on section "Add Ingredients Manage Recipe Delete Recipe Duplicate Recipe Scale Recipe Save …" at bounding box center [443, 332] width 709 height 632
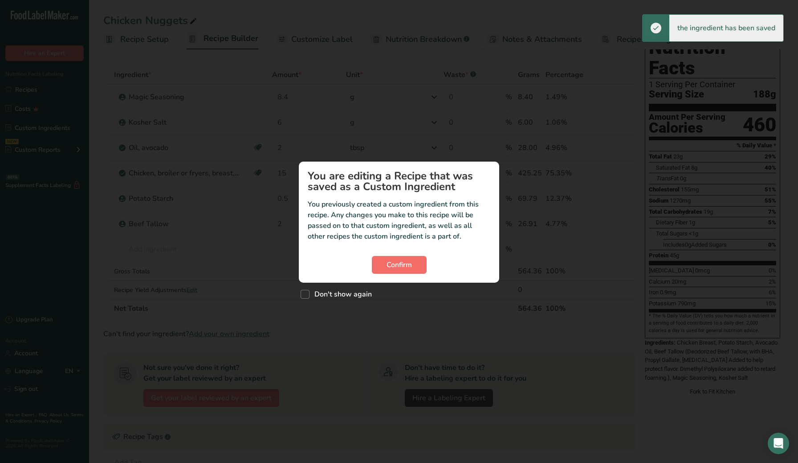
click at [389, 269] on span "Confirm" at bounding box center [399, 265] width 25 height 11
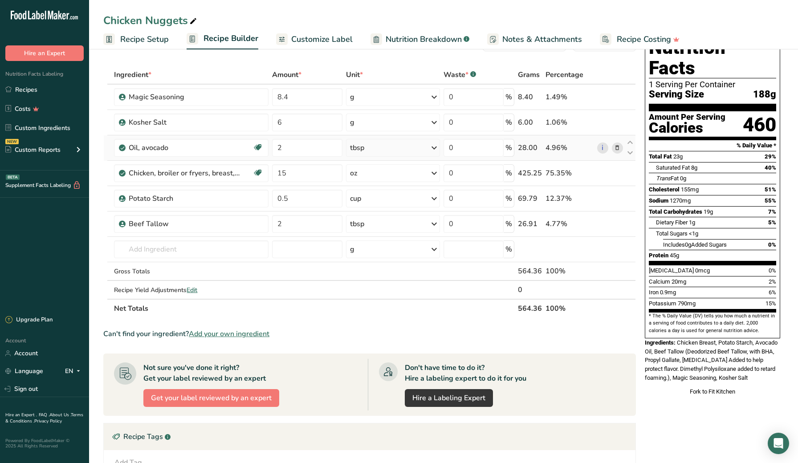
click at [619, 148] on icon at bounding box center [617, 147] width 6 height 9
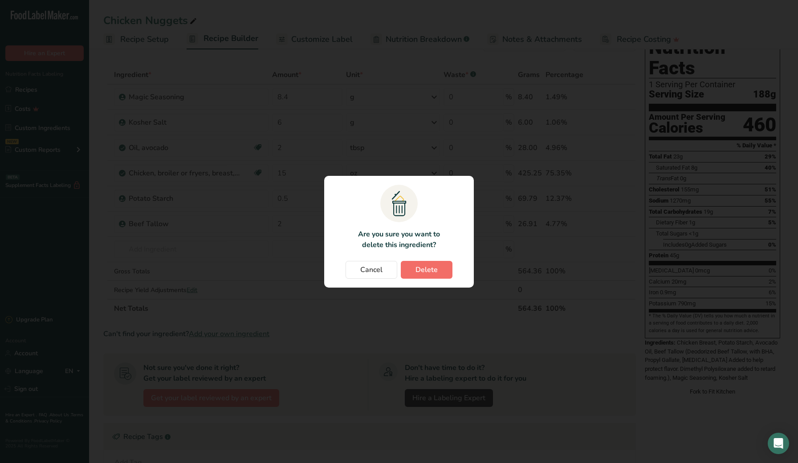
click at [413, 274] on button "Delete" at bounding box center [427, 270] width 52 height 18
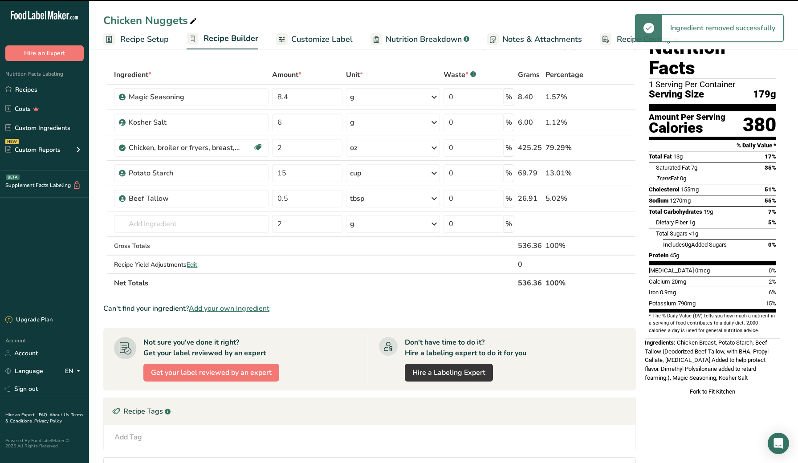
type input "15"
type input "0.5"
type input "2"
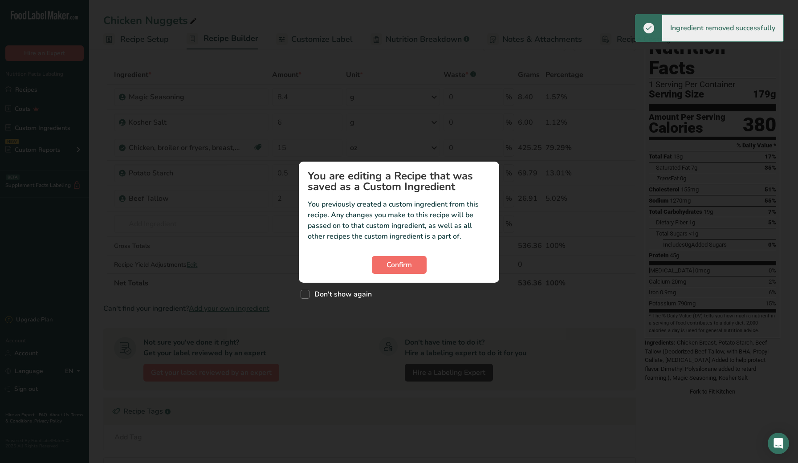
click at [386, 266] on button "Confirm" at bounding box center [399, 265] width 55 height 18
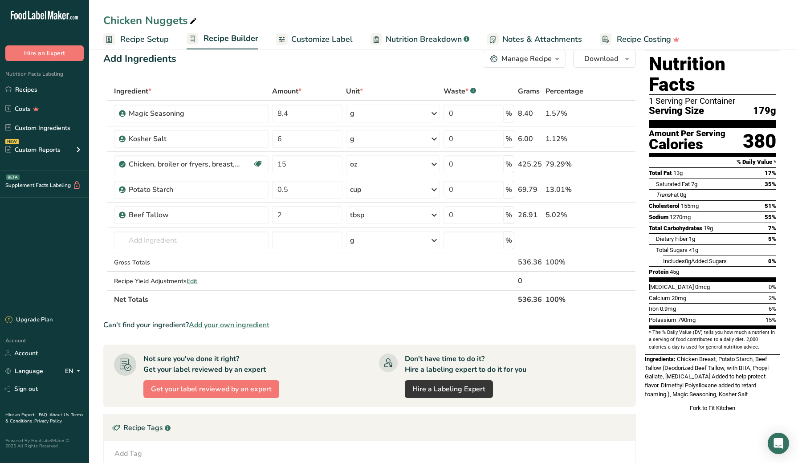
scroll to position [0, 0]
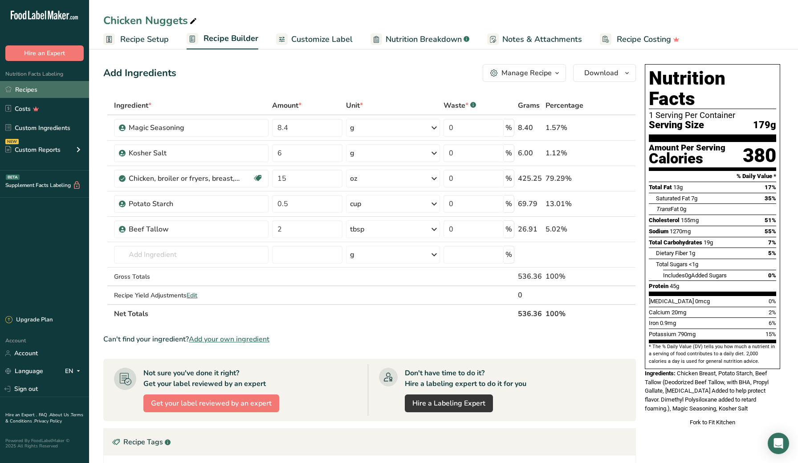
click at [61, 89] on link "Recipes" at bounding box center [44, 89] width 89 height 17
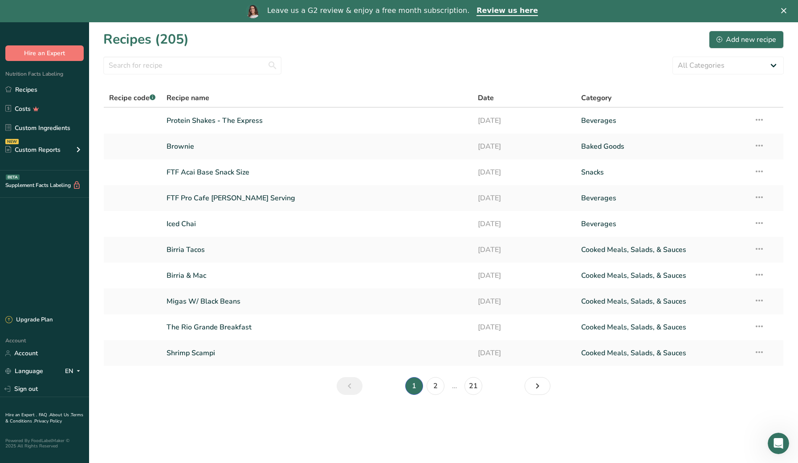
click at [524, 28] on section "Recipes (205) Add new recipe All Categories Baked Goods [GEOGRAPHIC_DATA] Confe…" at bounding box center [443, 215] width 709 height 387
click at [237, 56] on section "Recipes (205) Add new recipe All Categories Baked Goods [GEOGRAPHIC_DATA] Confe…" at bounding box center [443, 215] width 709 height 387
click at [237, 65] on input "text" at bounding box center [192, 66] width 178 height 18
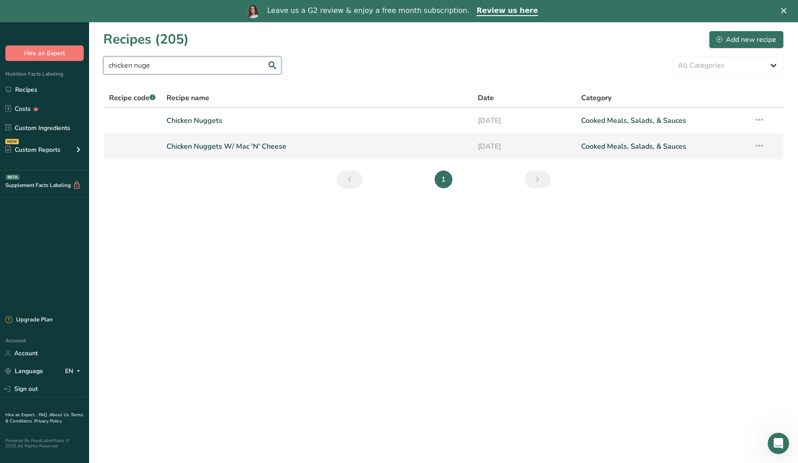
type input "chicken nuge"
click at [237, 146] on link "Chicken Nuggets W/ Mac 'N' Cheese" at bounding box center [317, 146] width 300 height 19
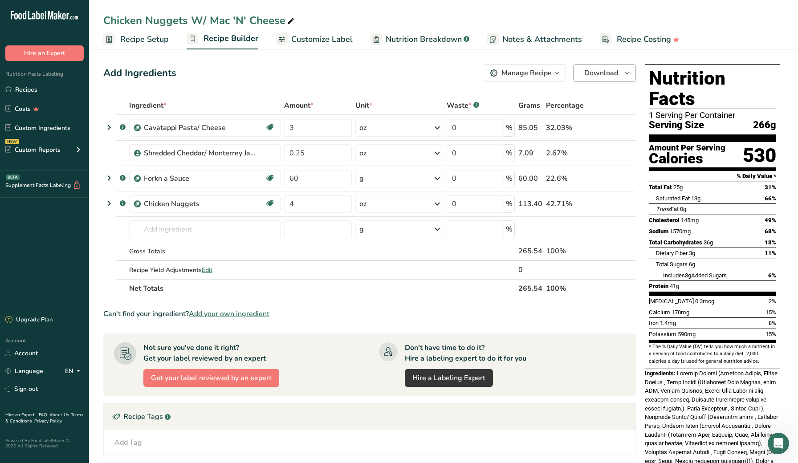
click at [608, 71] on span "Download" at bounding box center [602, 73] width 34 height 11
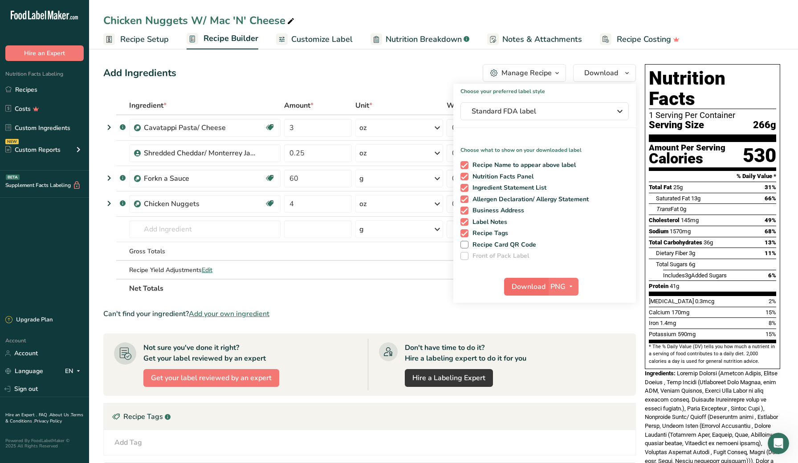
click at [533, 283] on span "Download" at bounding box center [529, 287] width 34 height 11
click at [48, 88] on link "Recipes" at bounding box center [44, 89] width 89 height 17
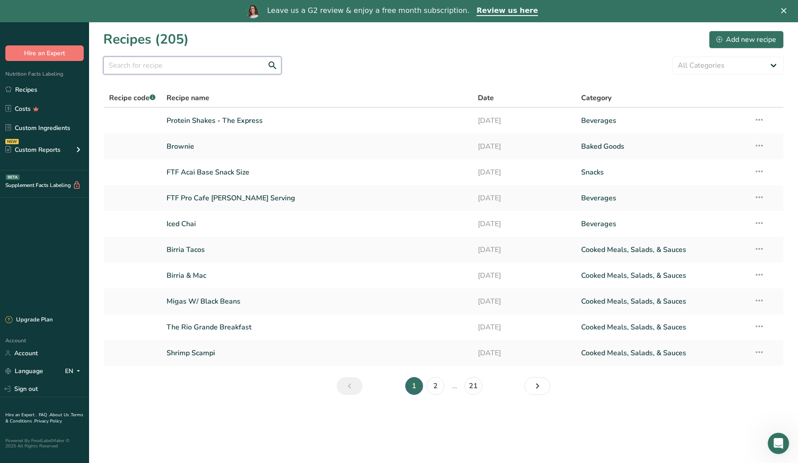
click at [163, 64] on input "text" at bounding box center [192, 66] width 178 height 18
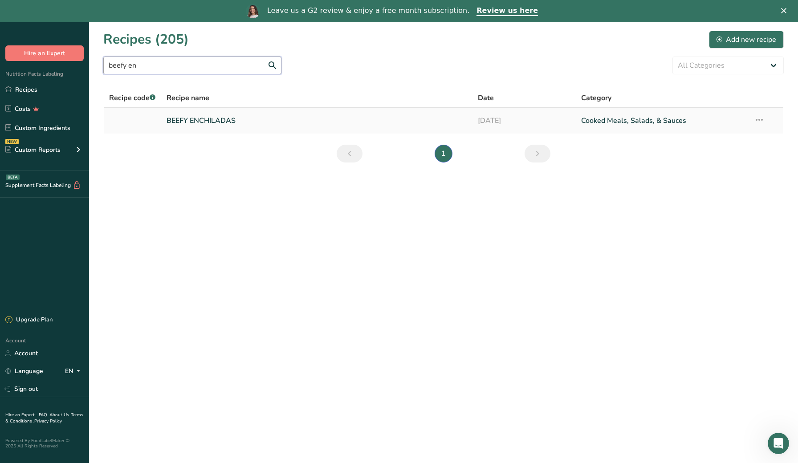
type input "beefy en"
click at [197, 122] on link "BEEFY ENCHILADAS" at bounding box center [317, 120] width 300 height 19
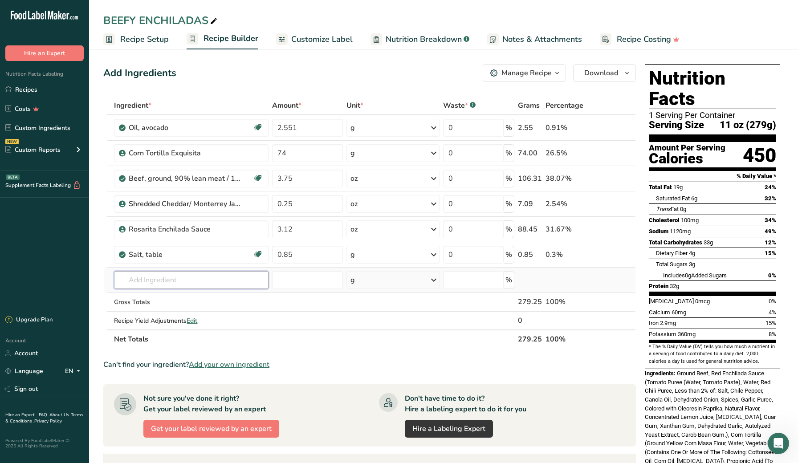
click at [201, 280] on input "text" at bounding box center [191, 280] width 155 height 18
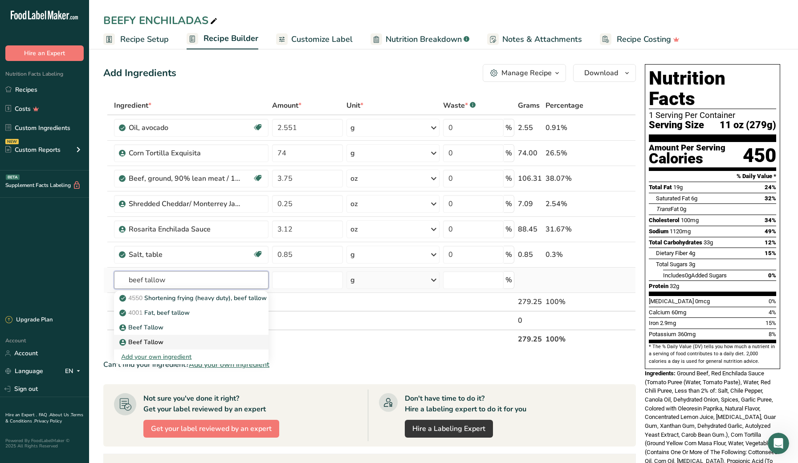
type input "beef tallow"
click at [173, 332] on div "Beef Tallow" at bounding box center [184, 327] width 126 height 9
type input "Beef Tallow"
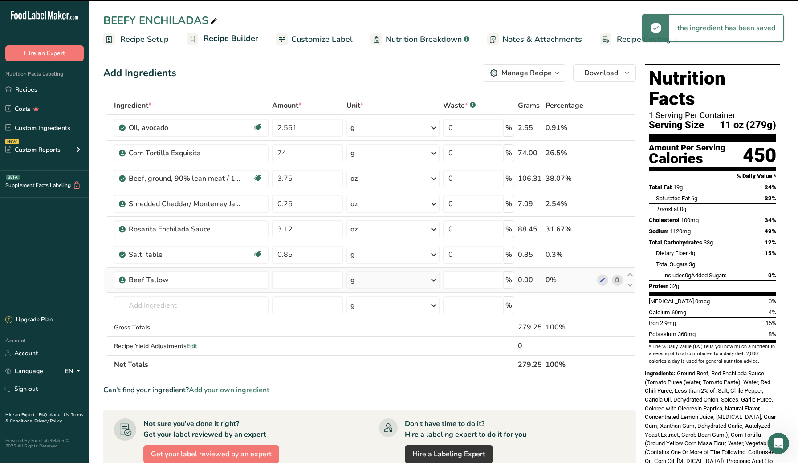
type input "0"
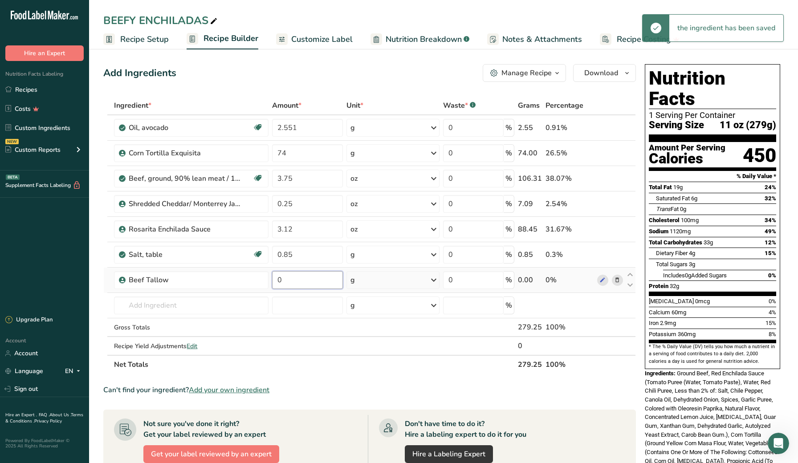
click at [296, 283] on input "0" at bounding box center [307, 280] width 71 height 18
type input "2.551"
click at [98, 269] on section "Add Ingredients Manage Recipe Delete Recipe Duplicate Recipe Scale Recipe Save …" at bounding box center [443, 375] width 709 height 658
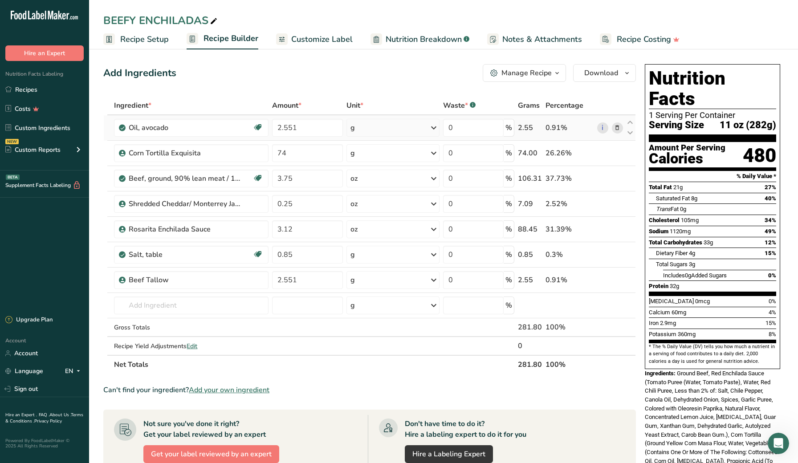
click at [618, 129] on icon at bounding box center [617, 127] width 6 height 9
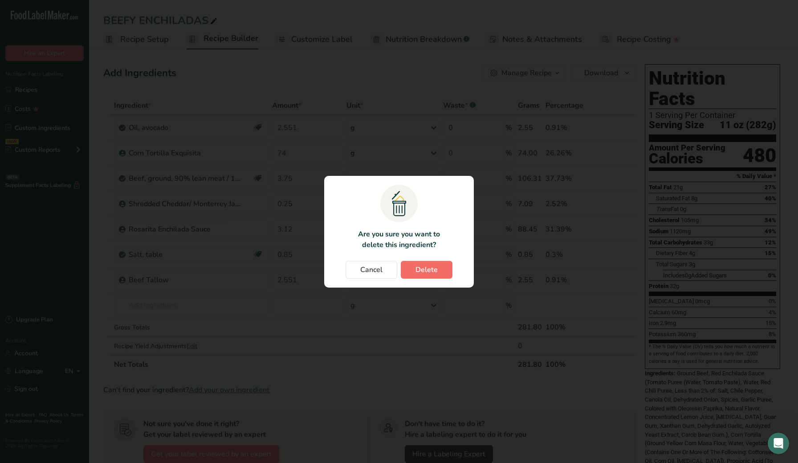
click at [410, 268] on button "Delete" at bounding box center [427, 270] width 52 height 18
type input "74"
type input "3.75"
type input "0.25"
type input "3.12"
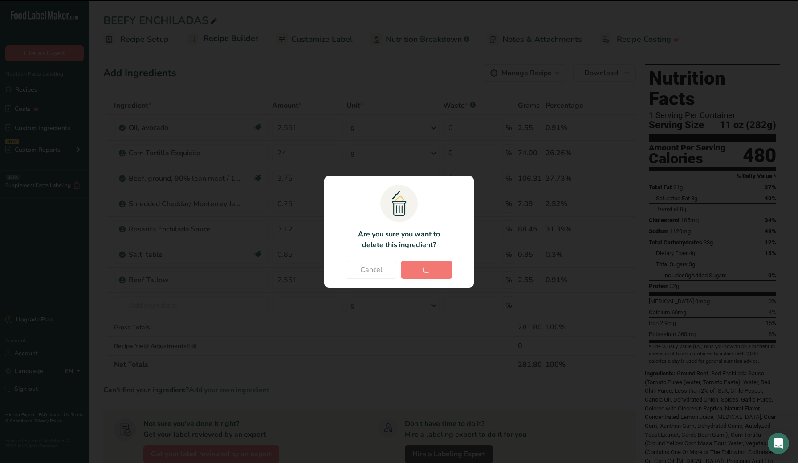
type input "0.85"
type input "2.551"
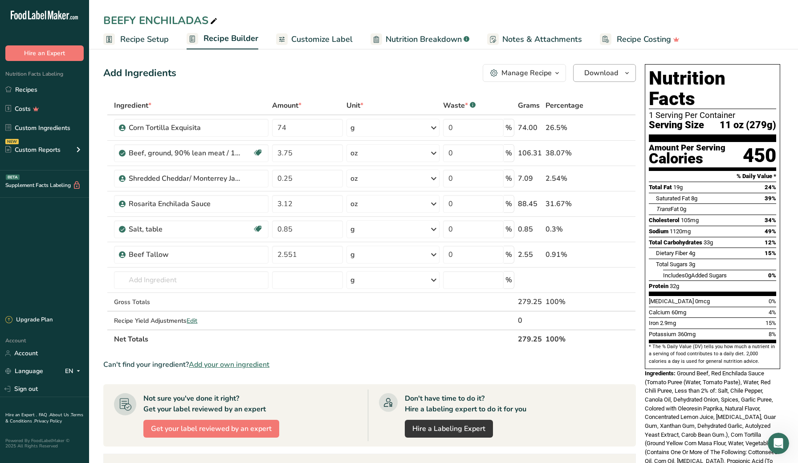
click at [629, 76] on icon "button" at bounding box center [627, 73] width 7 height 11
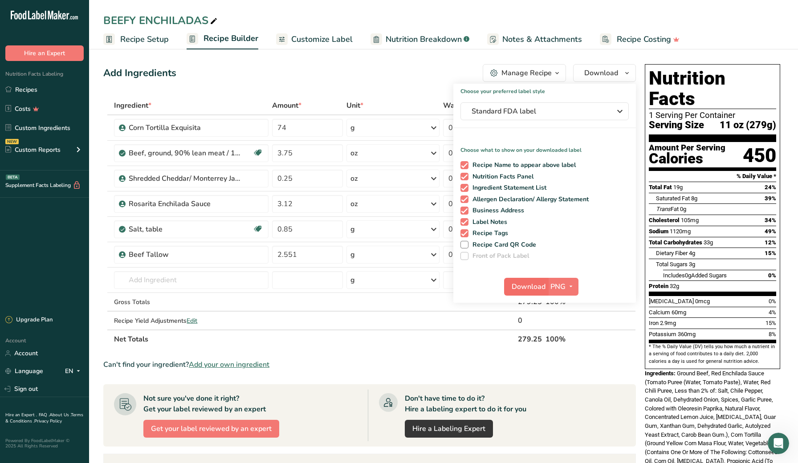
click at [530, 284] on span "Download" at bounding box center [529, 287] width 34 height 11
